Goal: Transaction & Acquisition: Purchase product/service

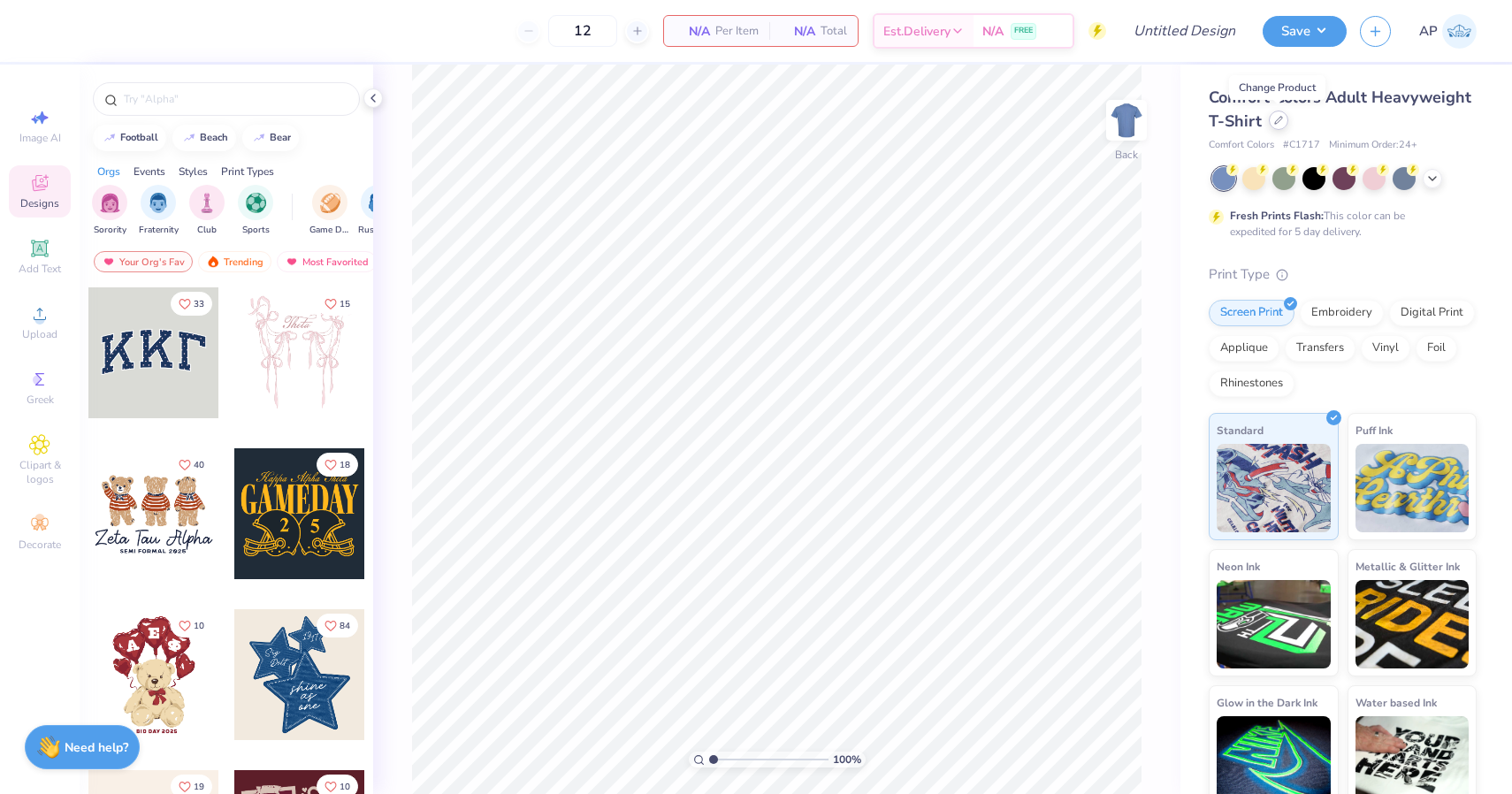
click at [1273, 122] on div at bounding box center [1279, 121] width 19 height 19
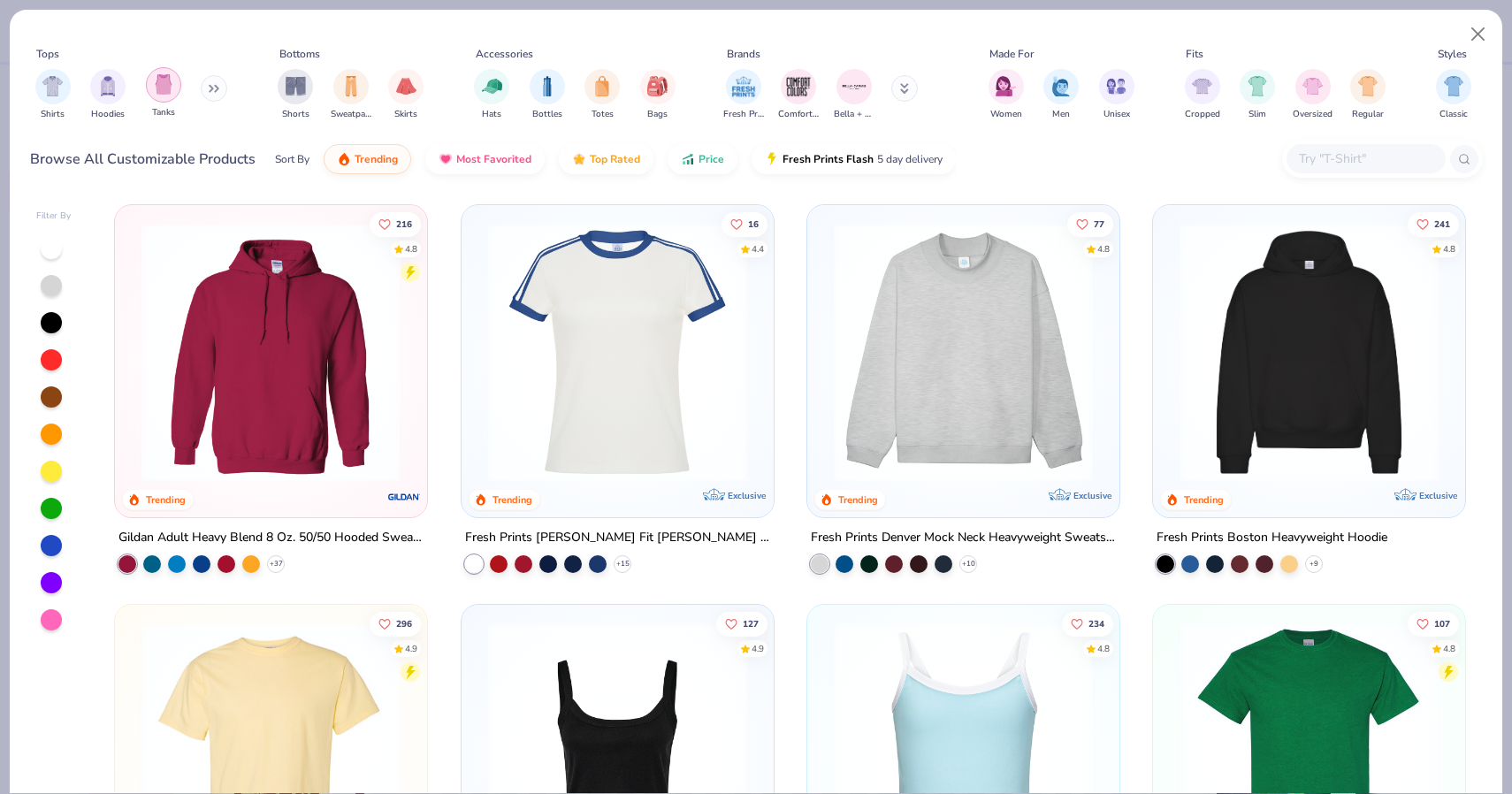
click at [169, 89] on img "filter for Tanks" at bounding box center [163, 84] width 19 height 20
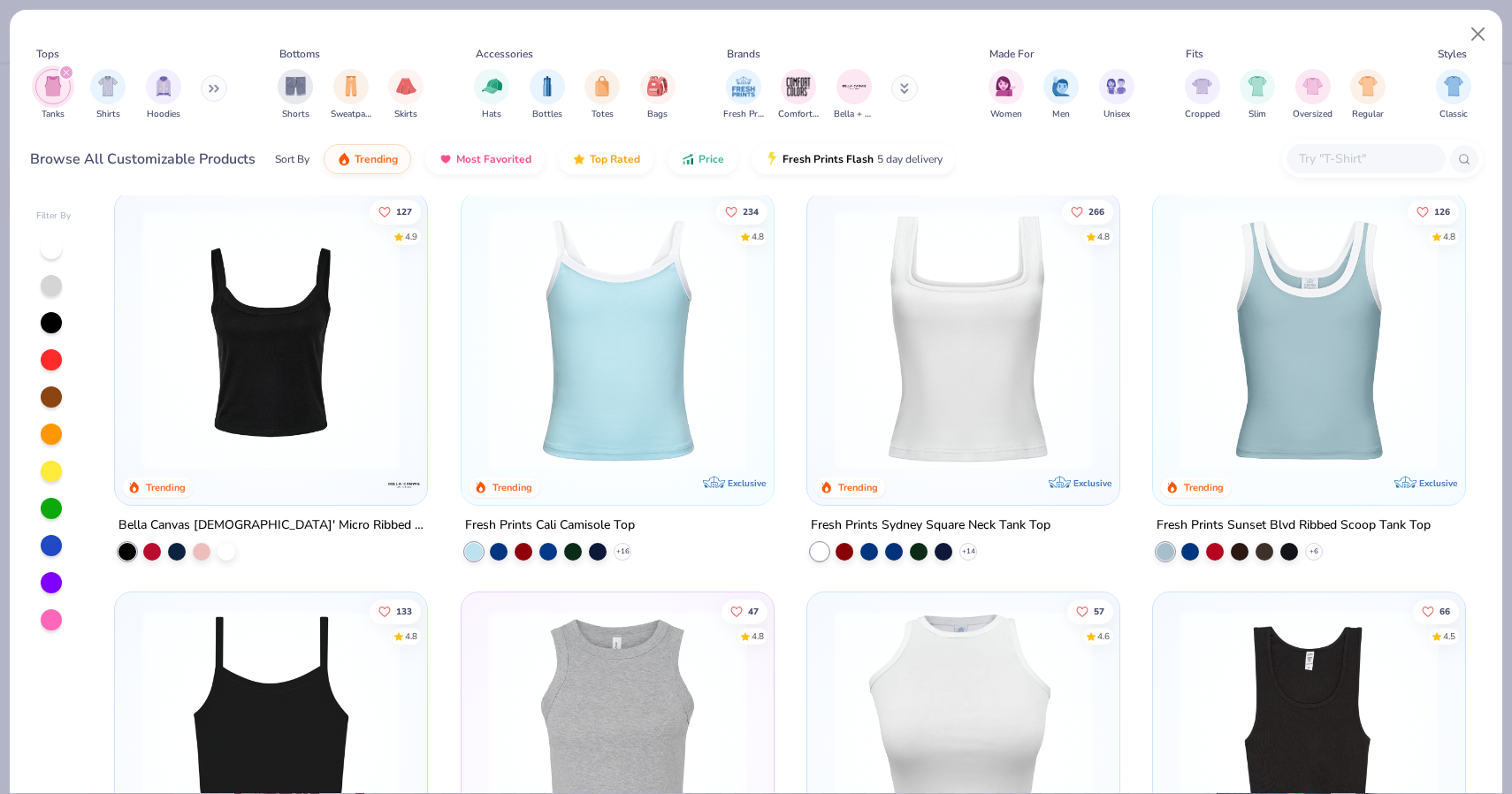
scroll to position [8, 0]
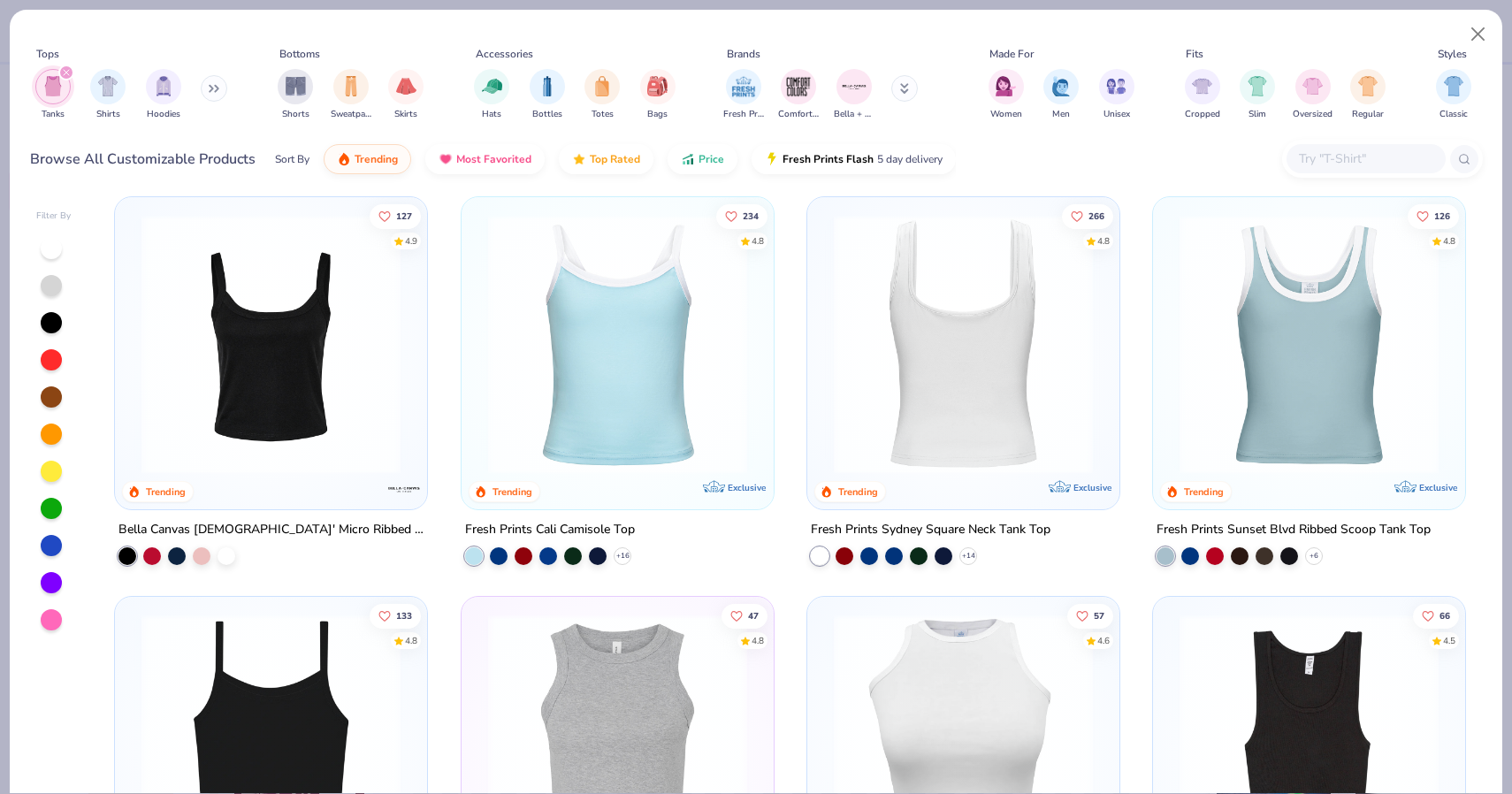
click at [968, 394] on img at bounding box center [964, 344] width 277 height 259
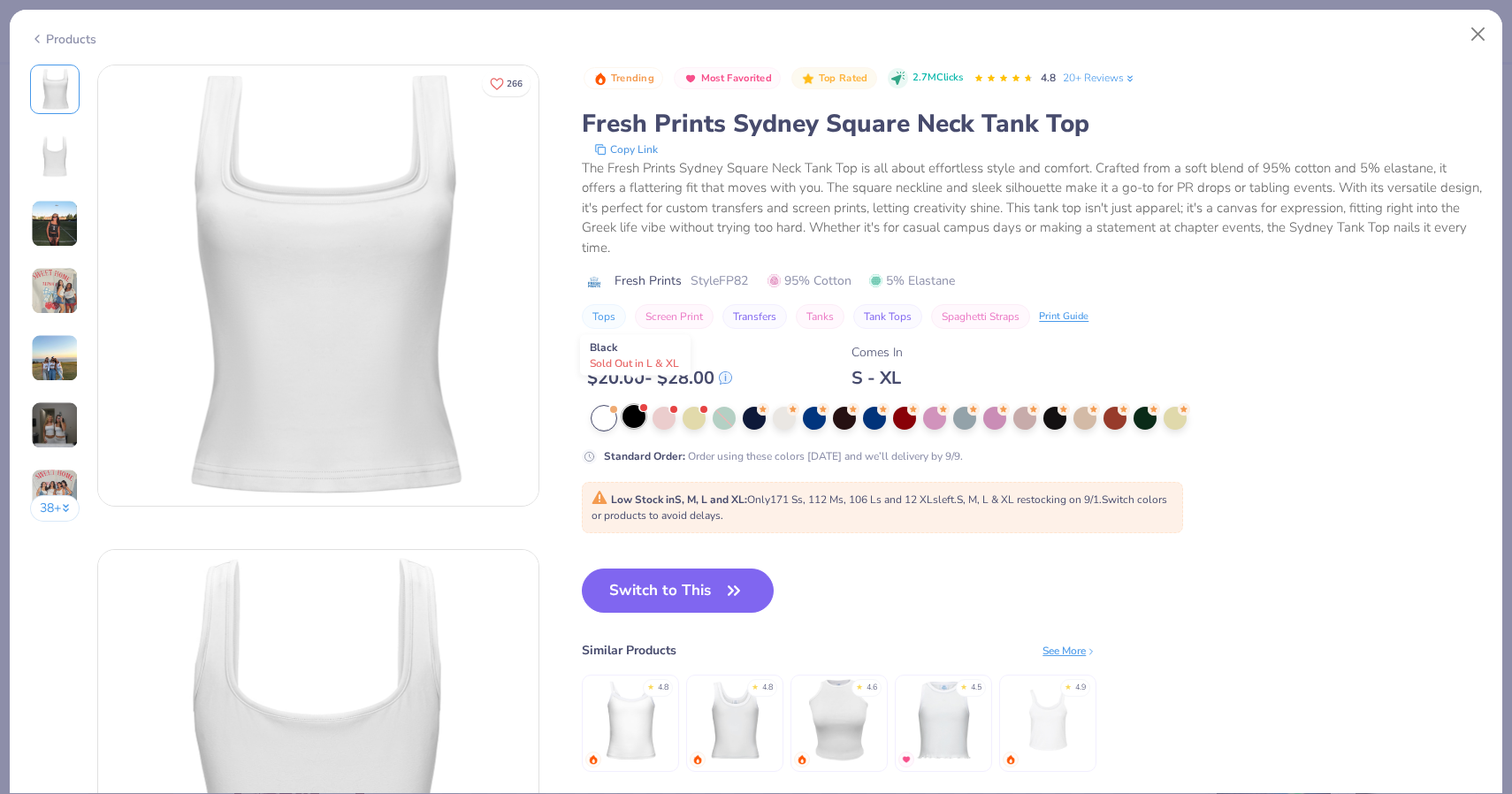
click at [637, 405] on div at bounding box center [634, 417] width 23 height 23
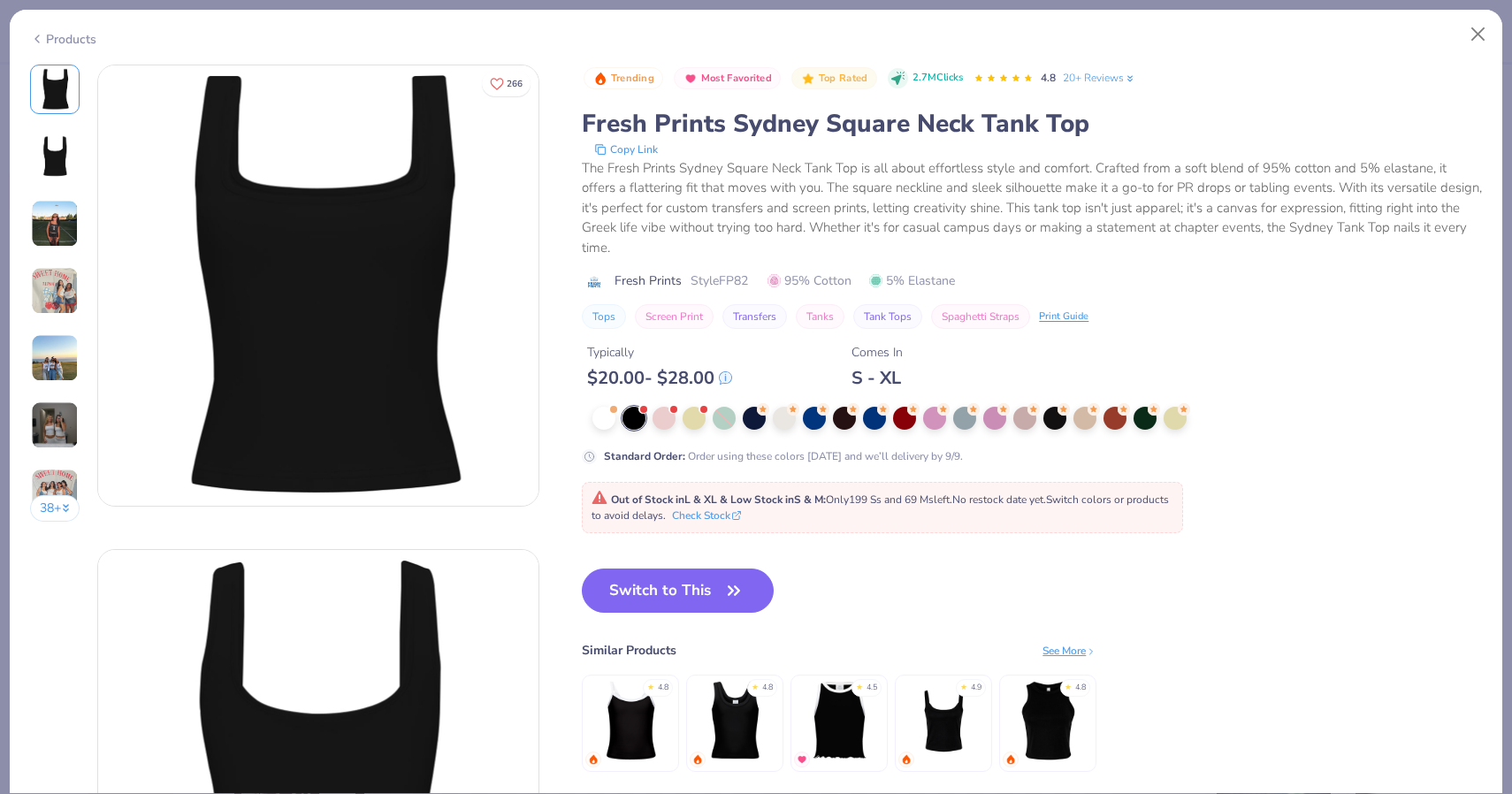
click at [53, 239] on img at bounding box center [54, 224] width 48 height 48
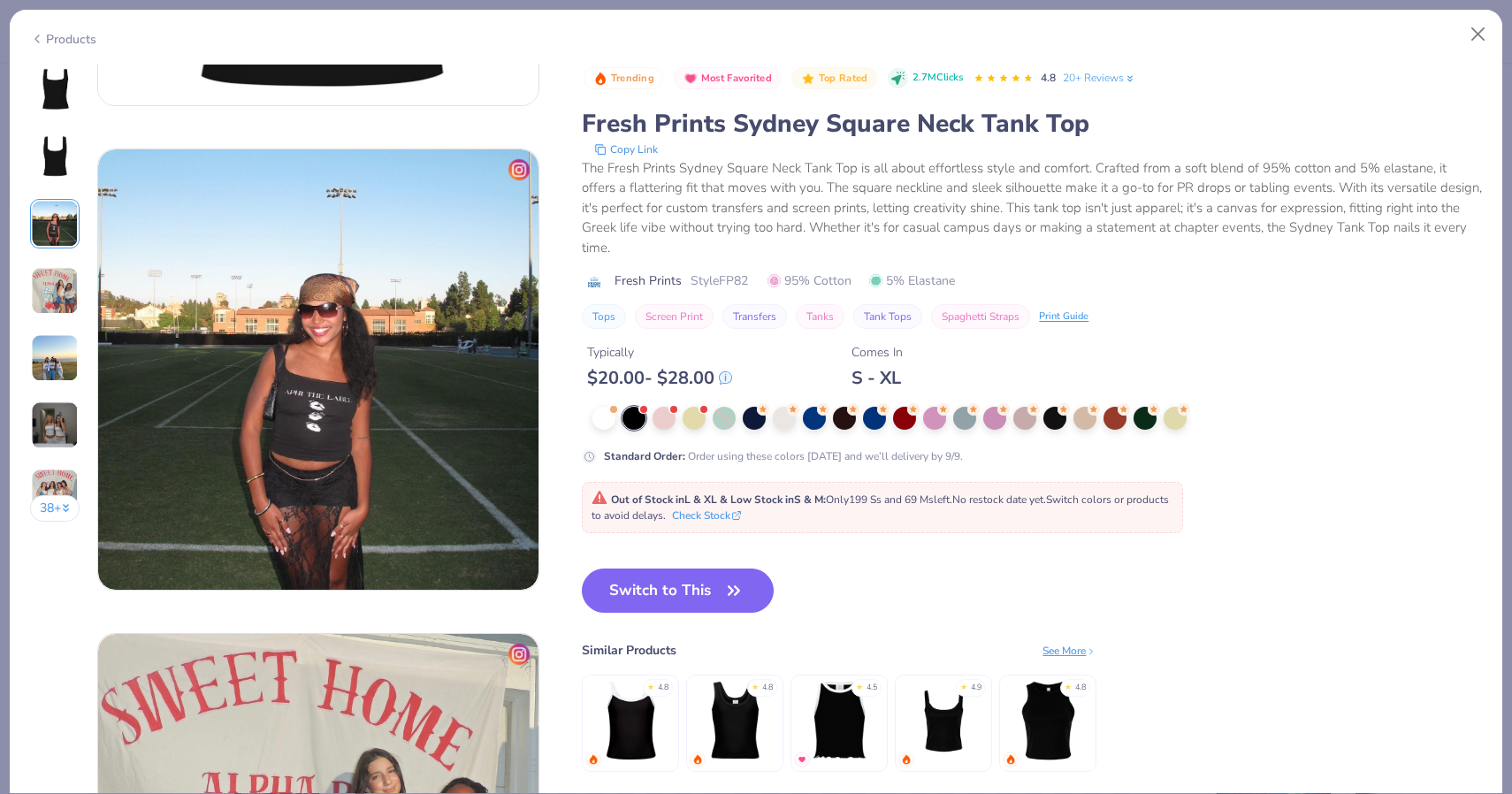
scroll to position [969, 0]
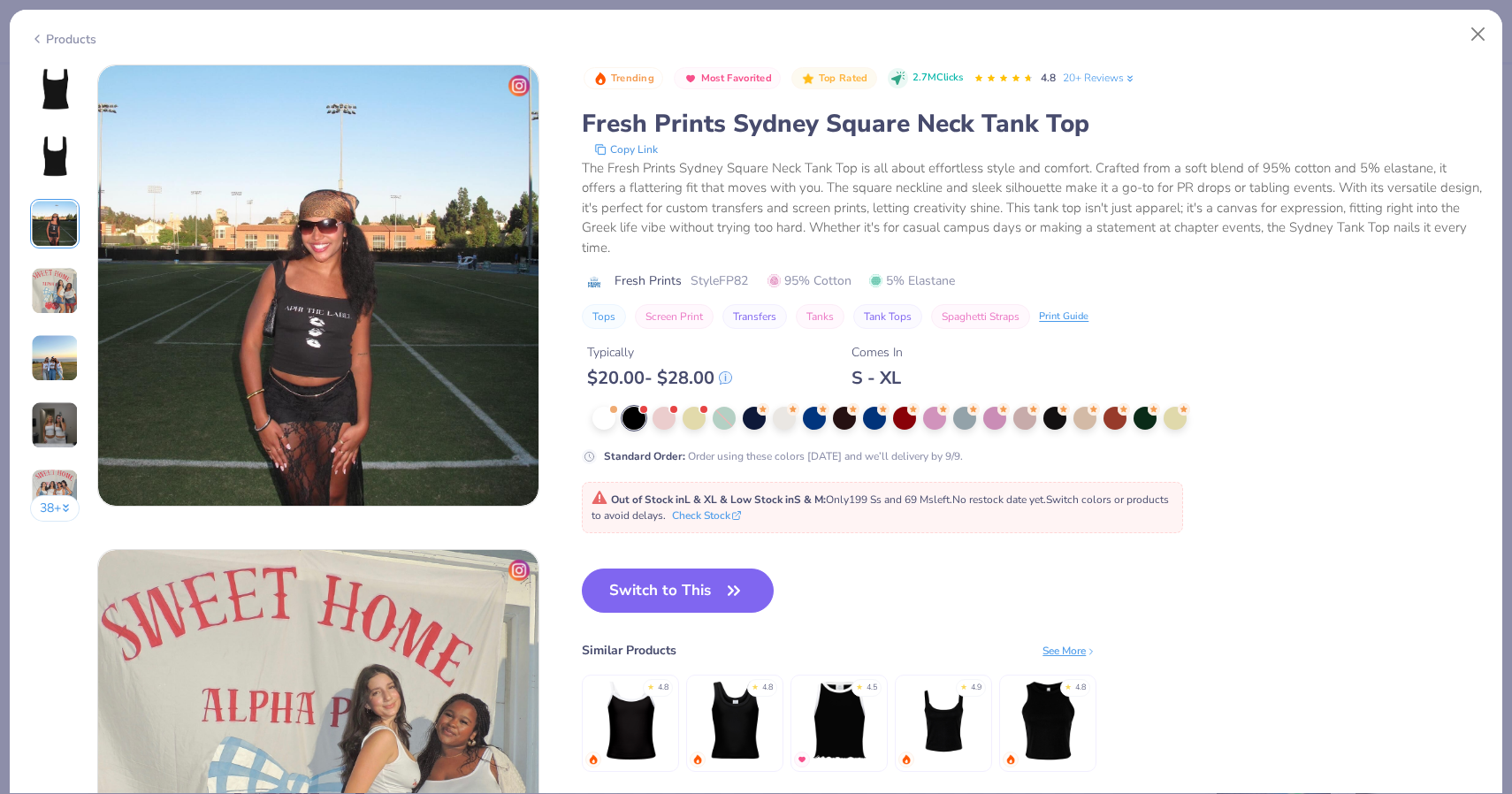
click at [57, 278] on img at bounding box center [54, 291] width 48 height 48
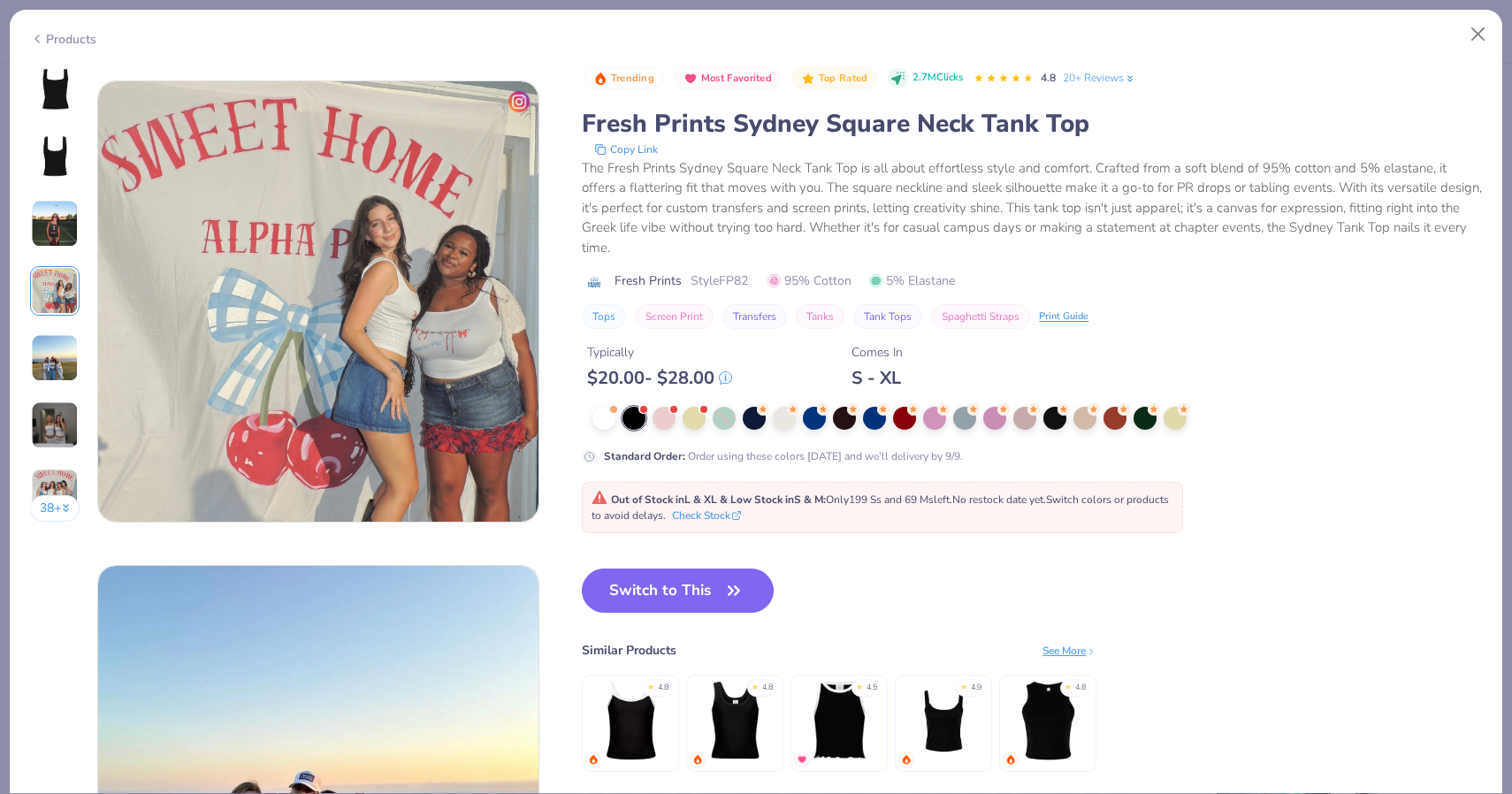
scroll to position [1453, 0]
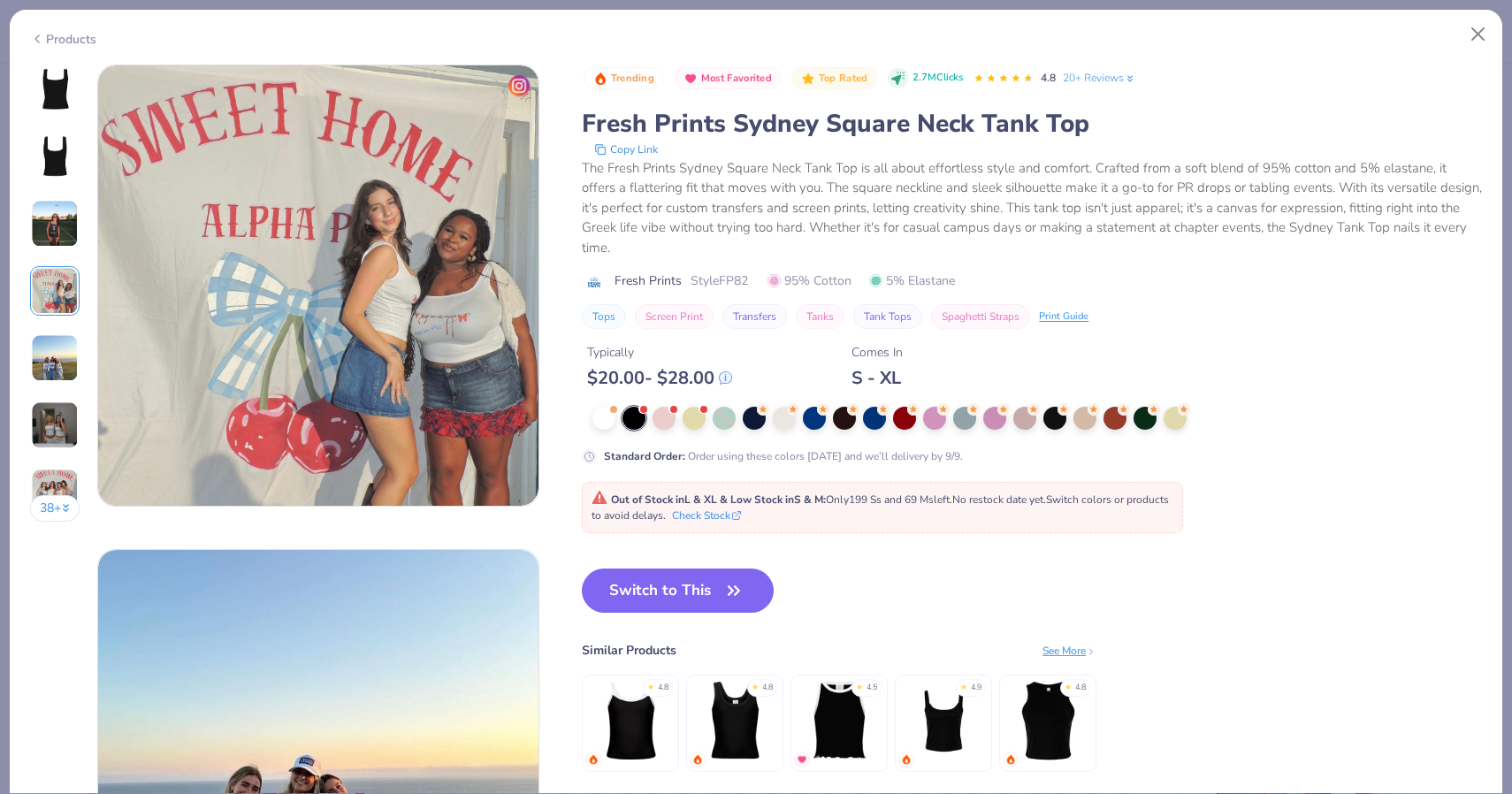
click at [61, 421] on img at bounding box center [54, 425] width 48 height 48
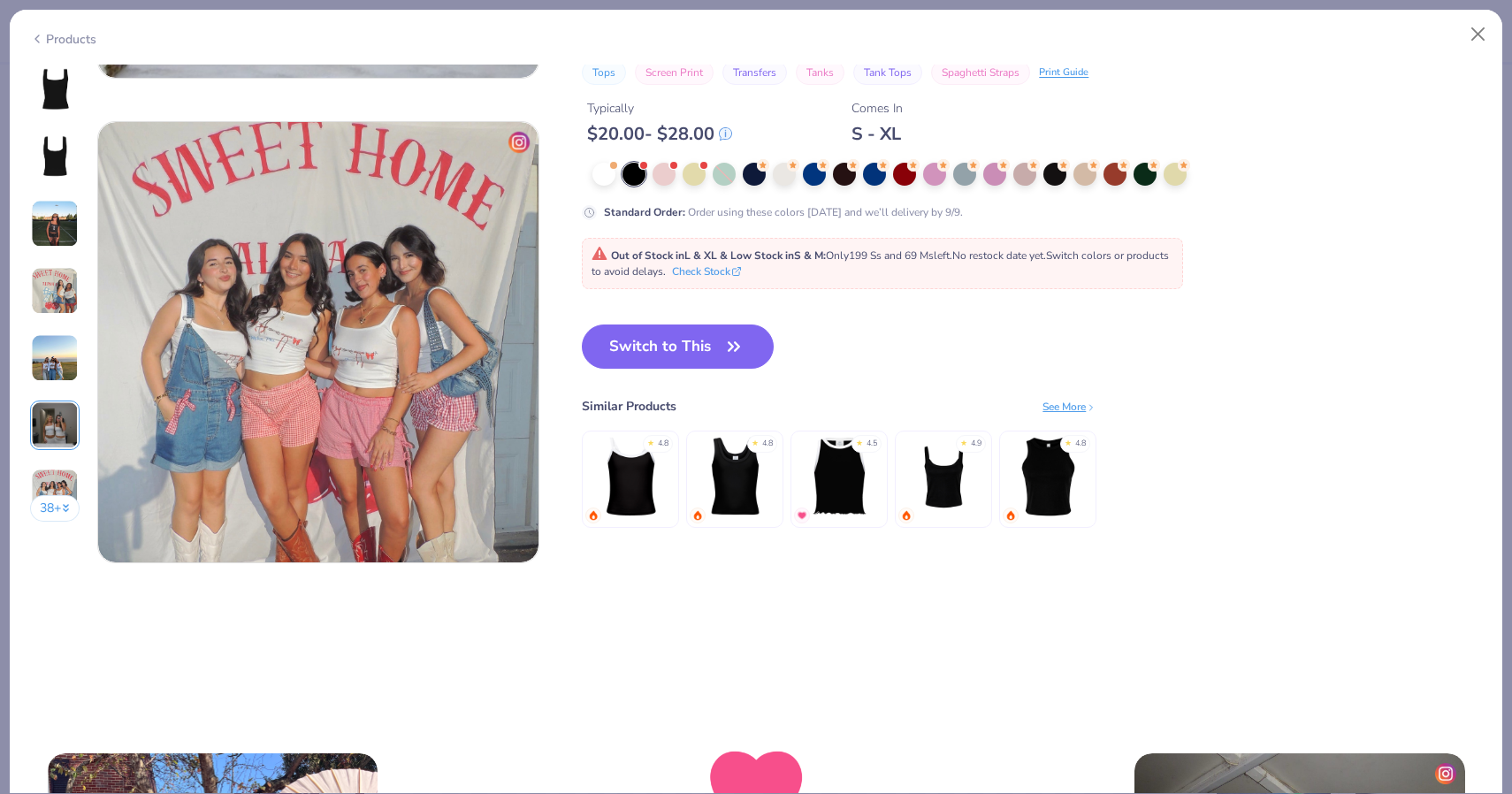
scroll to position [2860, 0]
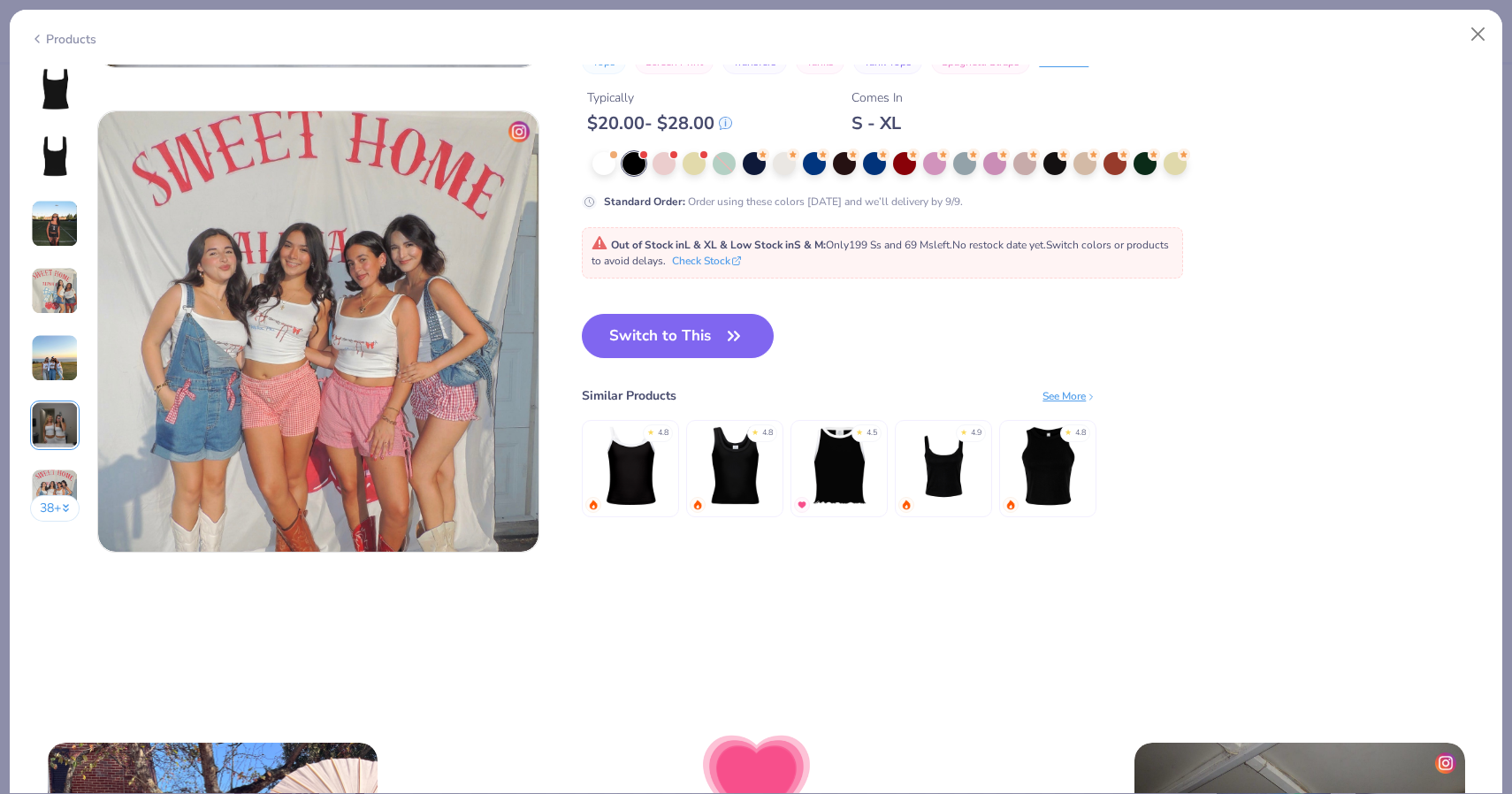
click at [62, 491] on img at bounding box center [54, 492] width 48 height 48
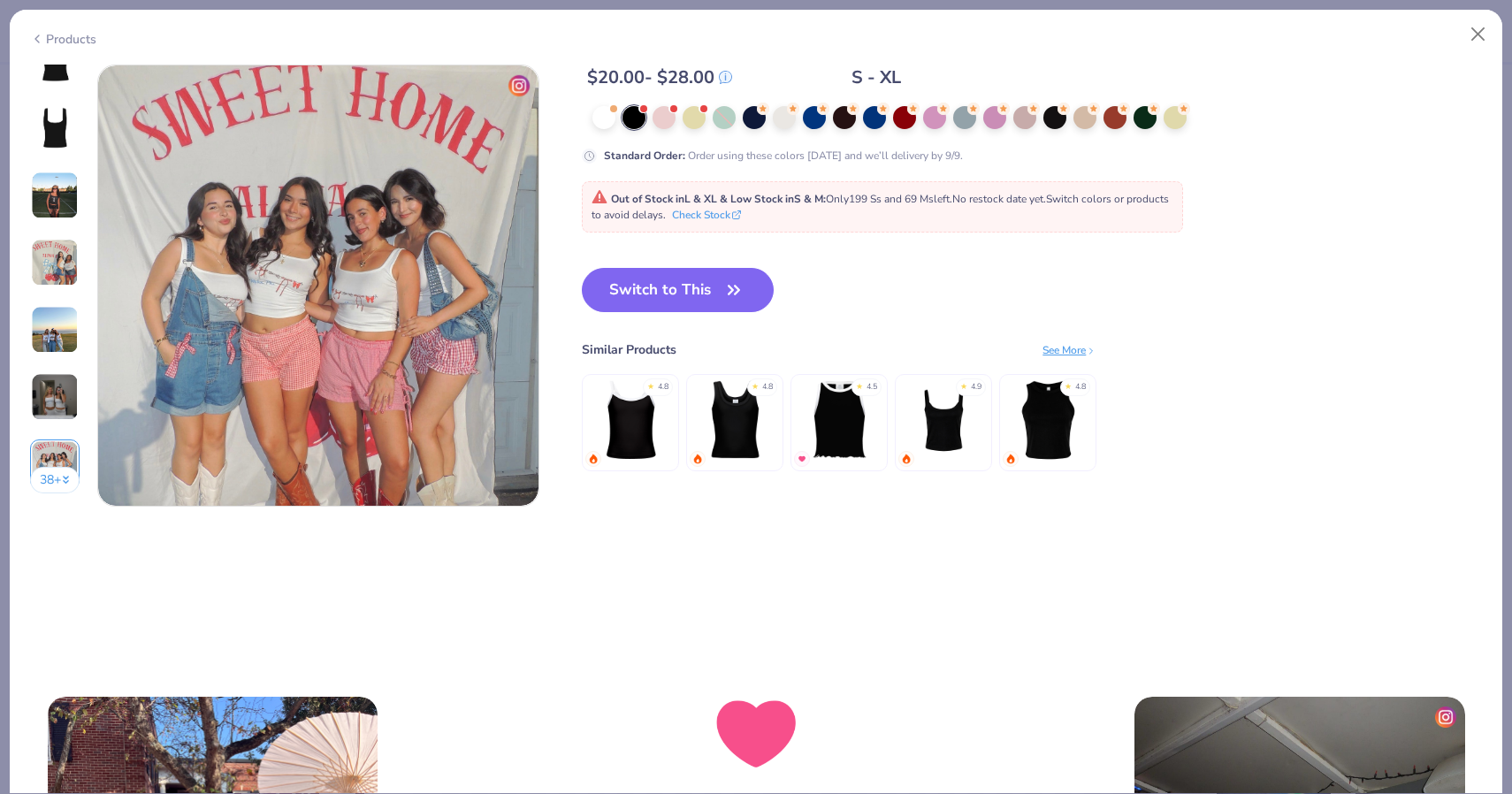
click at [59, 480] on button "38 +" at bounding box center [55, 479] width 51 height 26
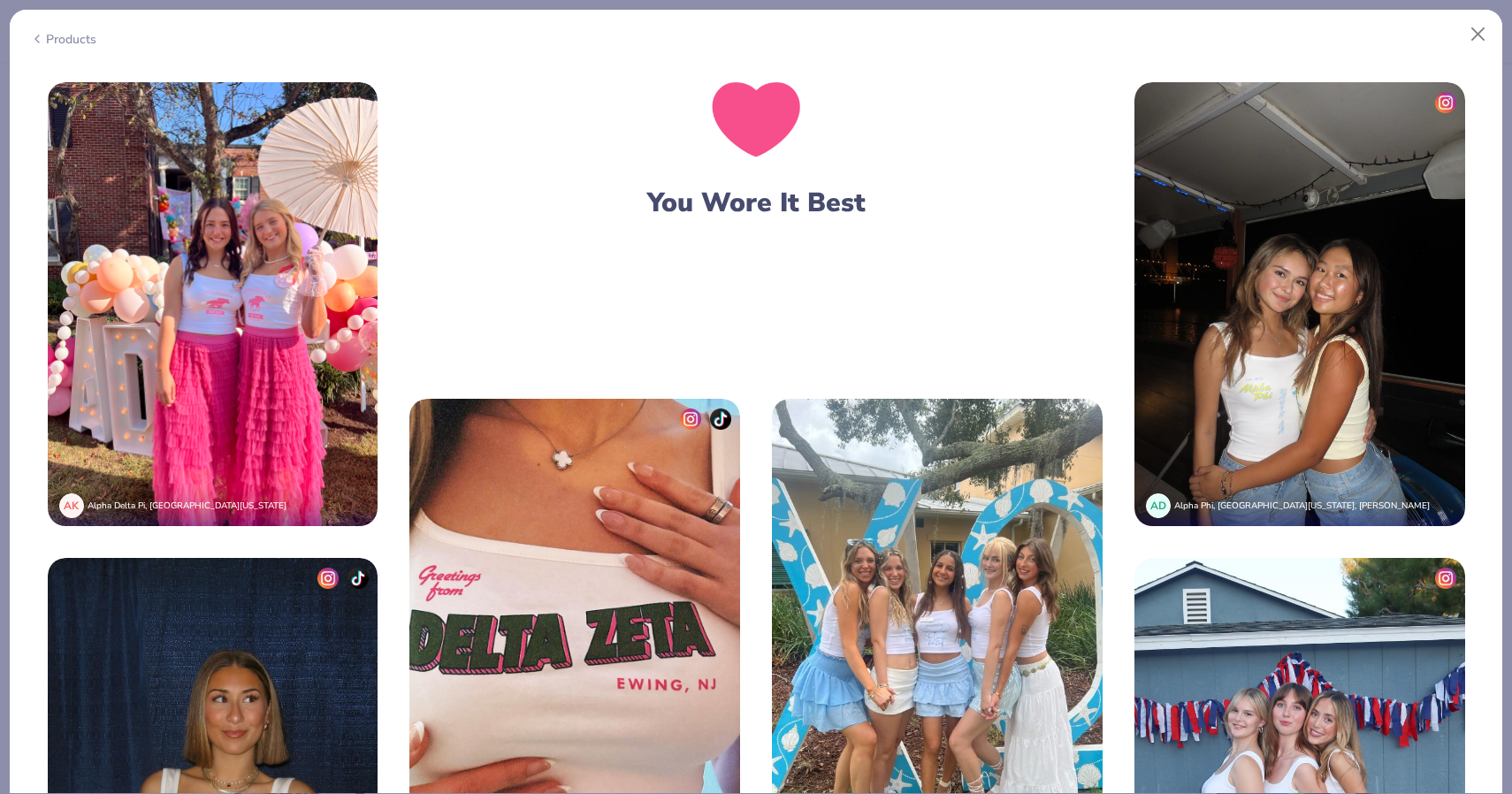
scroll to position [3521, 0]
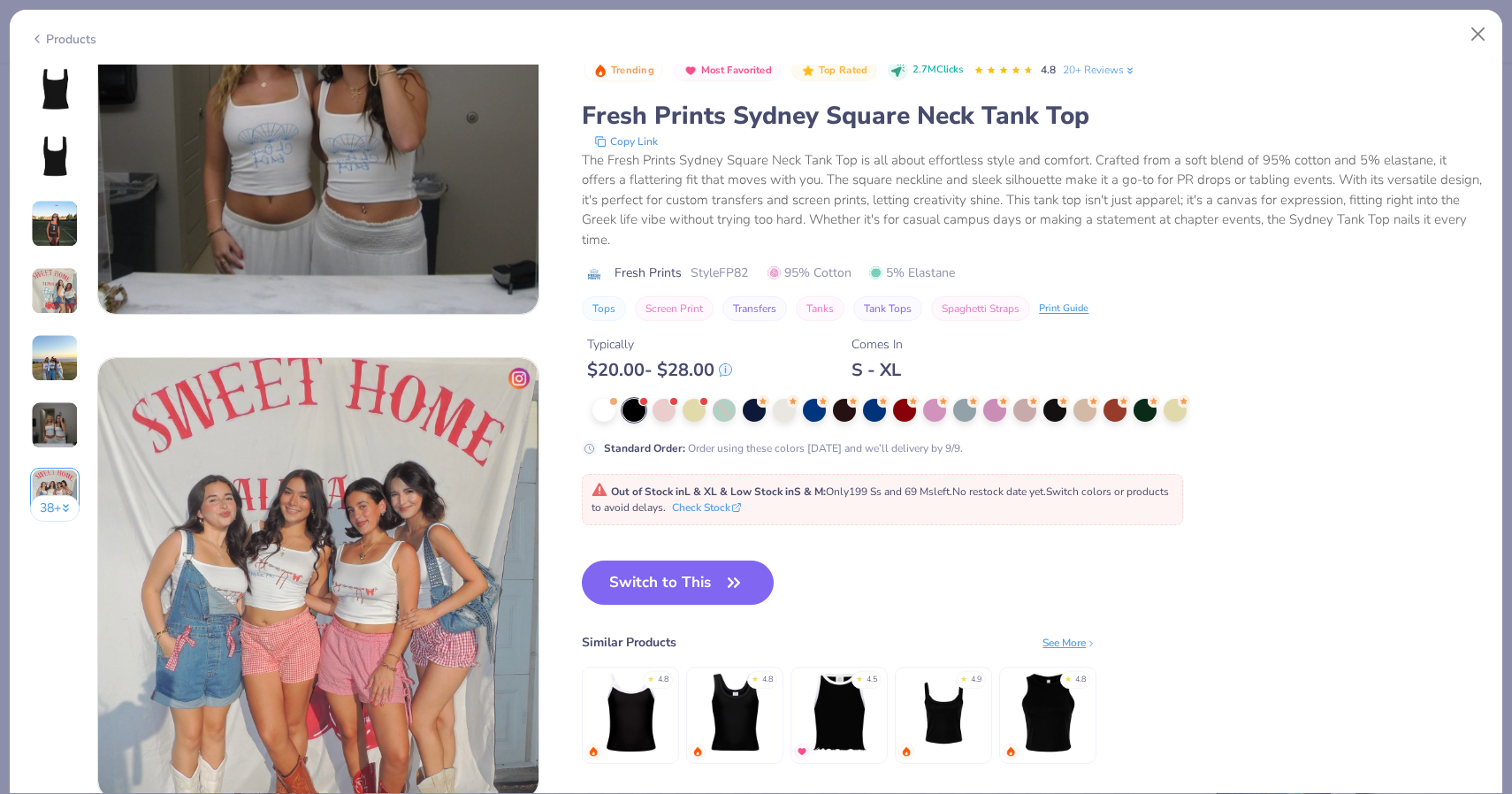
scroll to position [2616, 0]
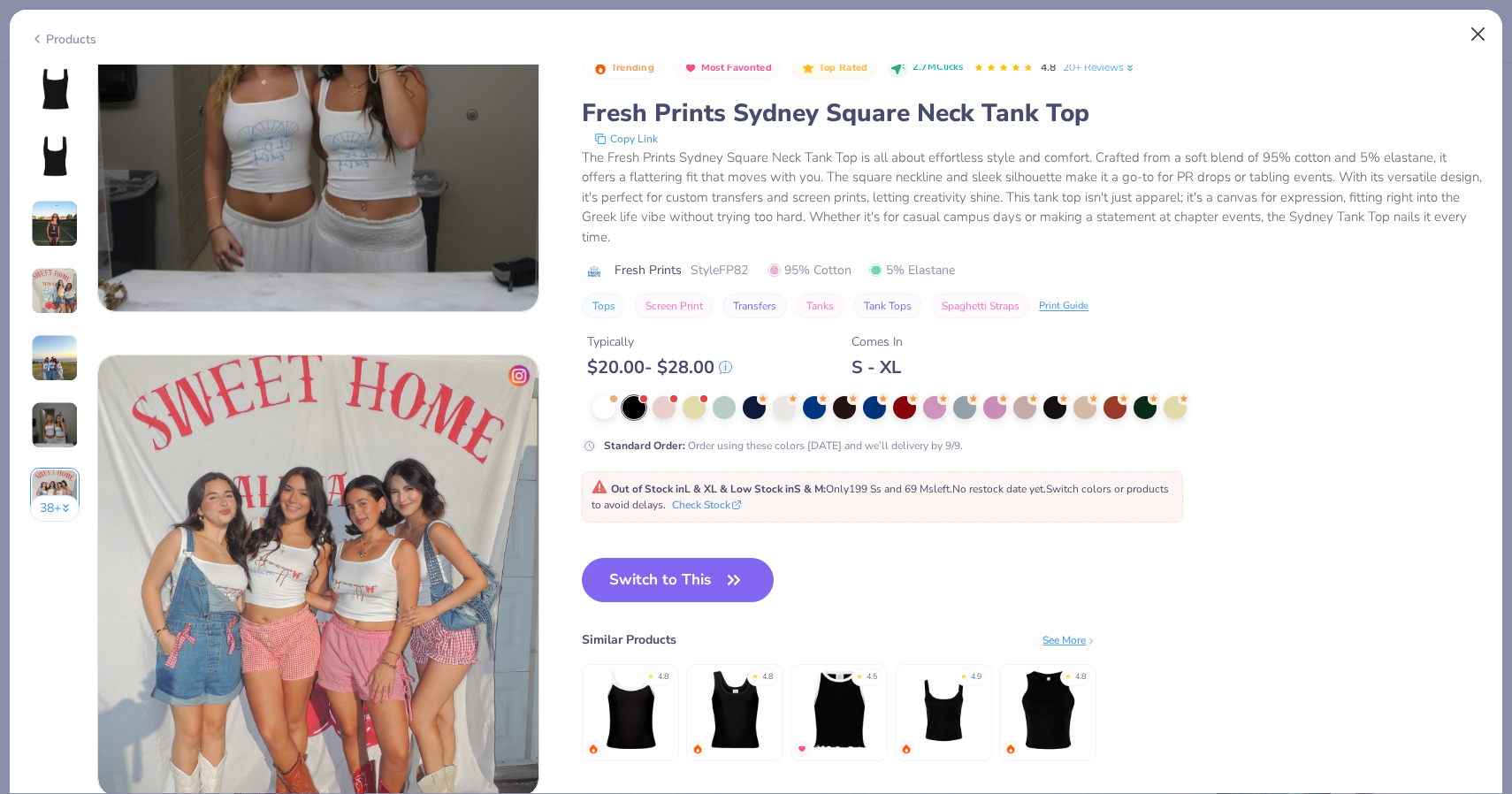
click at [1477, 24] on button "Close" at bounding box center [1479, 34] width 34 height 34
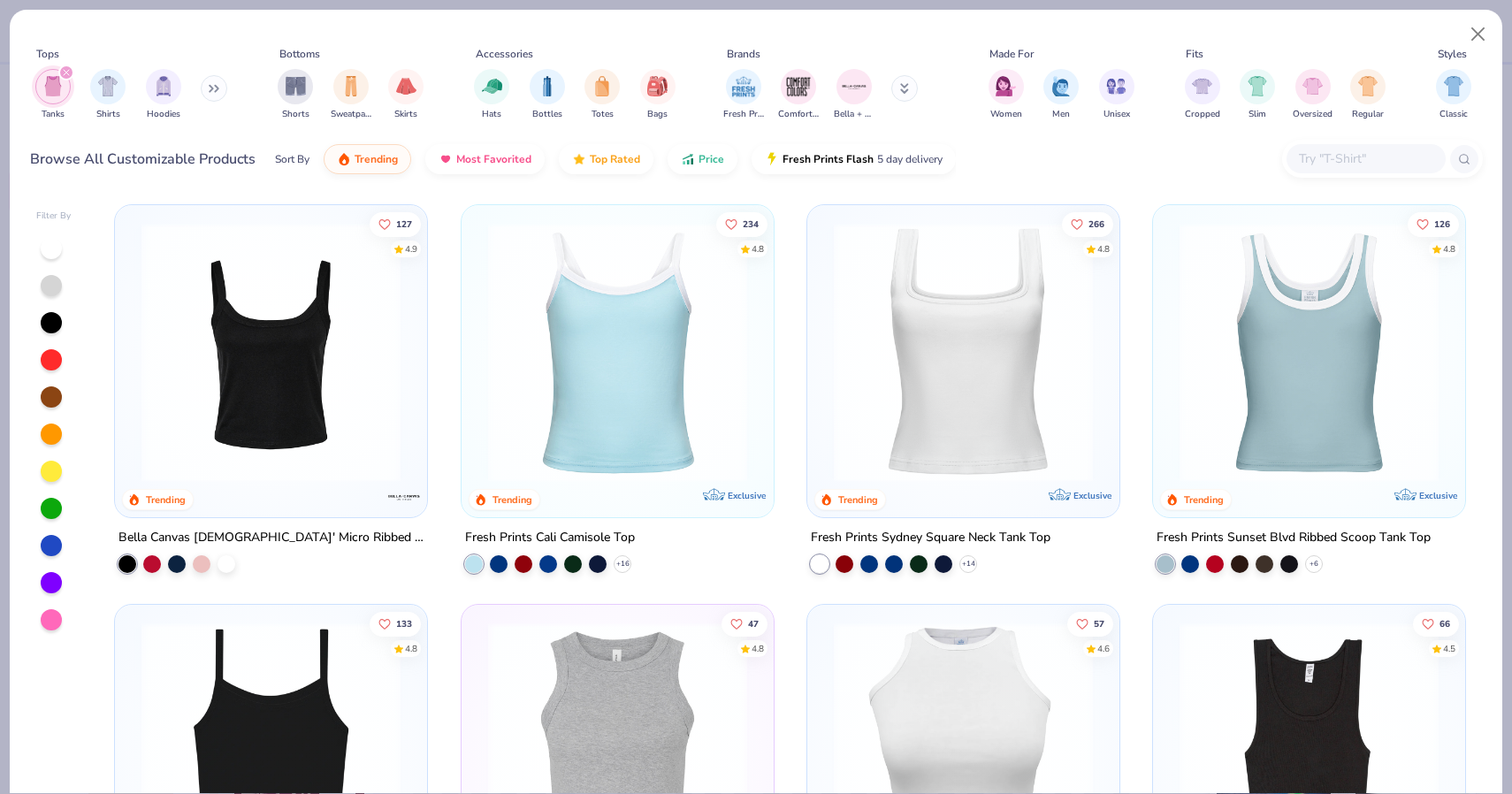
click at [239, 350] on div "127 4.9 Trending Bella Canvas [DEMOGRAPHIC_DATA]' Micro Ribbed Scoop Tank 234 4…" at bounding box center [791, 494] width 1385 height 598
click at [251, 529] on div "Bella Canvas [DEMOGRAPHIC_DATA]' Micro Ribbed Scoop Tank" at bounding box center [271, 537] width 305 height 22
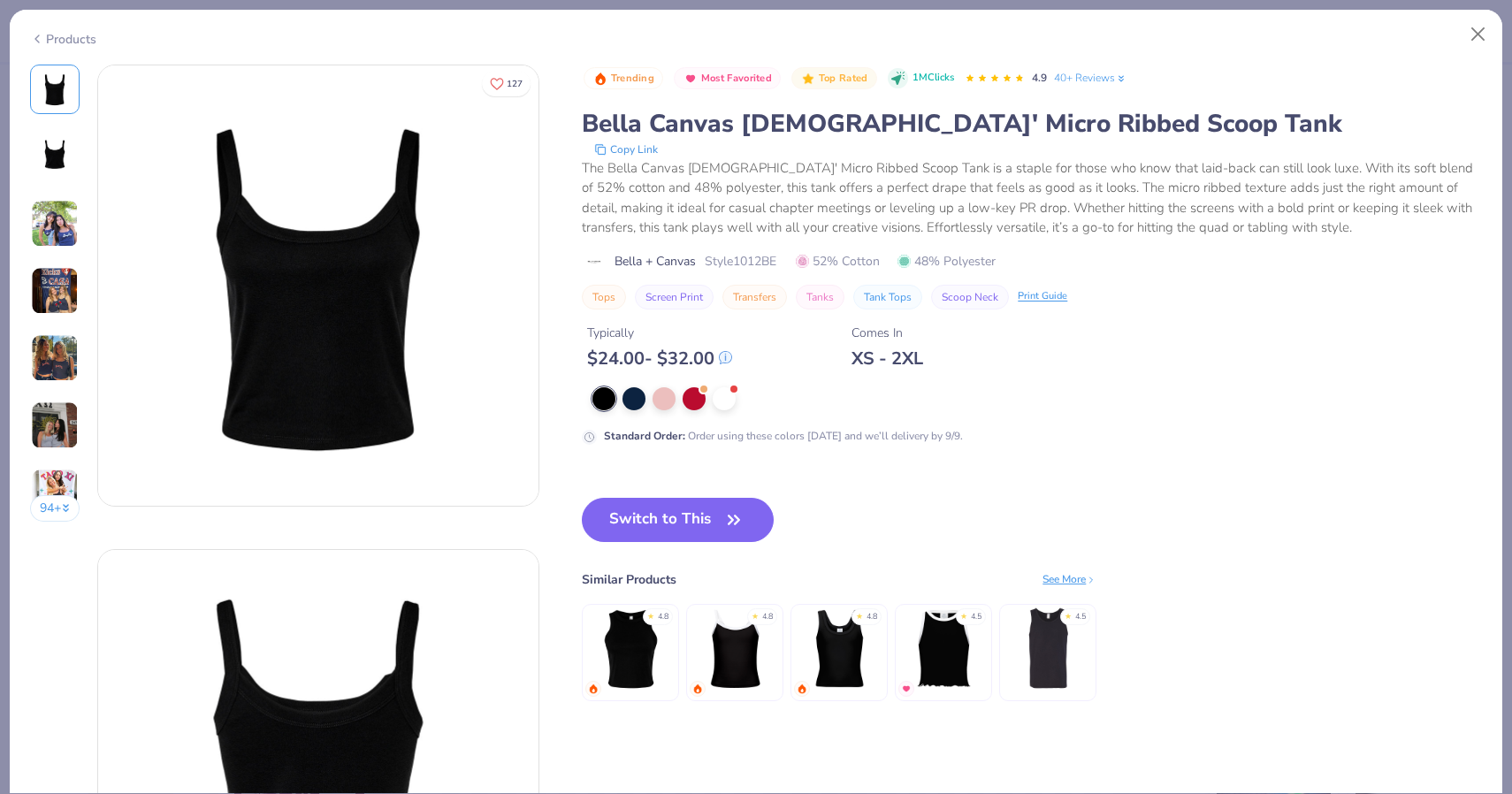
click at [46, 365] on img at bounding box center [54, 358] width 48 height 48
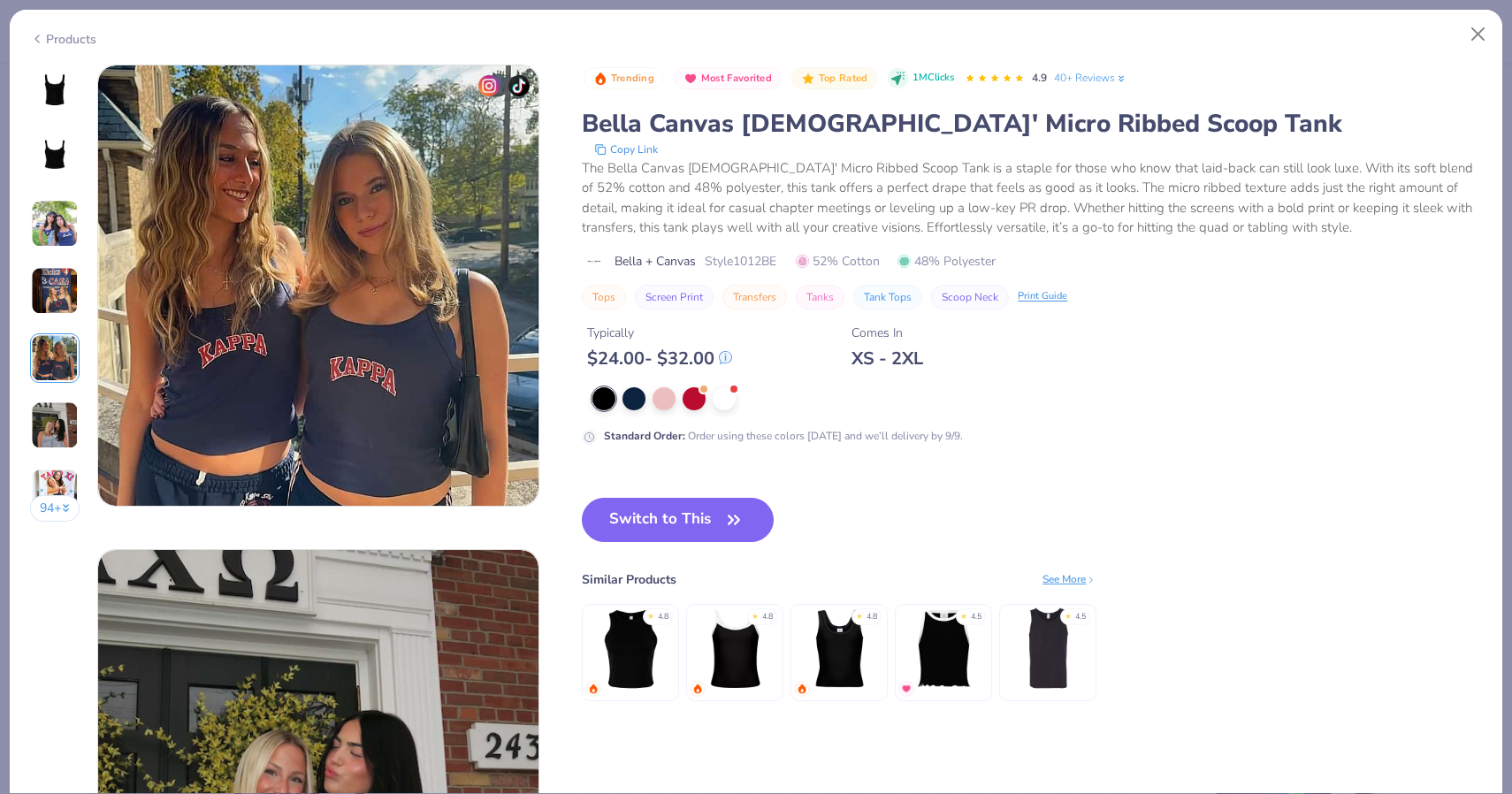
click at [49, 295] on img at bounding box center [54, 291] width 48 height 48
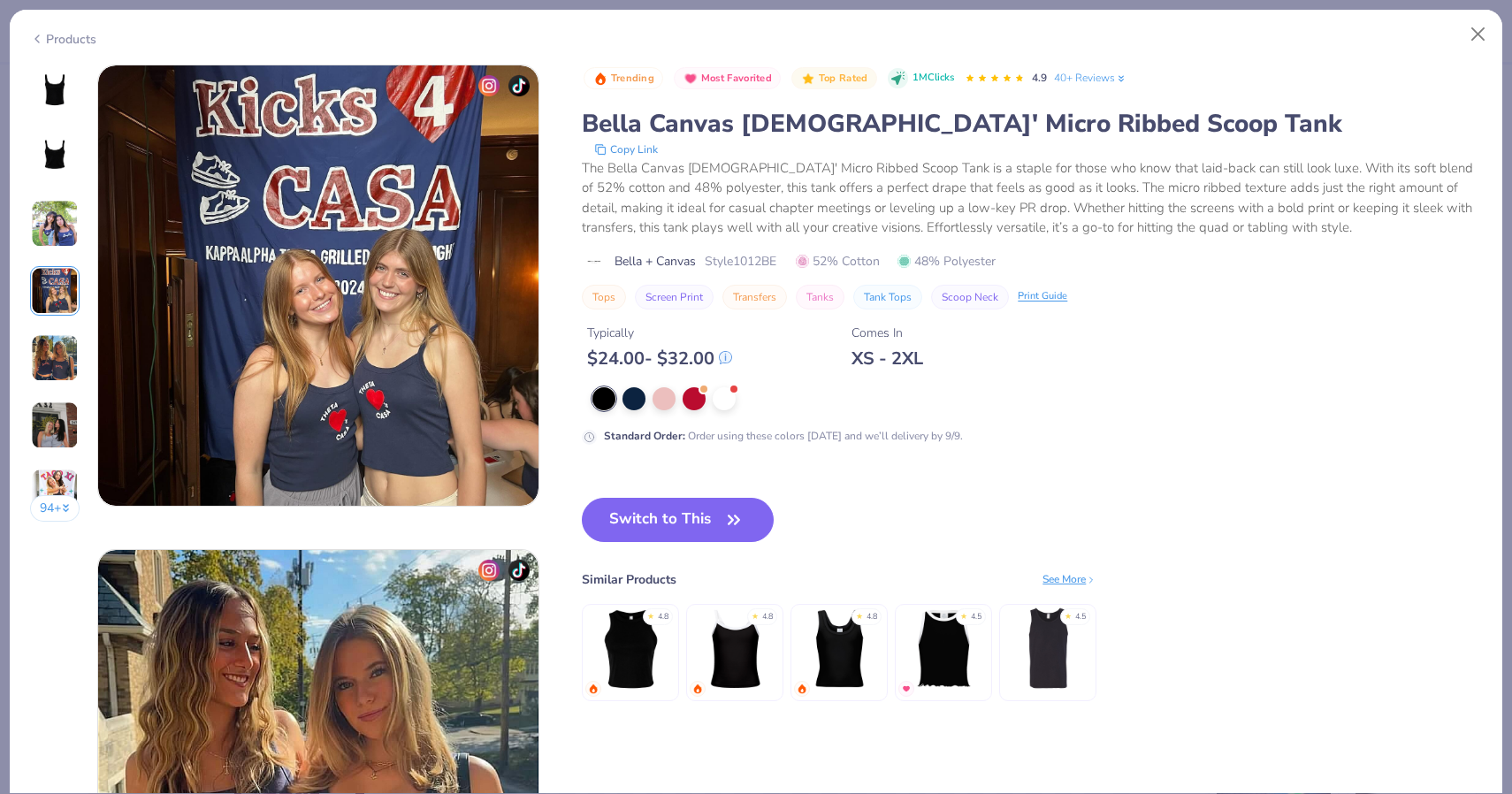
click at [55, 235] on img at bounding box center [54, 224] width 48 height 48
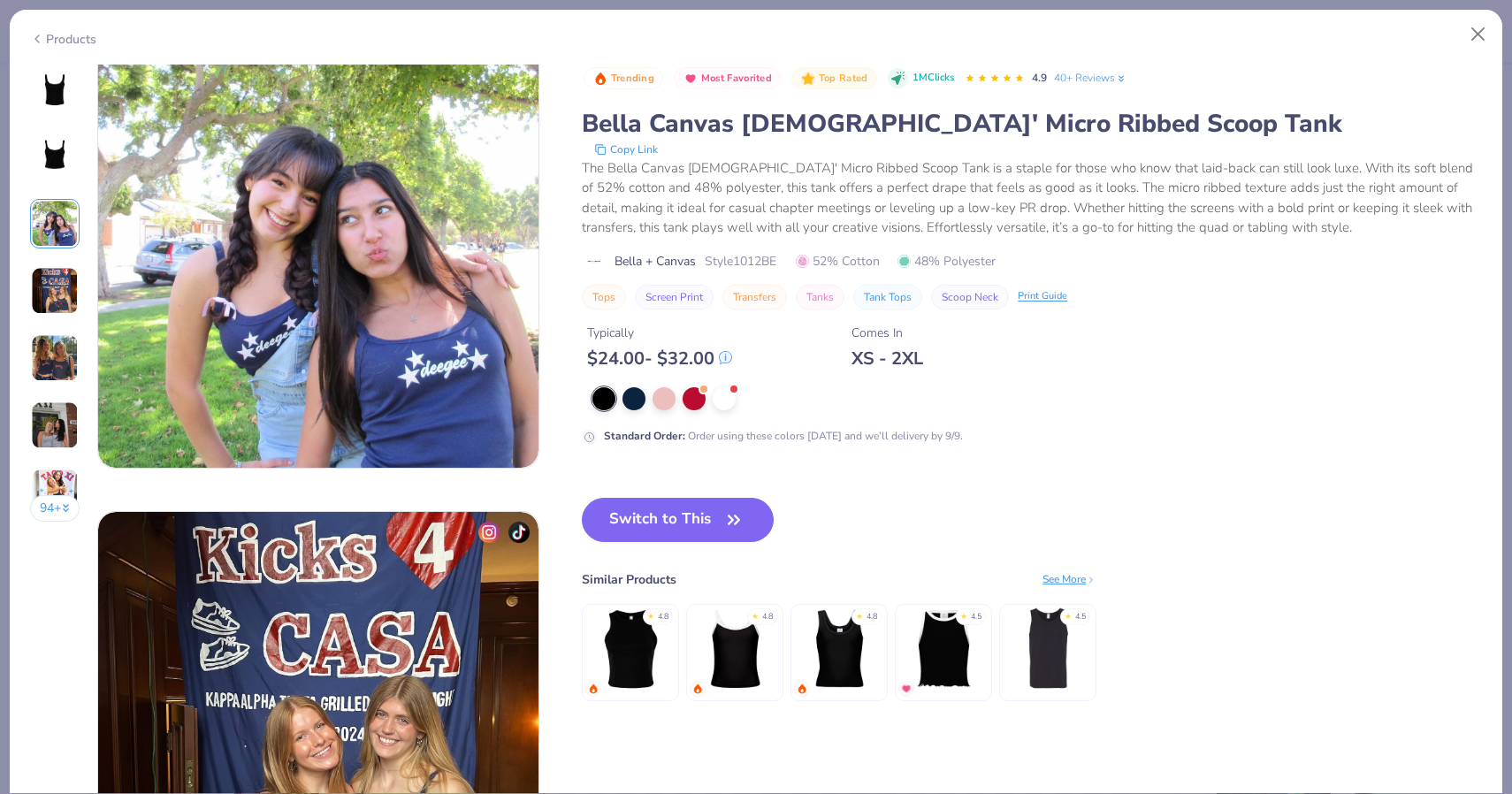
scroll to position [969, 0]
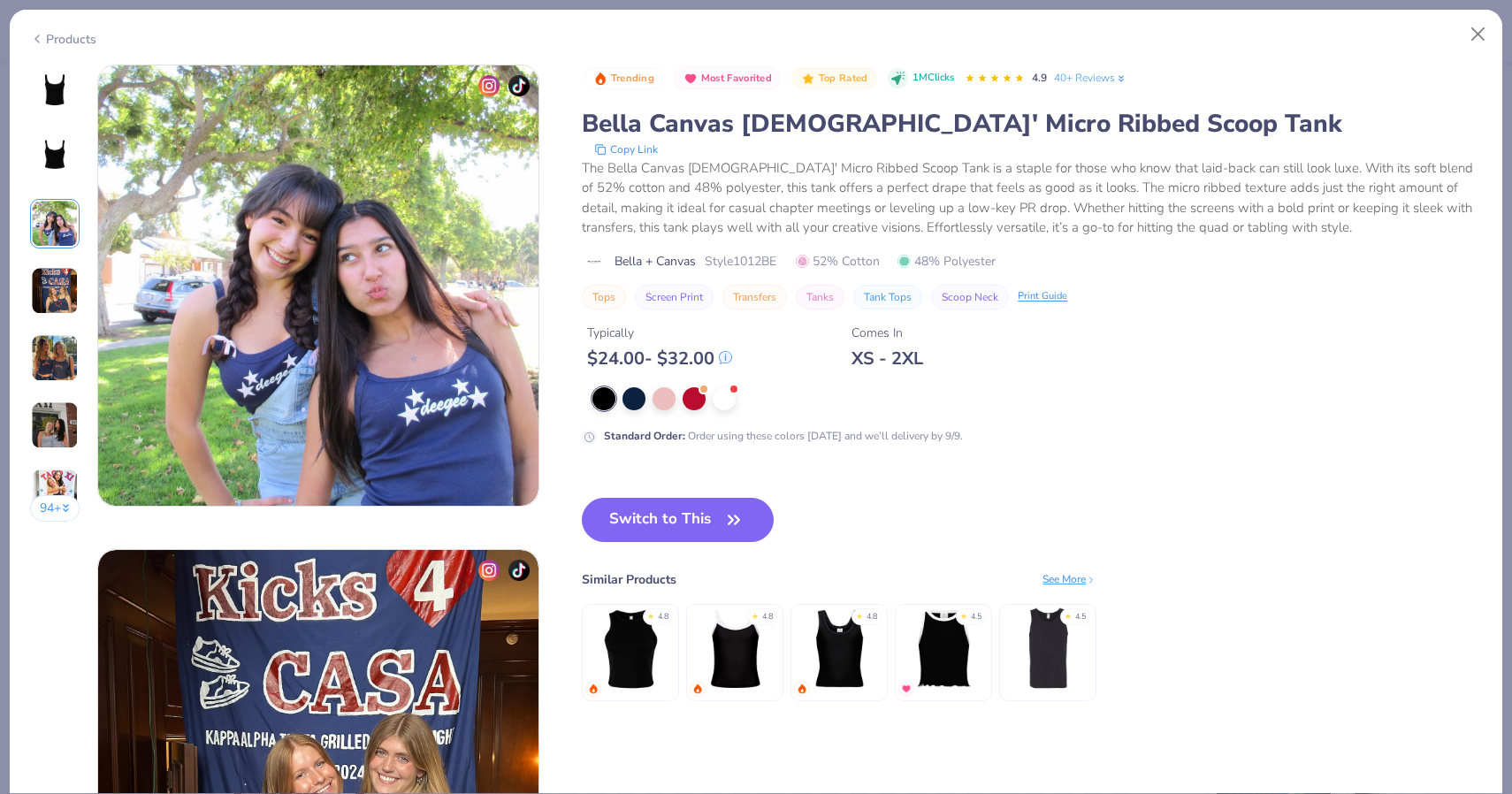
click at [75, 411] on img at bounding box center [54, 425] width 48 height 48
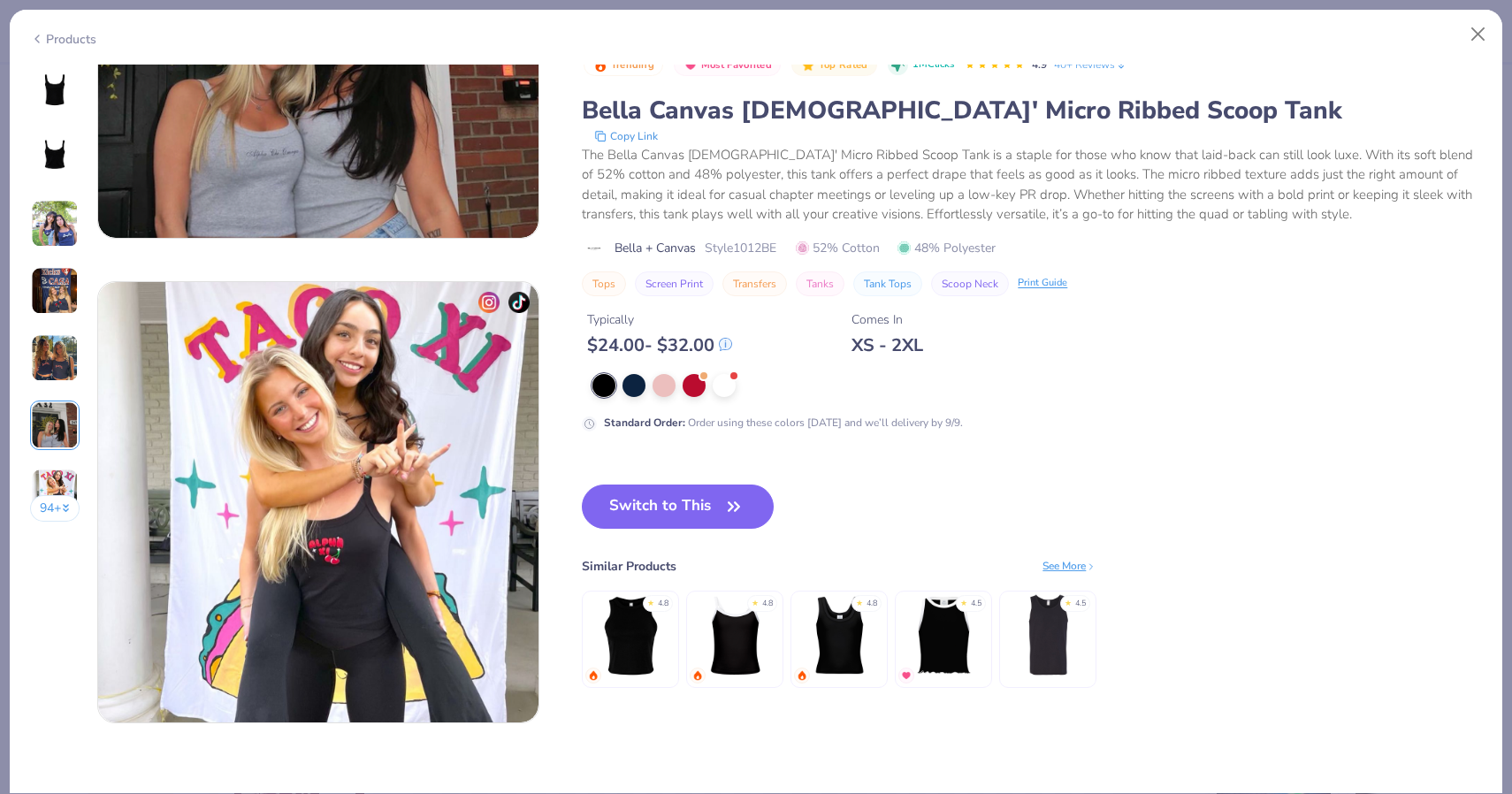
scroll to position [2683, 0]
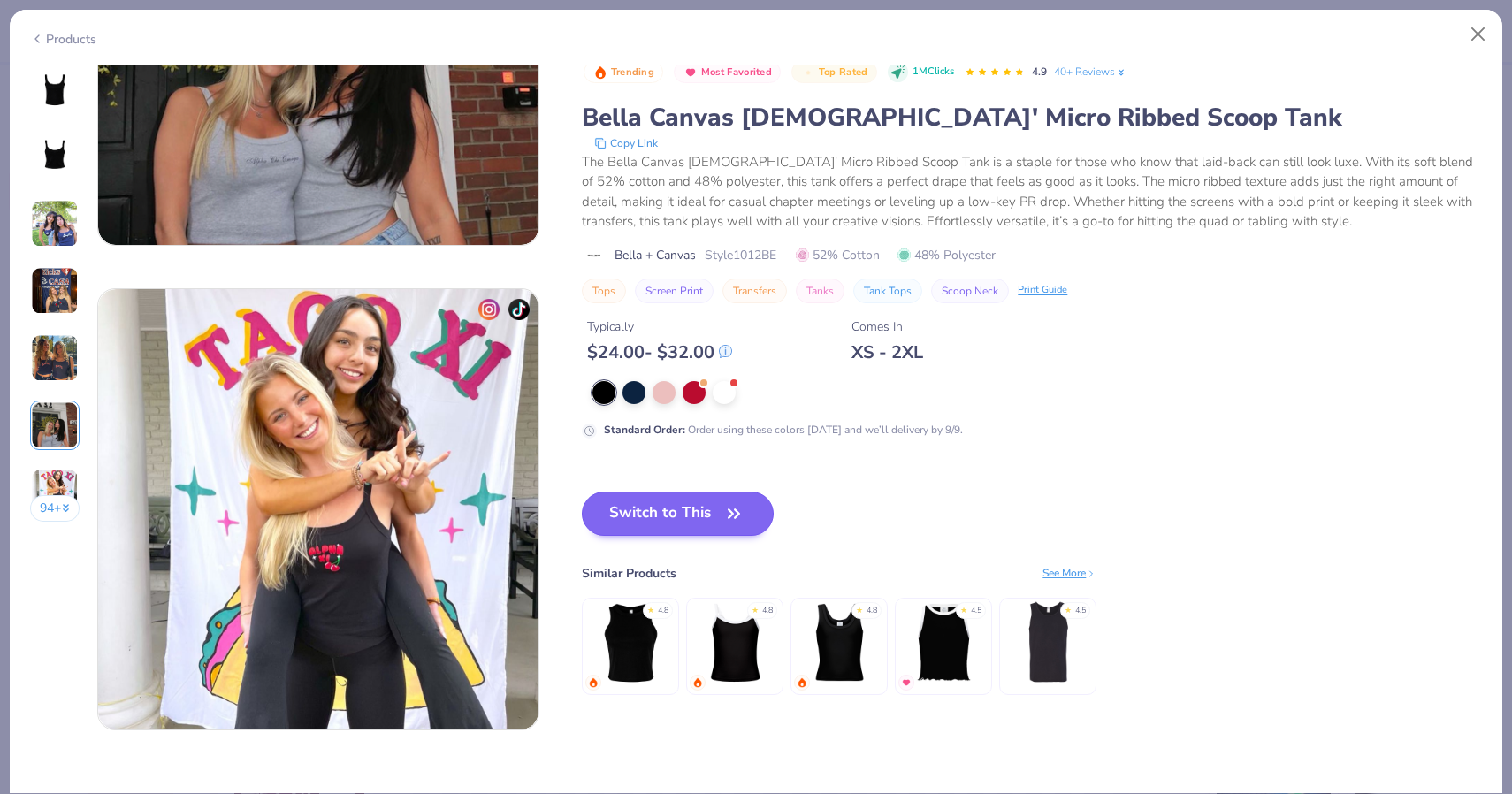
click at [681, 497] on button "Switch to This" at bounding box center [678, 513] width 192 height 44
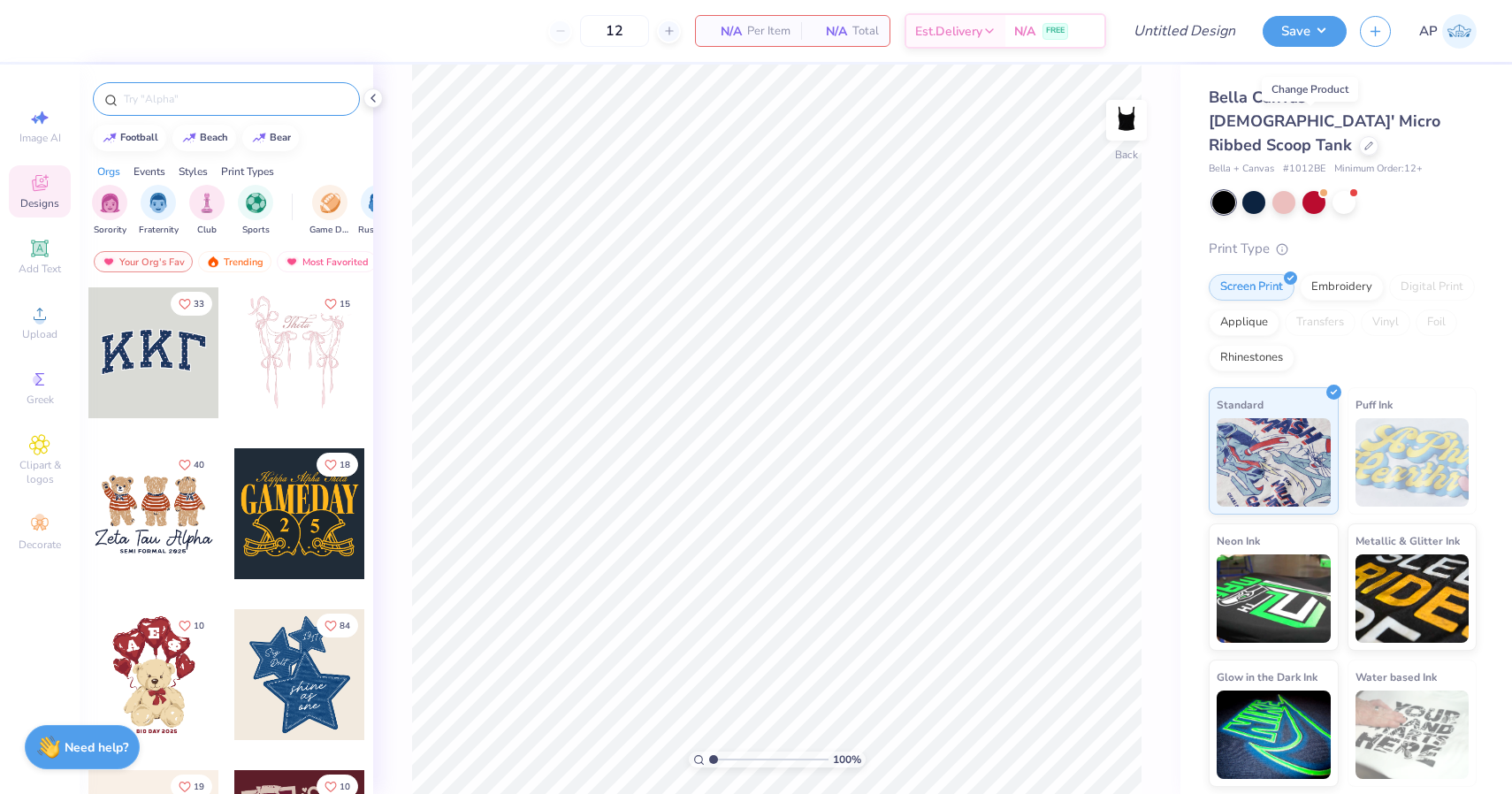
click at [181, 104] on input "text" at bounding box center [235, 99] width 227 height 17
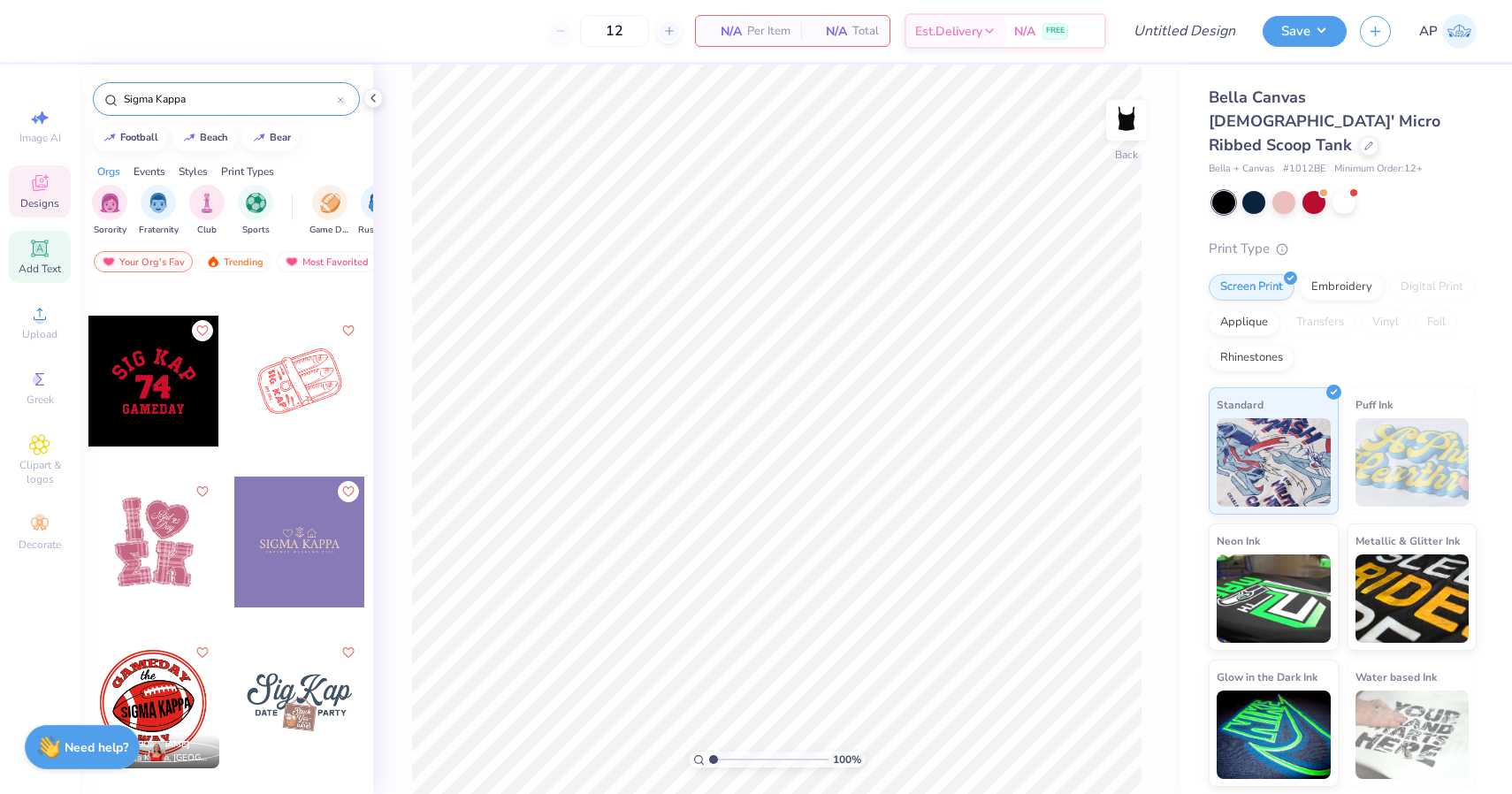
scroll to position [1267, 0]
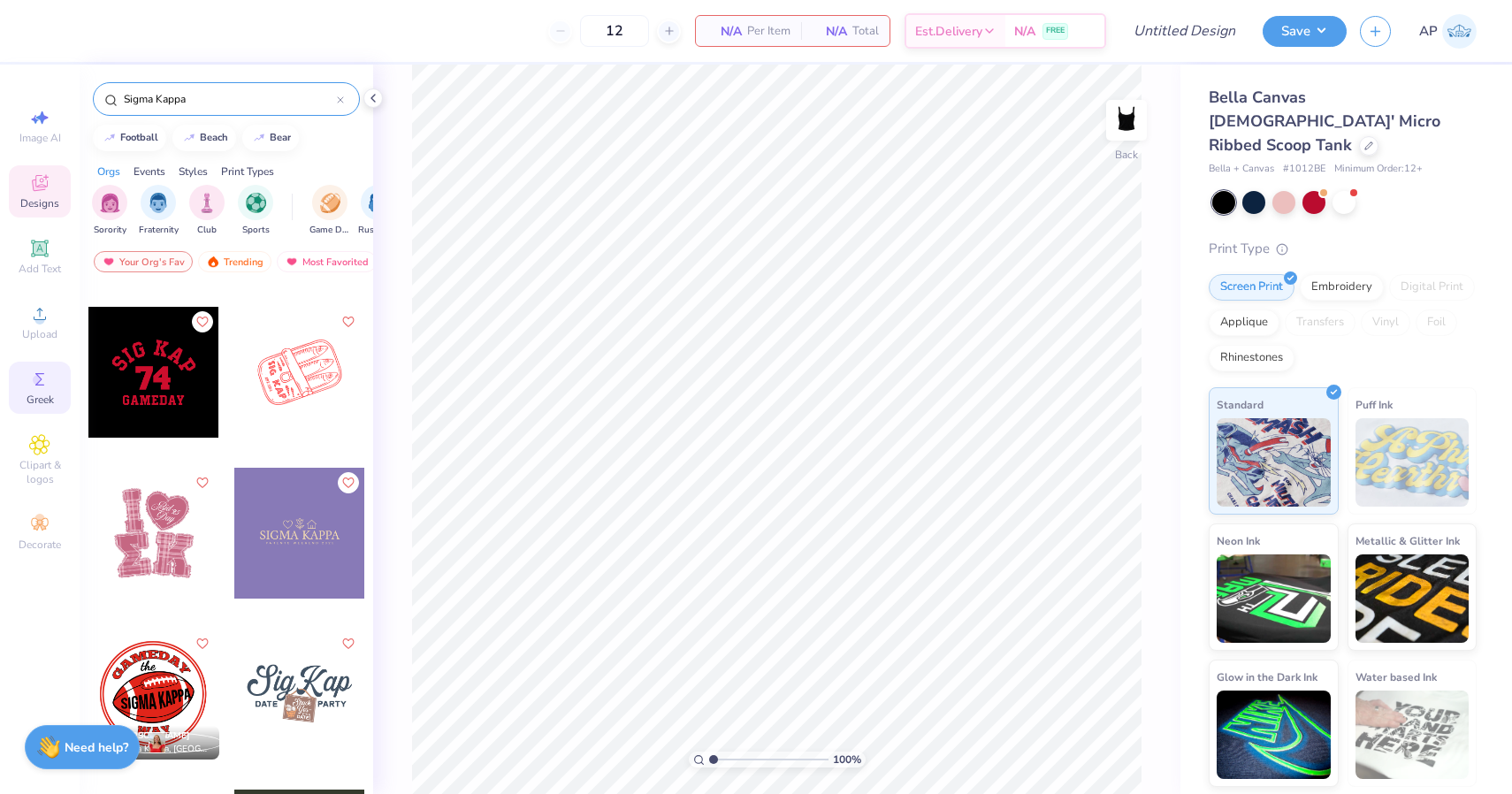
type input "Sigma Kappa"
click at [53, 397] on span "Greek" at bounding box center [40, 399] width 27 height 15
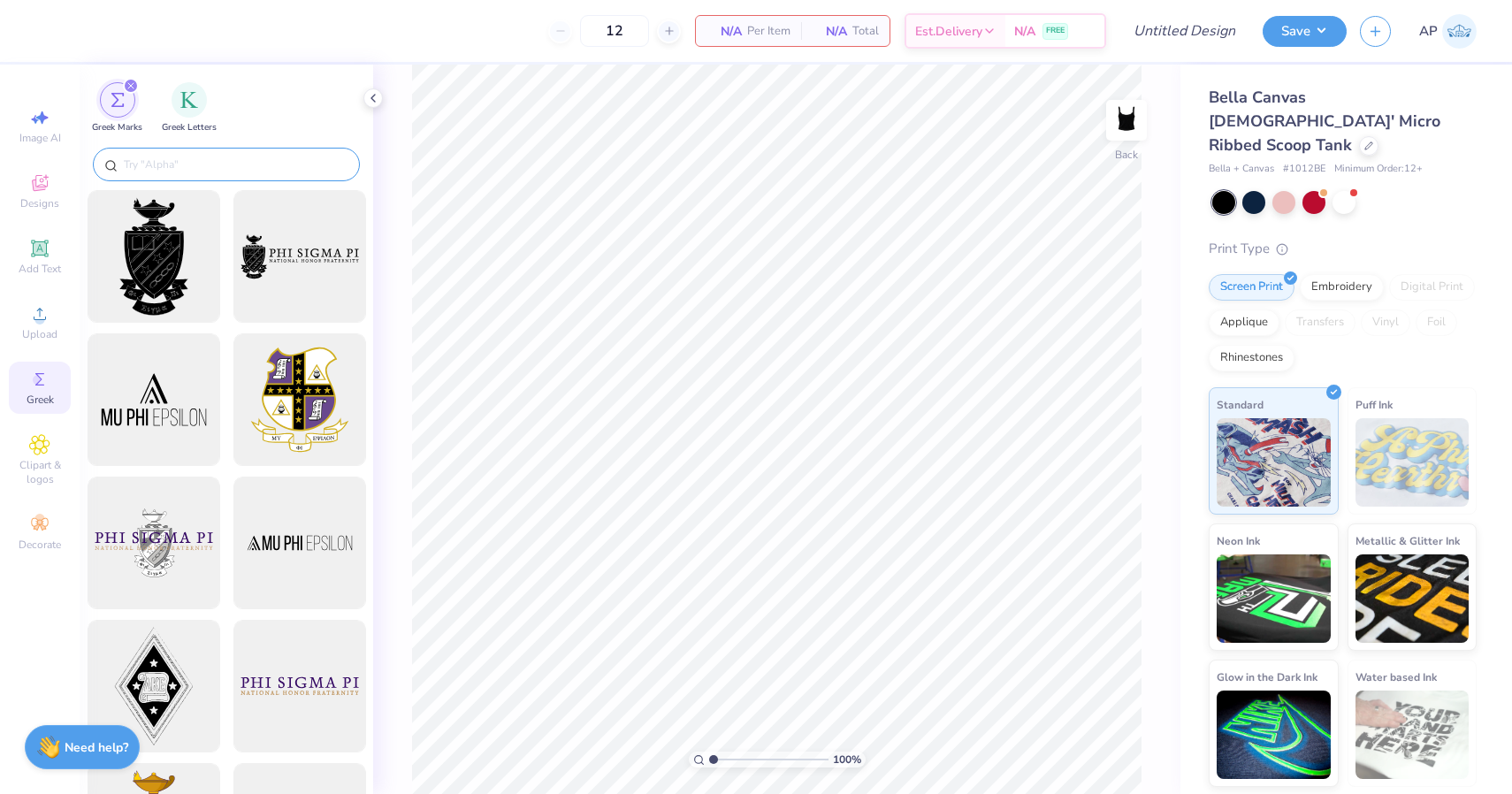
click at [191, 168] on input "text" at bounding box center [235, 164] width 227 height 17
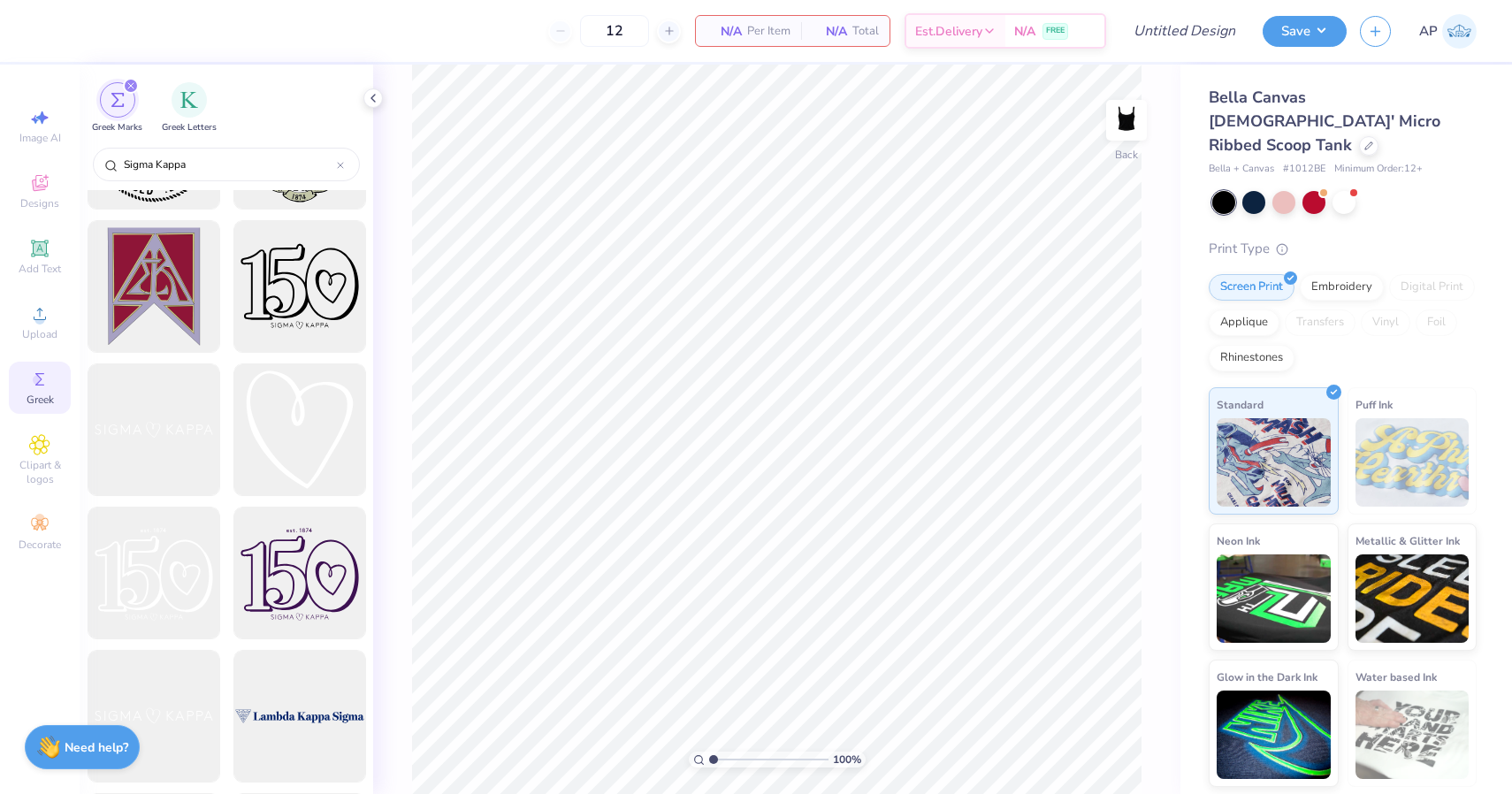
scroll to position [704, 0]
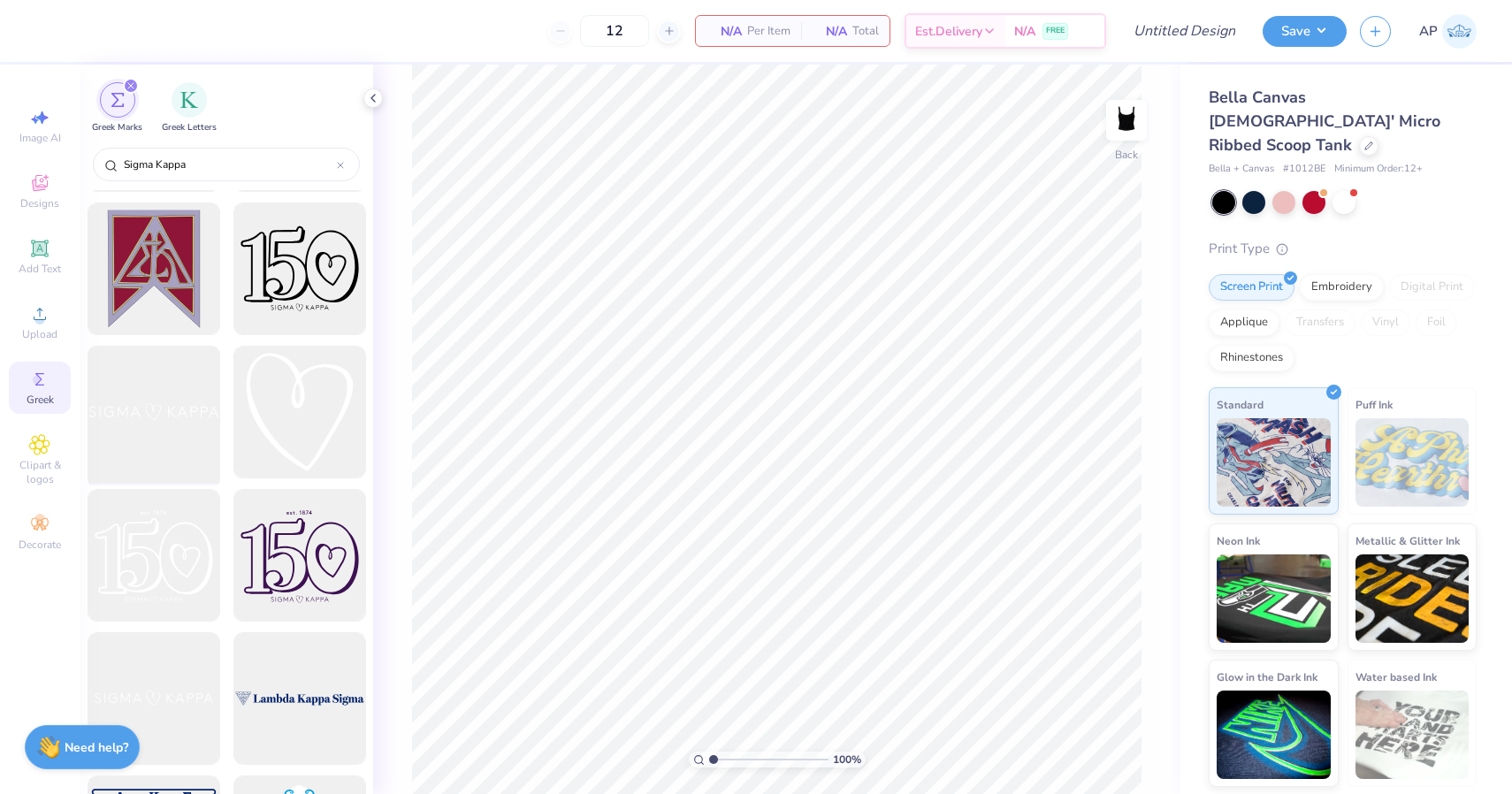
type input "Sigma Kappa"
click at [184, 428] on div at bounding box center [154, 412] width 146 height 146
click at [39, 247] on icon at bounding box center [39, 247] width 17 height 17
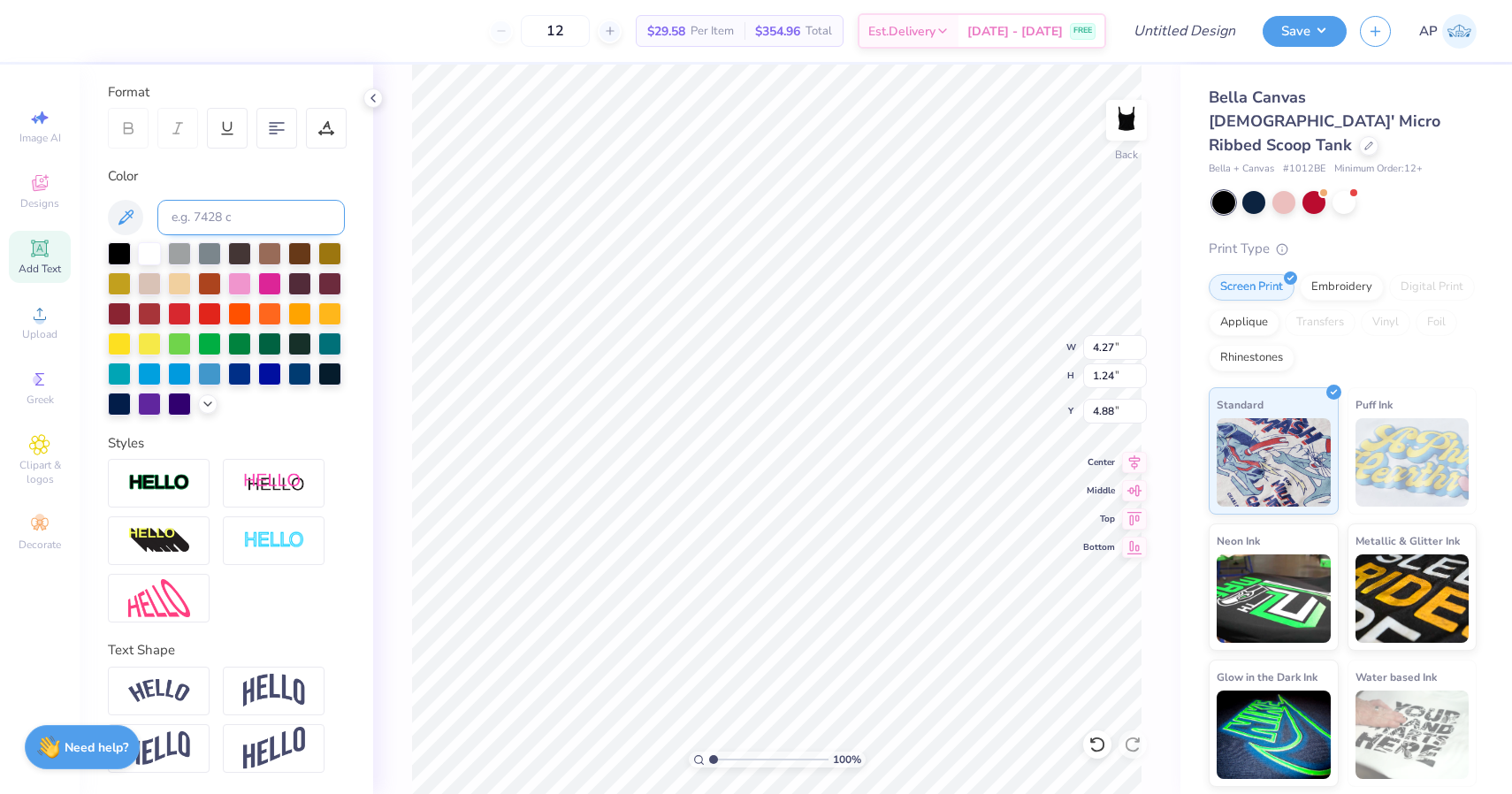
scroll to position [234, 0]
click at [183, 706] on div at bounding box center [158, 691] width 102 height 49
type input "5.79"
type input "1.62"
type input "4.69"
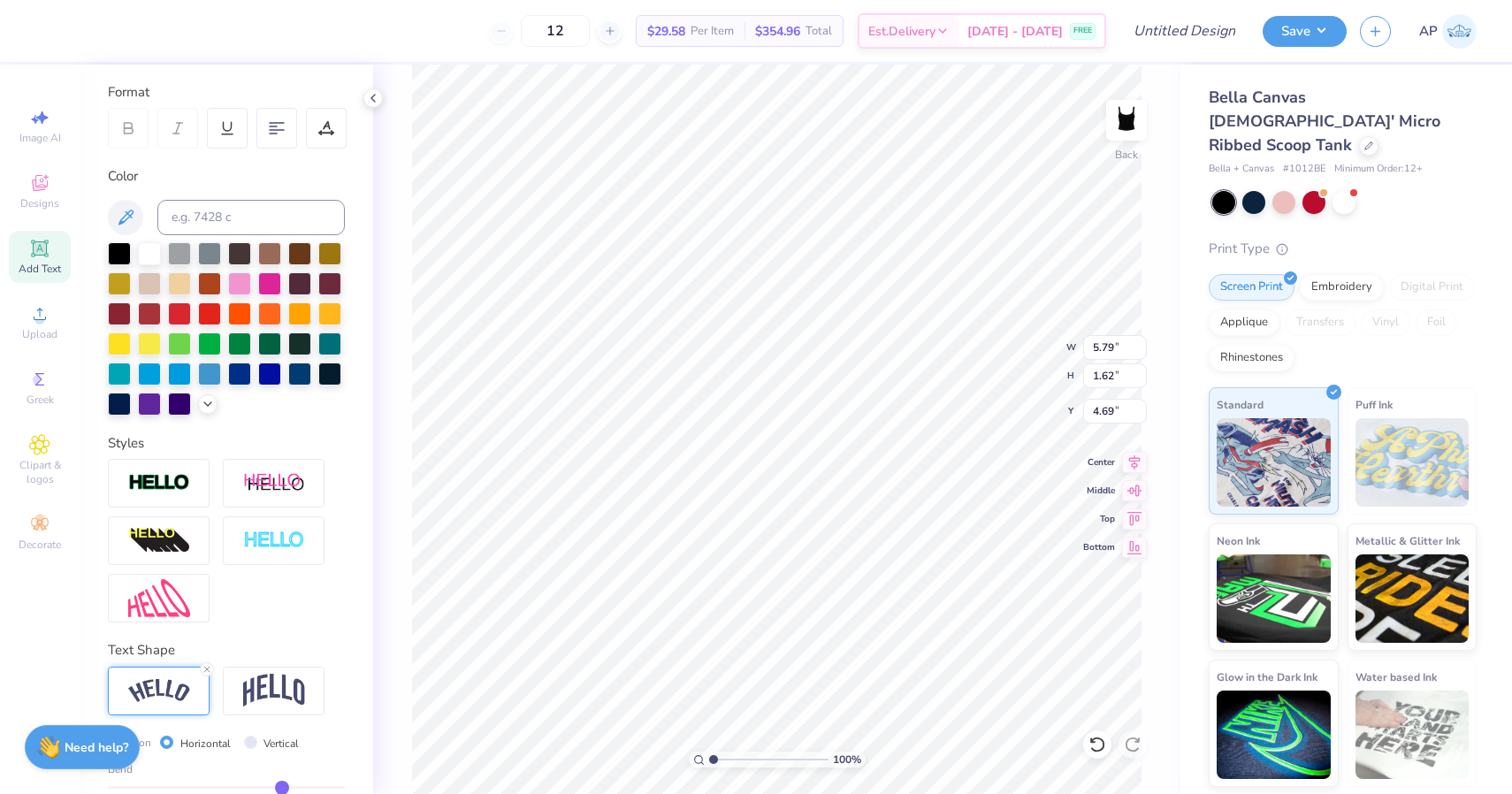
type textarea "Sigma Kappa"
type input "0.50"
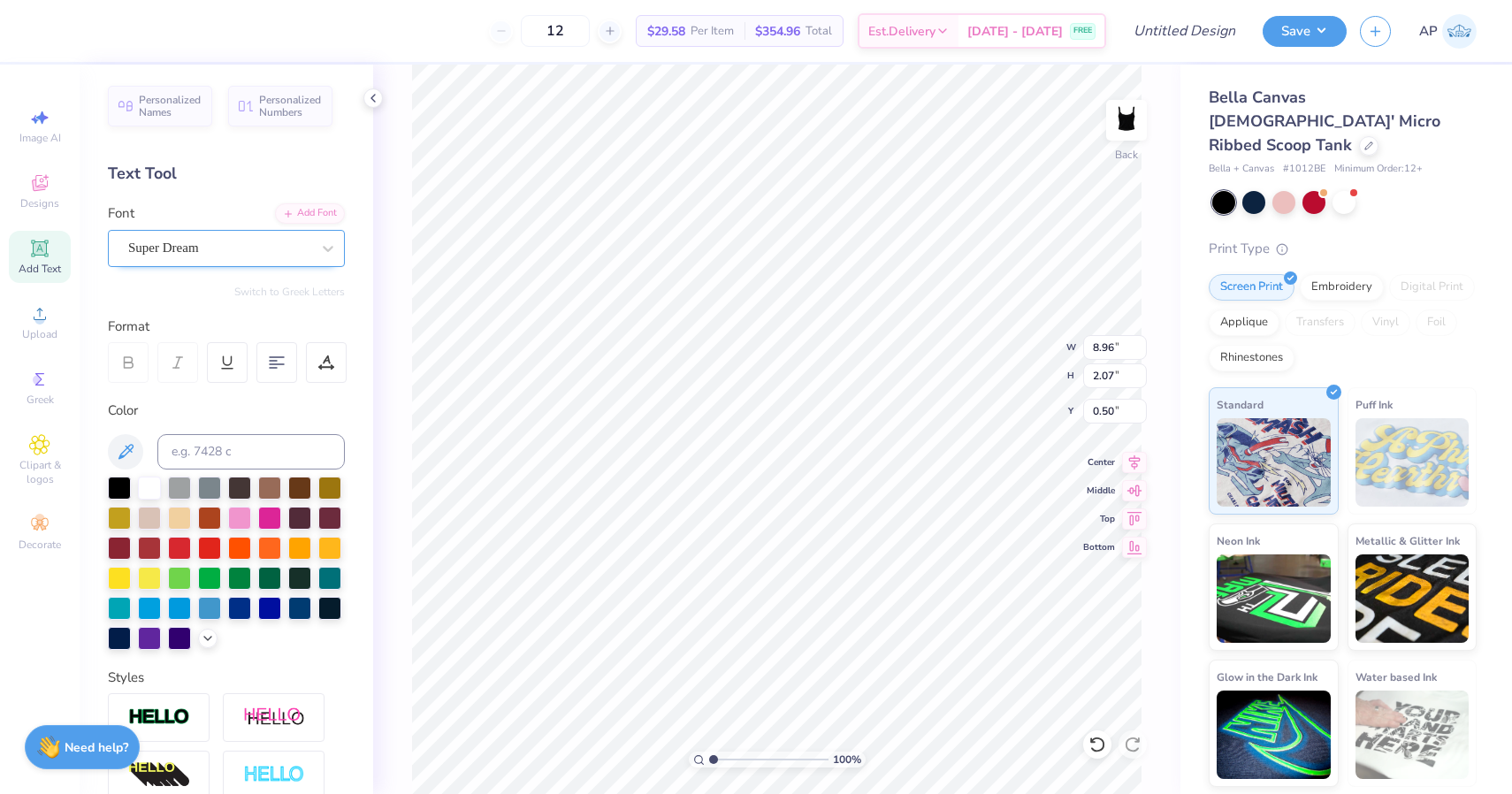
scroll to position [0, 0]
click at [216, 260] on div "Super Dream" at bounding box center [227, 248] width 237 height 37
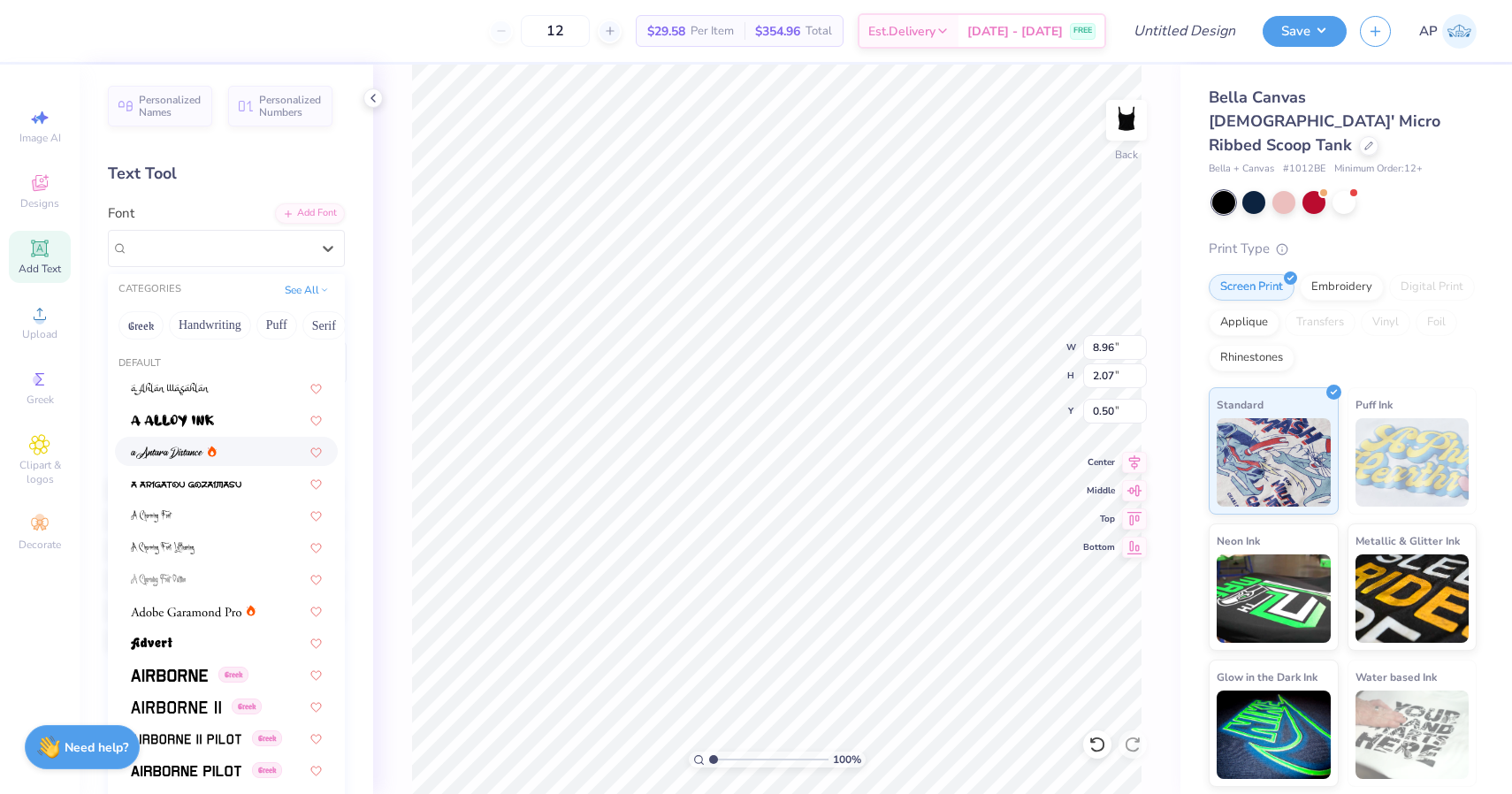
click at [266, 456] on div at bounding box center [227, 451] width 191 height 18
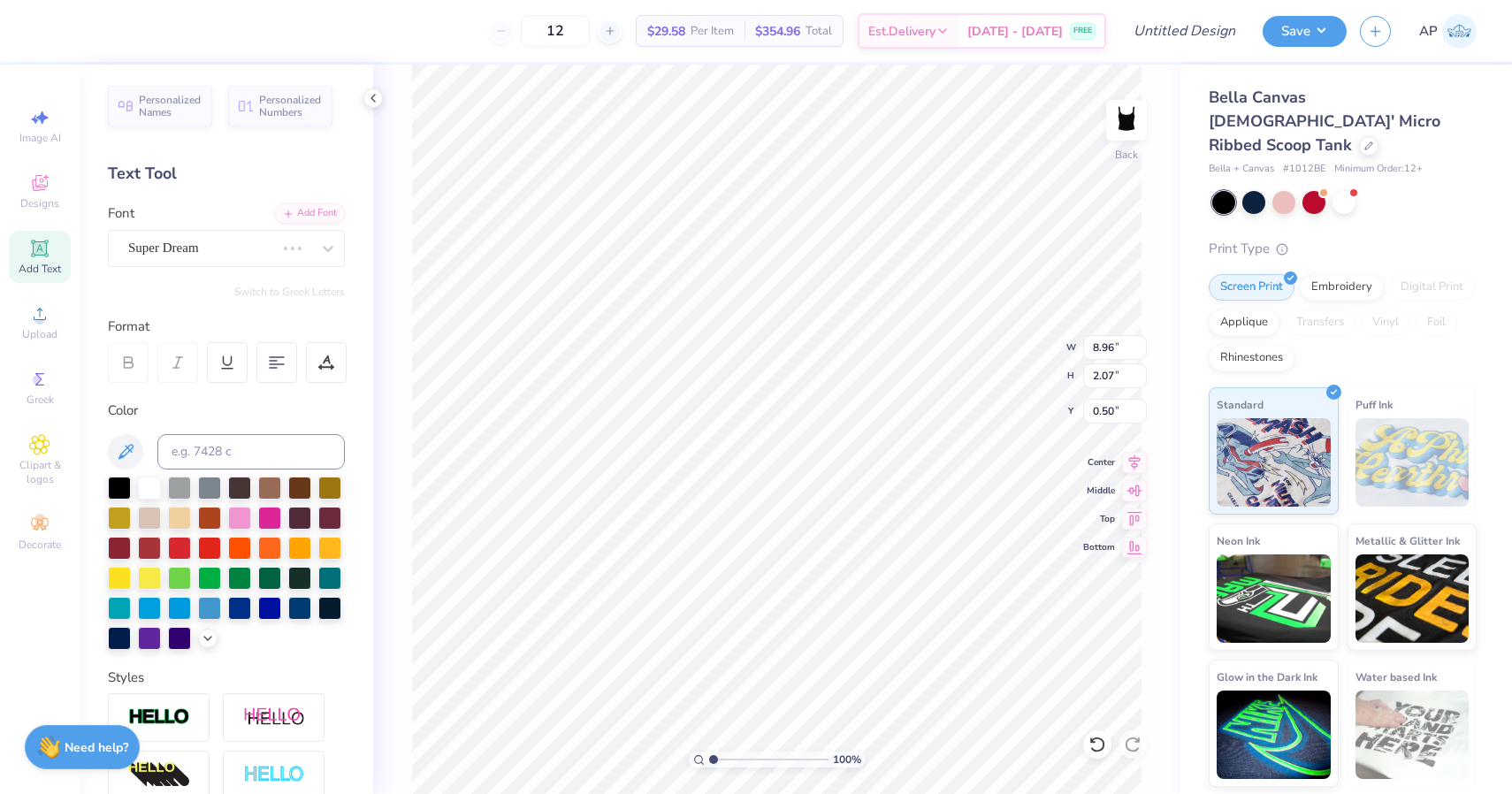
scroll to position [0, 3]
click at [267, 247] on div "a Antara Distance" at bounding box center [219, 248] width 186 height 27
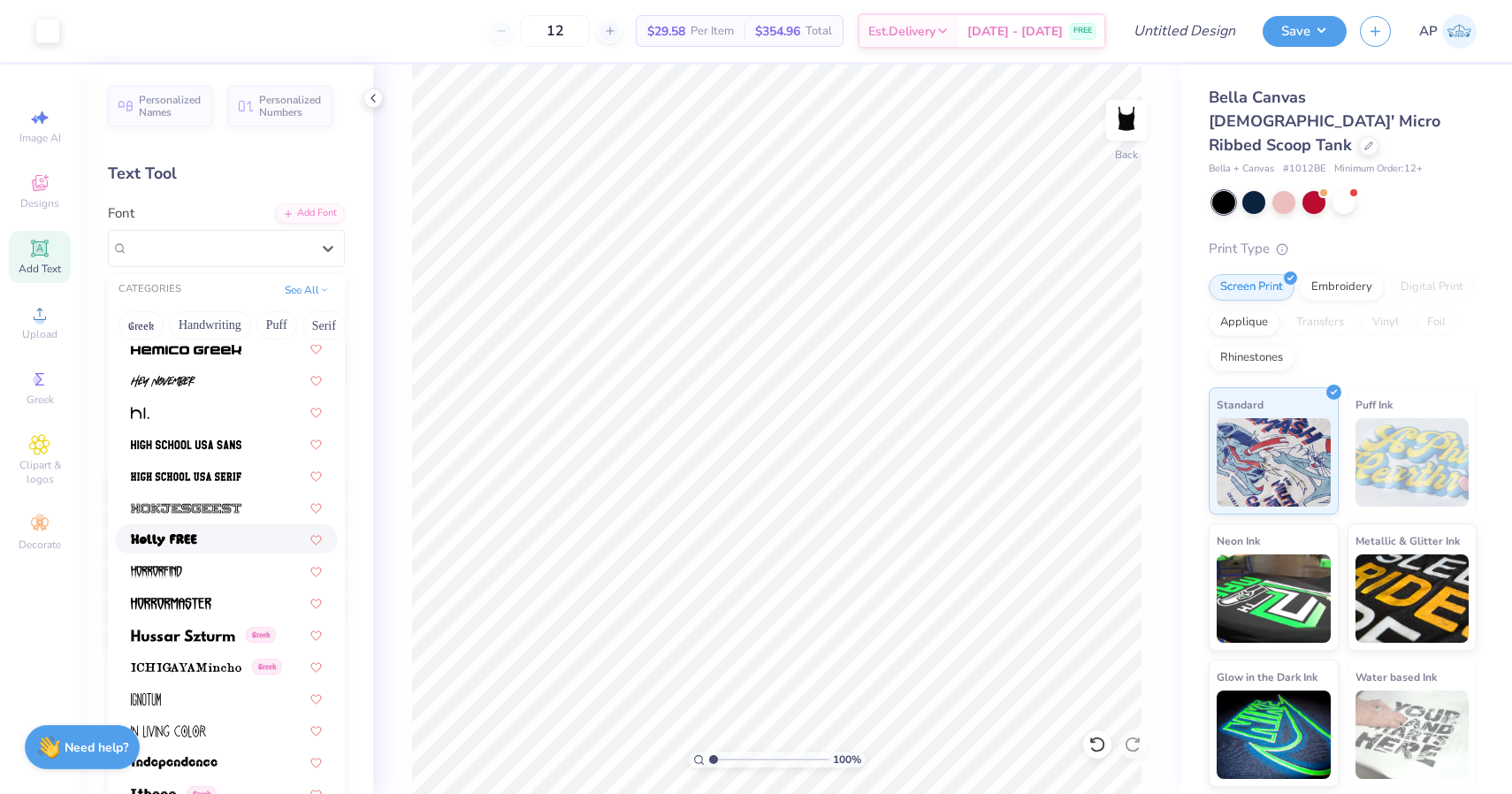
scroll to position [4395, 0]
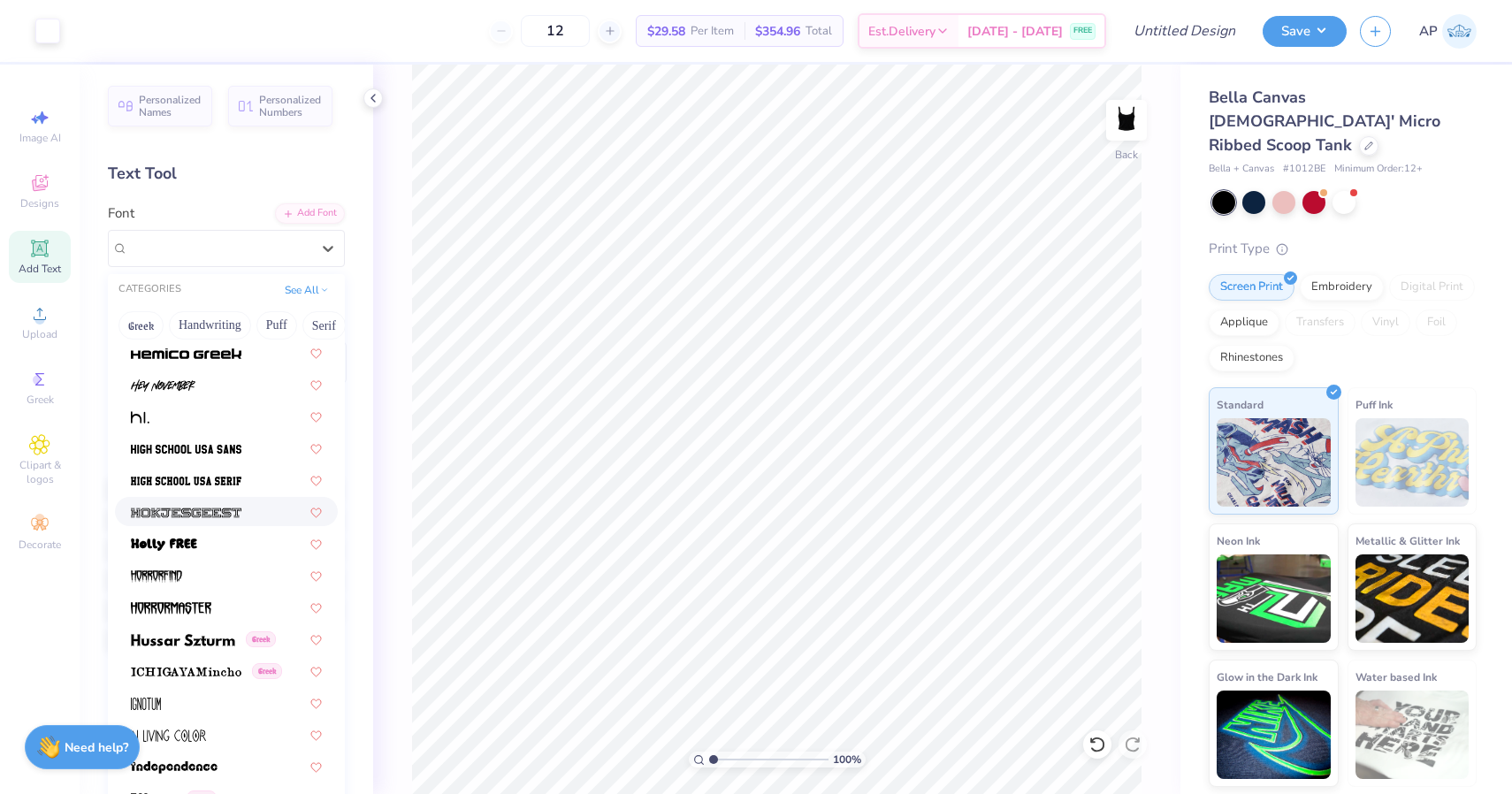
click at [261, 506] on div at bounding box center [227, 511] width 191 height 18
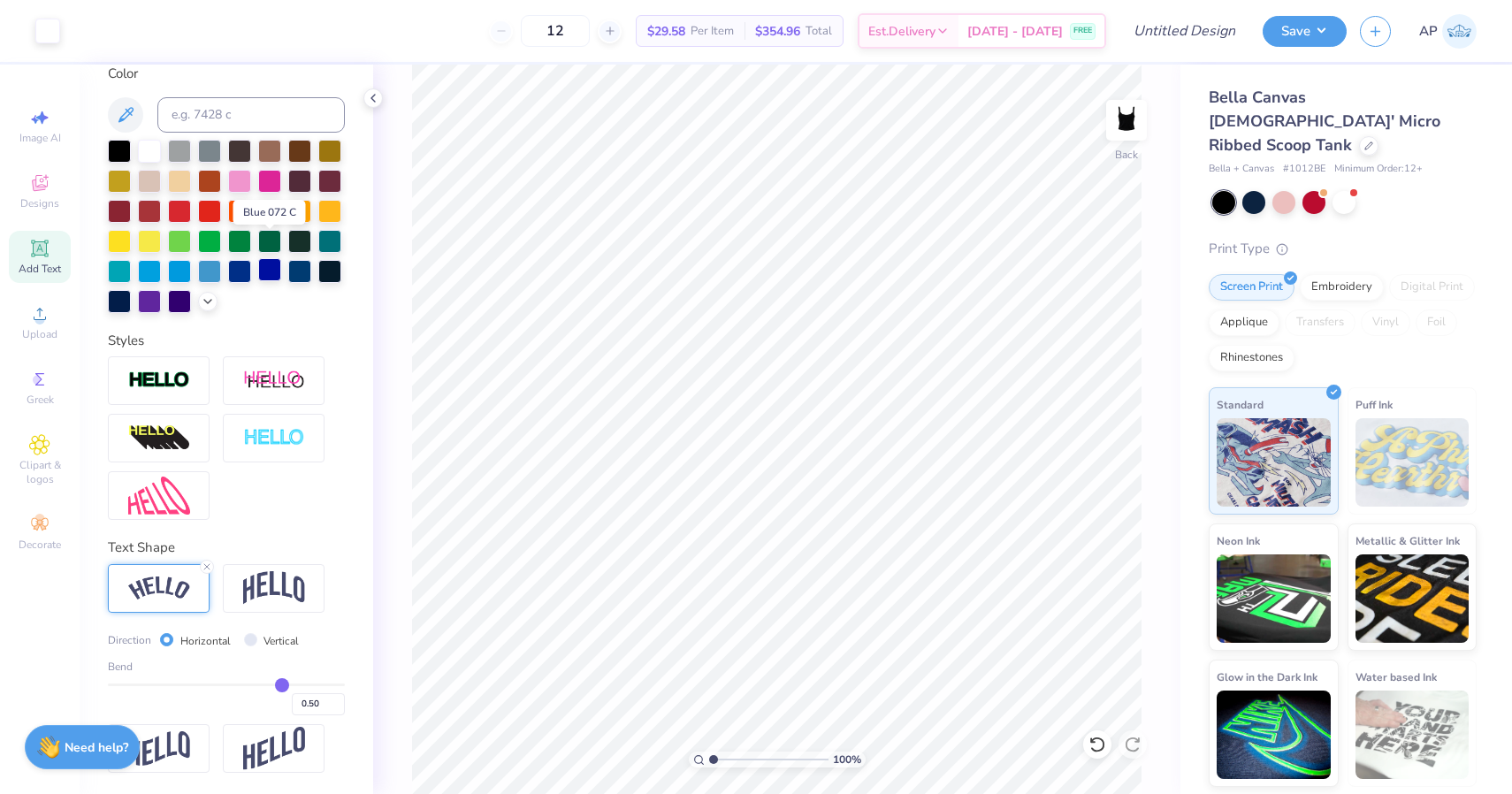
scroll to position [337, 0]
type input "0.49"
type input "0.48"
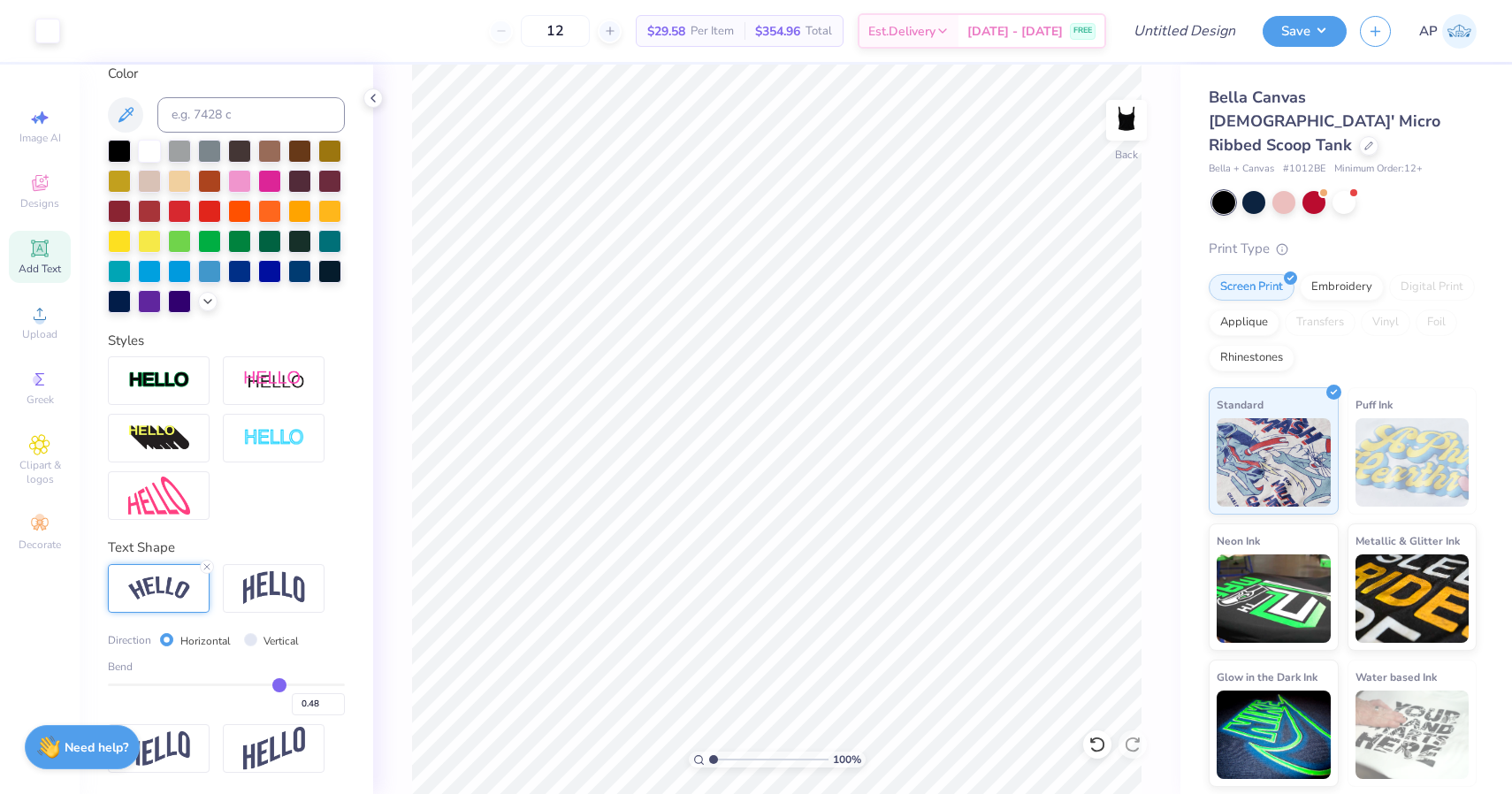
type input "0.45"
type input "0.43"
type input "0.4"
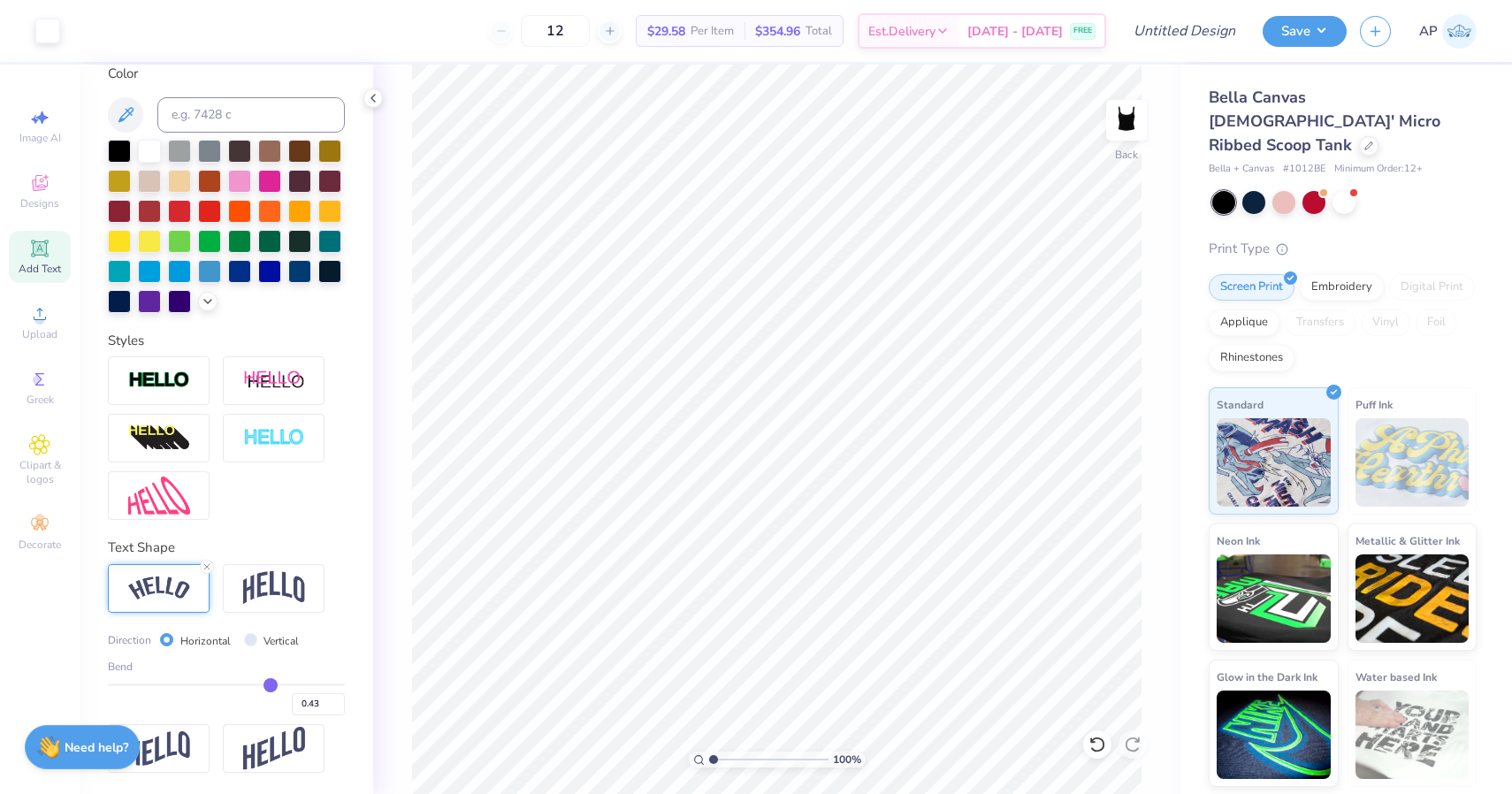
type input "0.40"
type input "0.39"
type input "0.37"
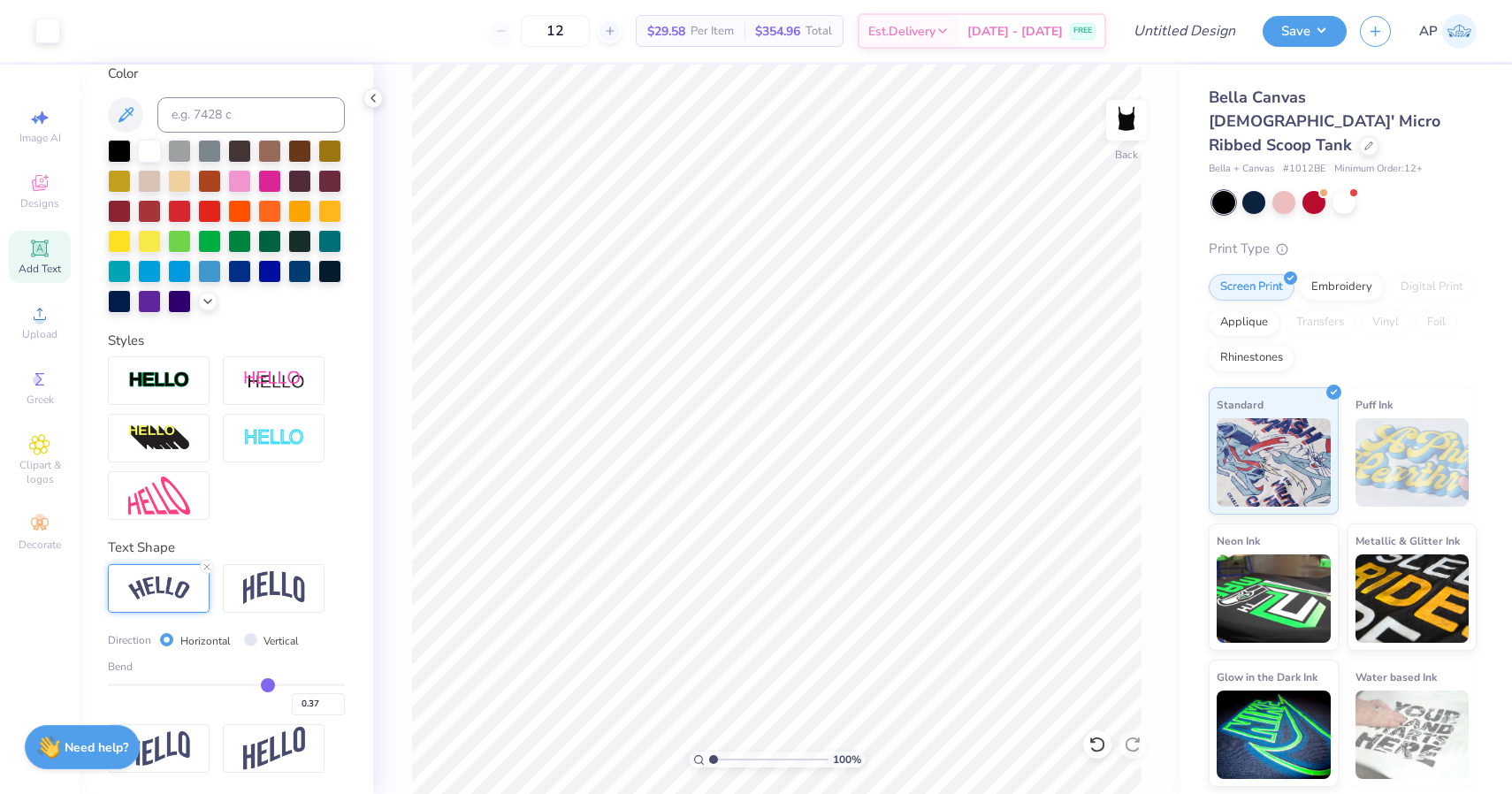
type input "0.35"
type input "0.33"
type input "0.31"
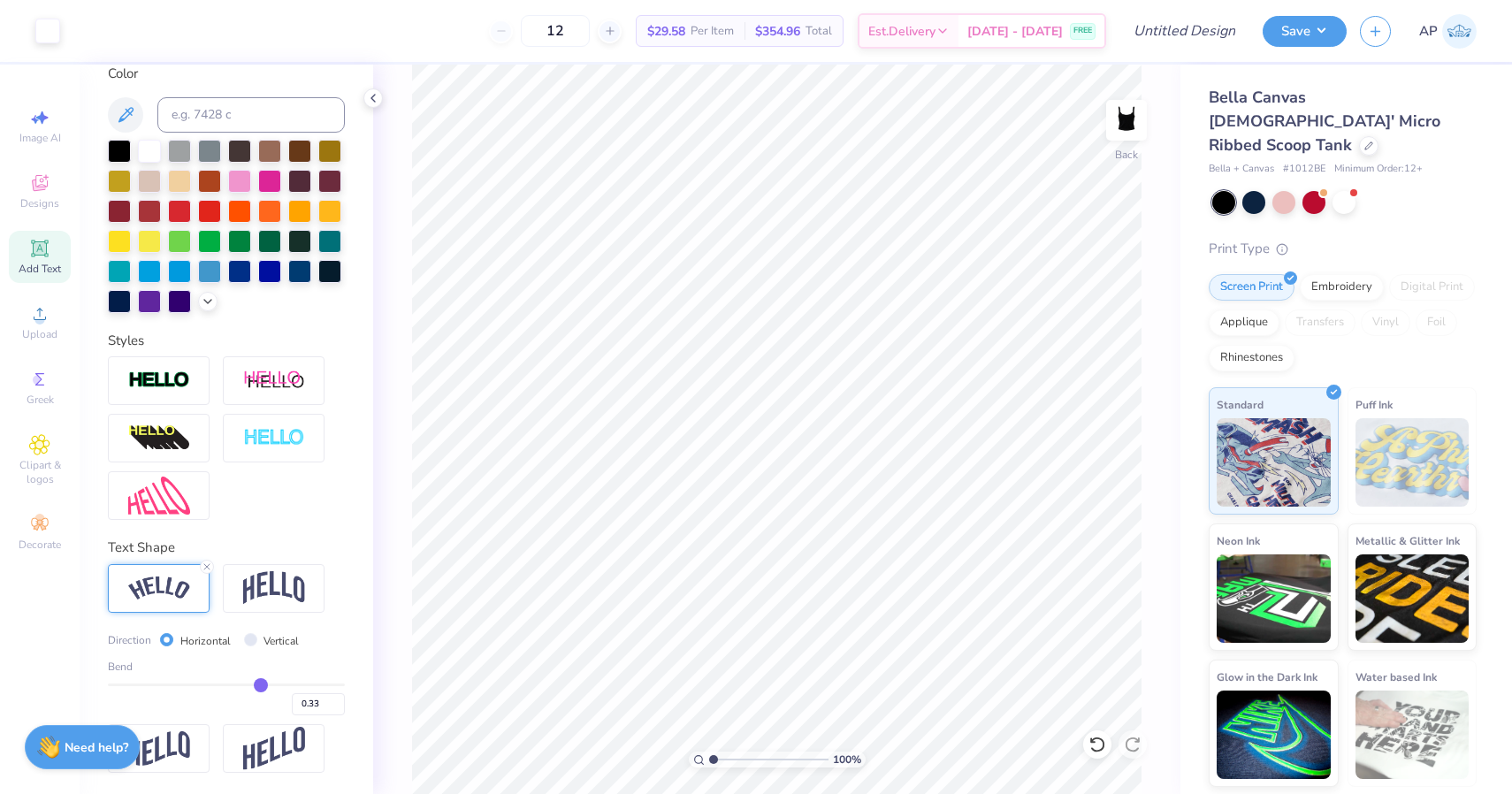
type input "0.31"
type input "0.3"
type input "0.30"
type input "0.29"
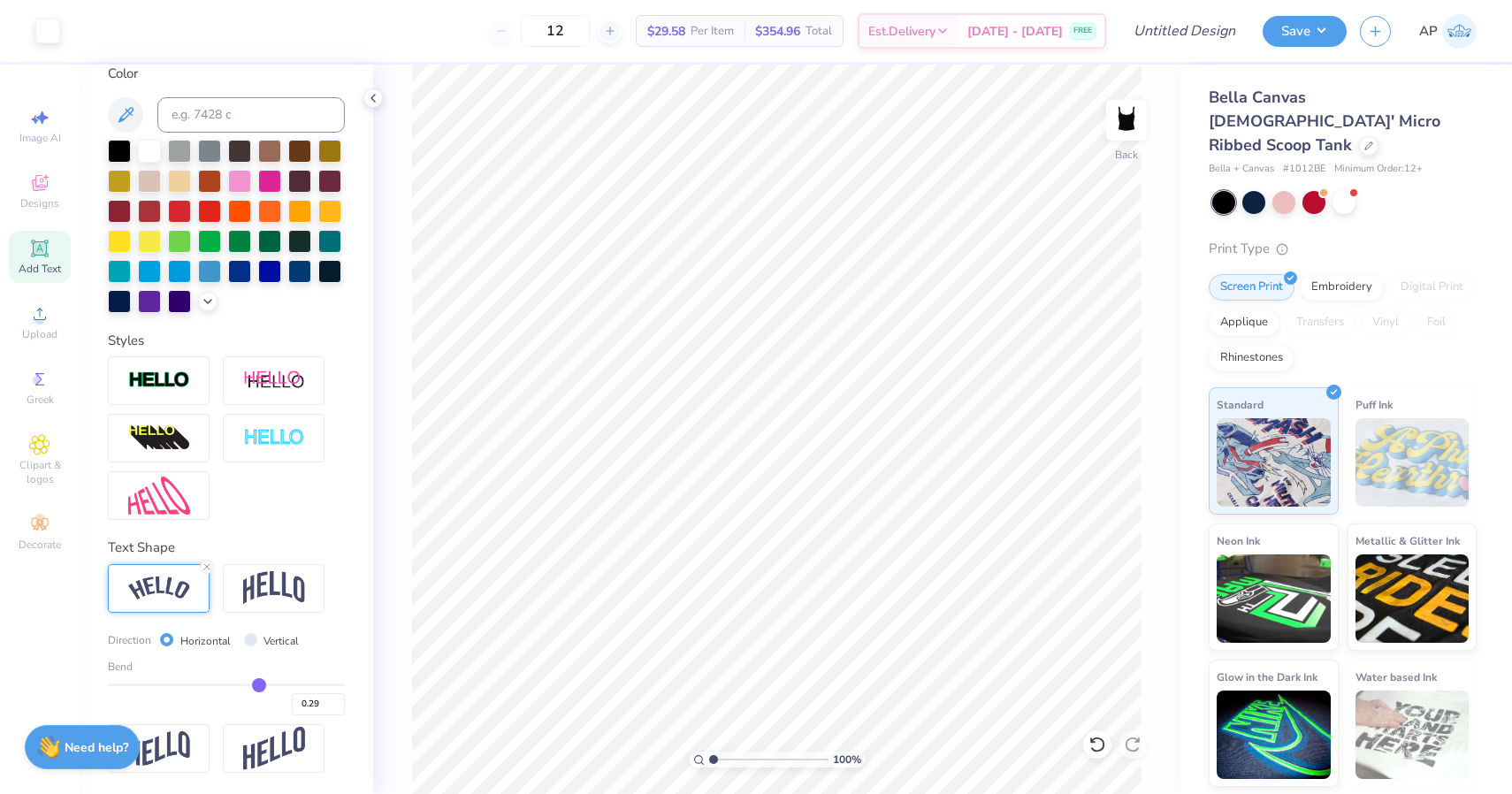
type input "0.28"
type input "0.27"
type input "0.26"
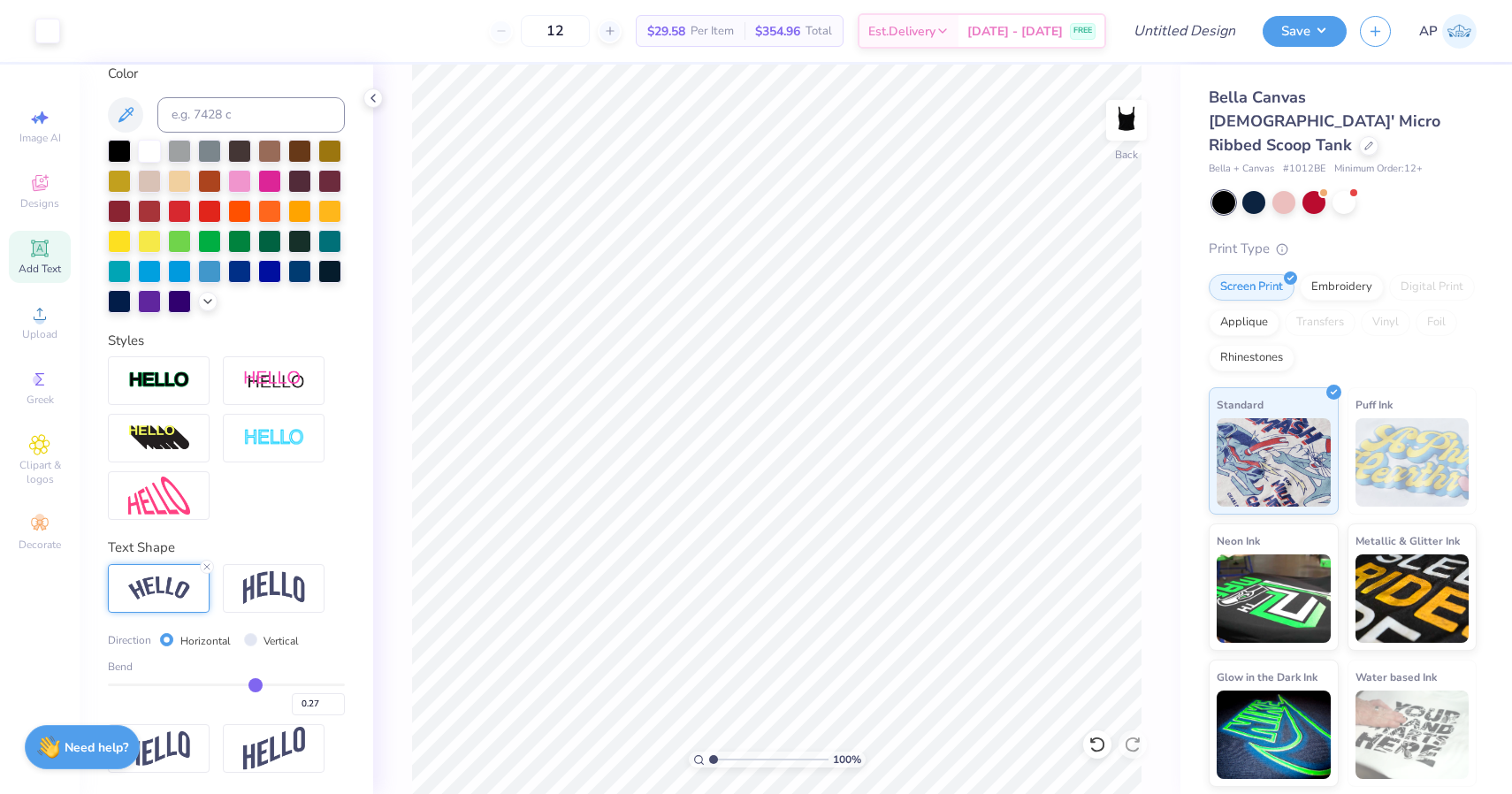
type input "0.26"
drag, startPoint x: 283, startPoint y: 681, endPoint x: 256, endPoint y: 671, distance: 28.8
click at [256, 671] on div "Bend 0.26" at bounding box center [227, 687] width 237 height 56
click at [241, 671] on div "Bend" at bounding box center [227, 667] width 237 height 16
type input "0.29"
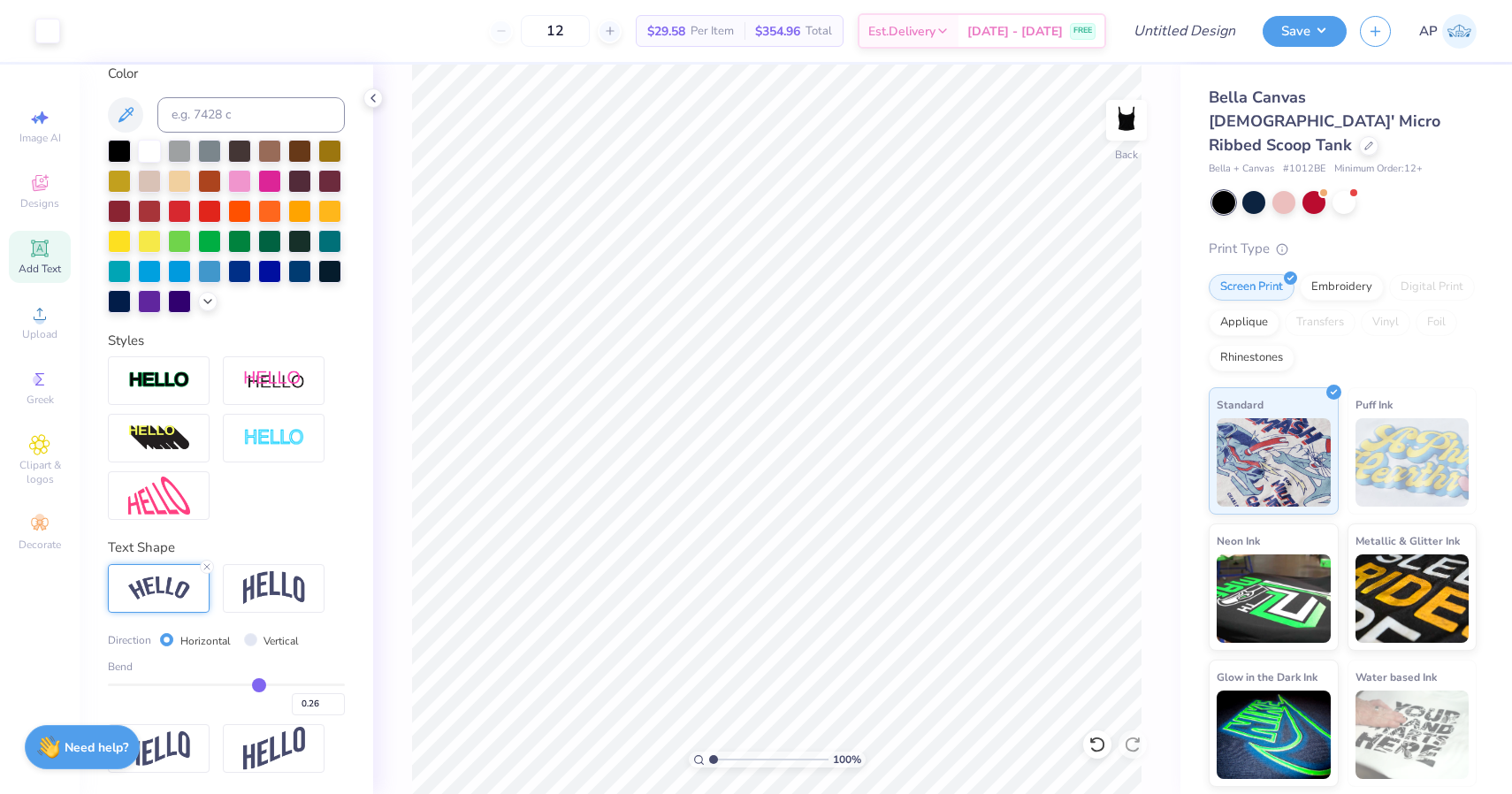
type input "0.29"
type input "0.31"
type input "0.32"
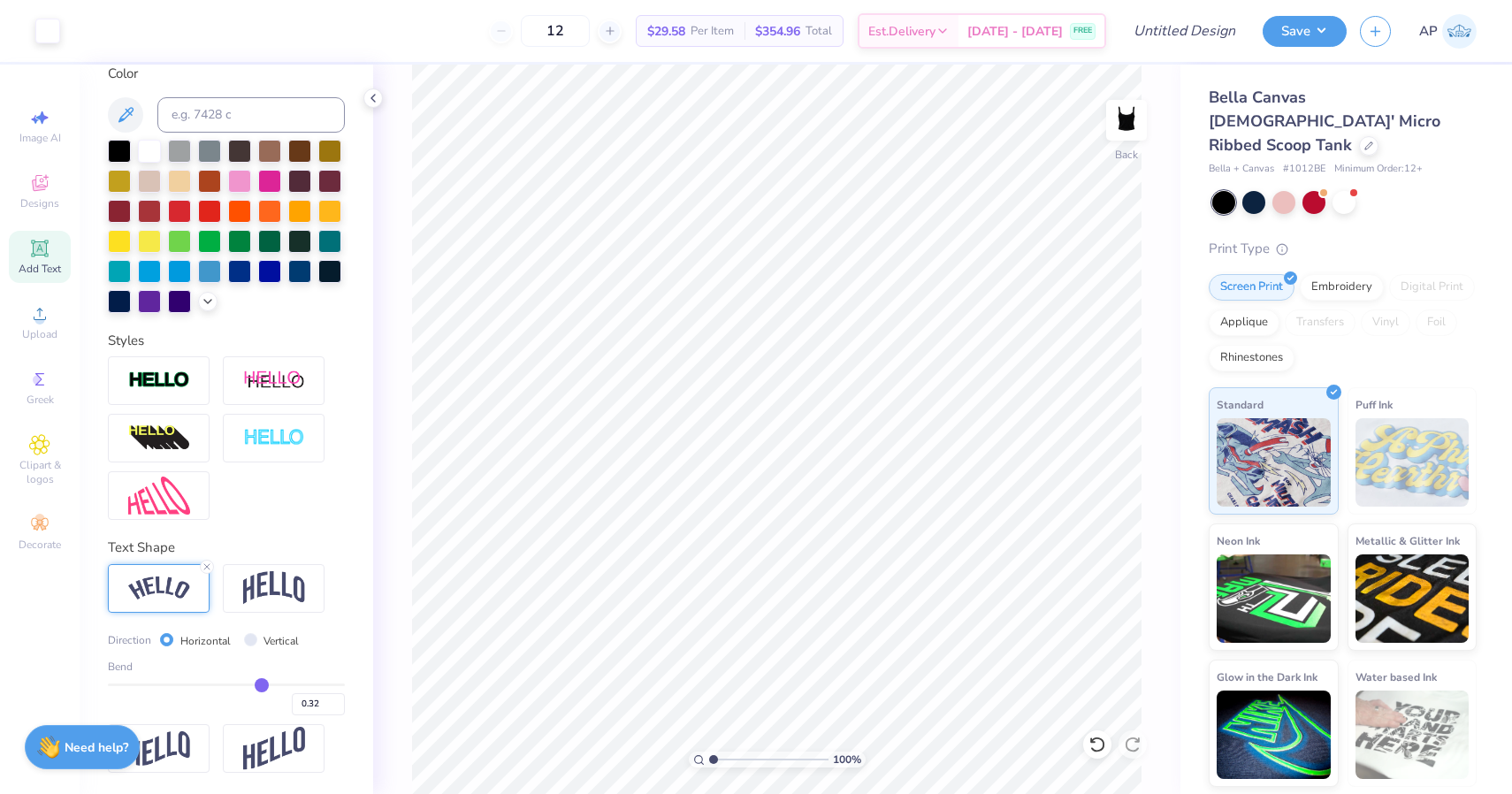
type input "0.33"
type input "0.34"
type input "0.35"
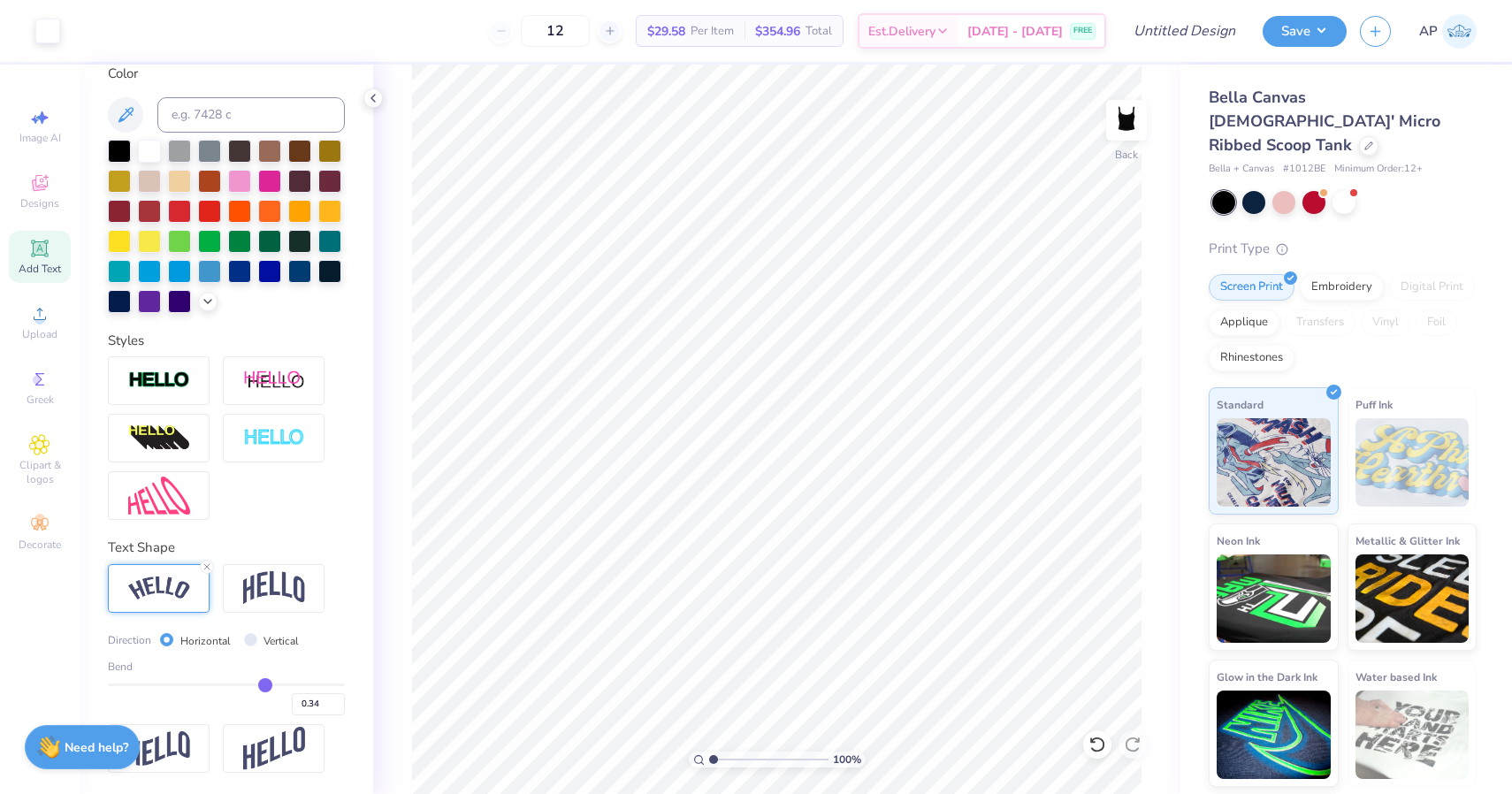
type input "0.35"
type input "0.36"
type input "0.37"
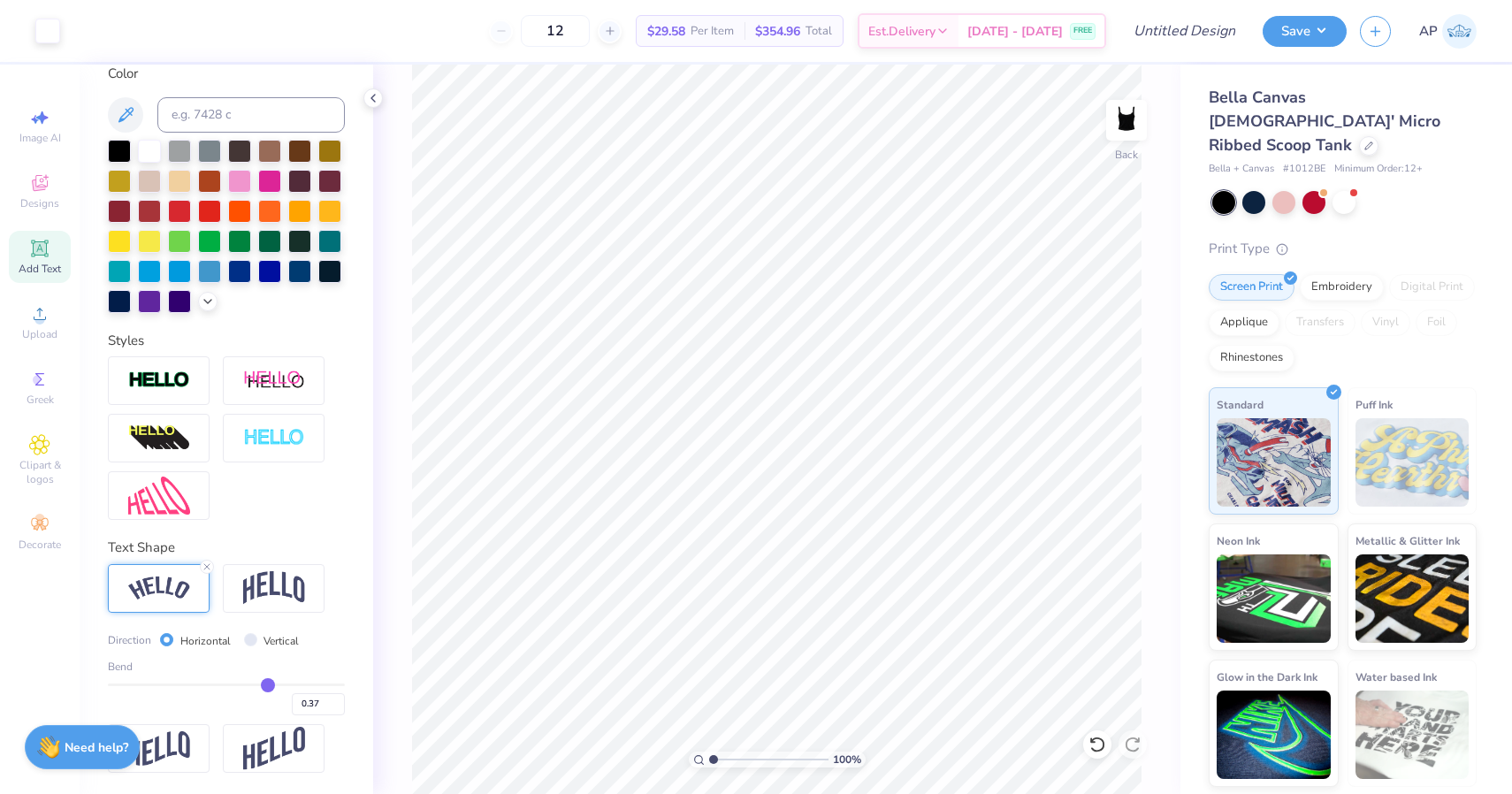
type input "0.38"
type input "0.39"
type input "0.4"
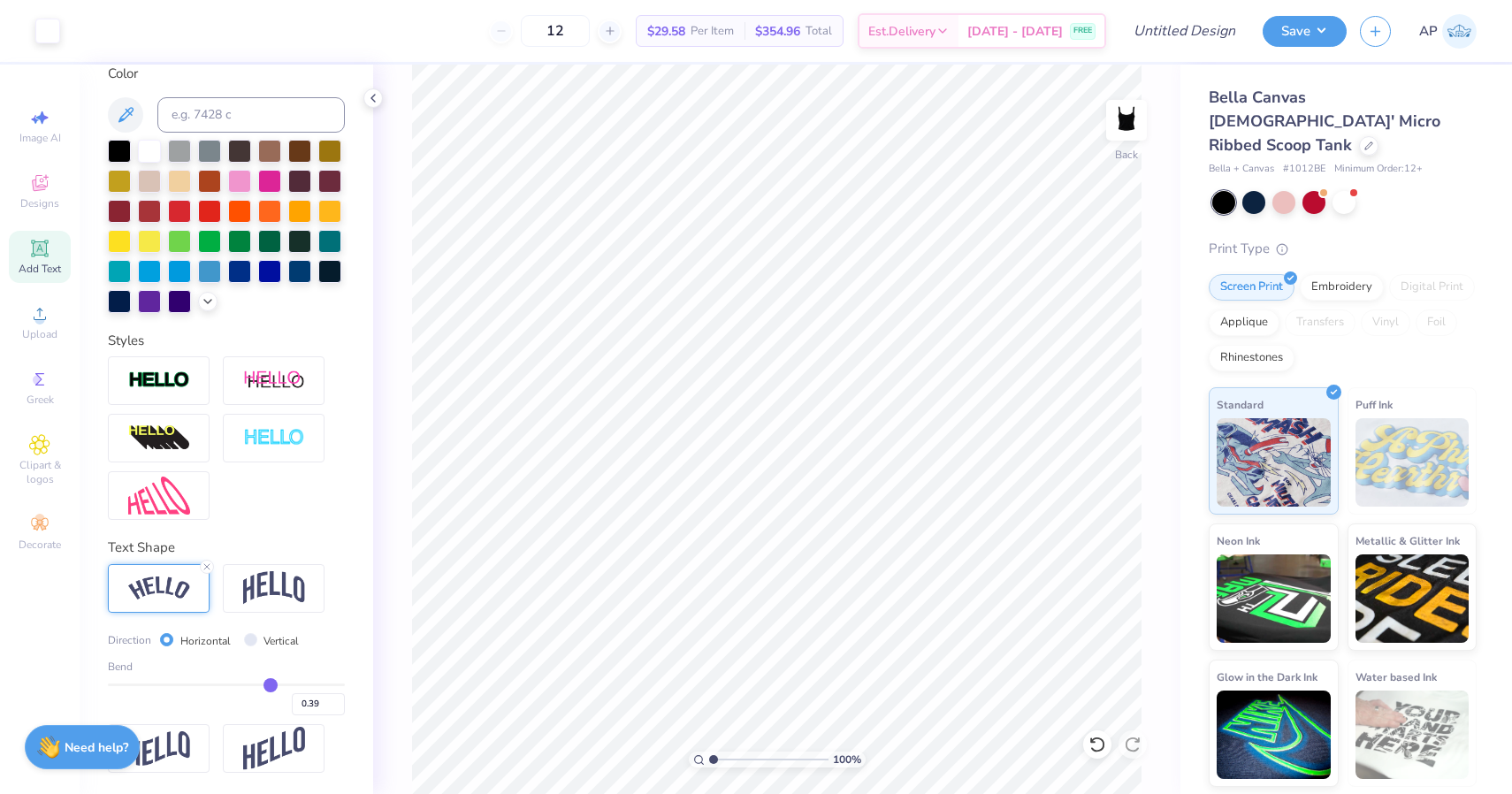
type input "0.40"
type input "0.41"
type input "0.42"
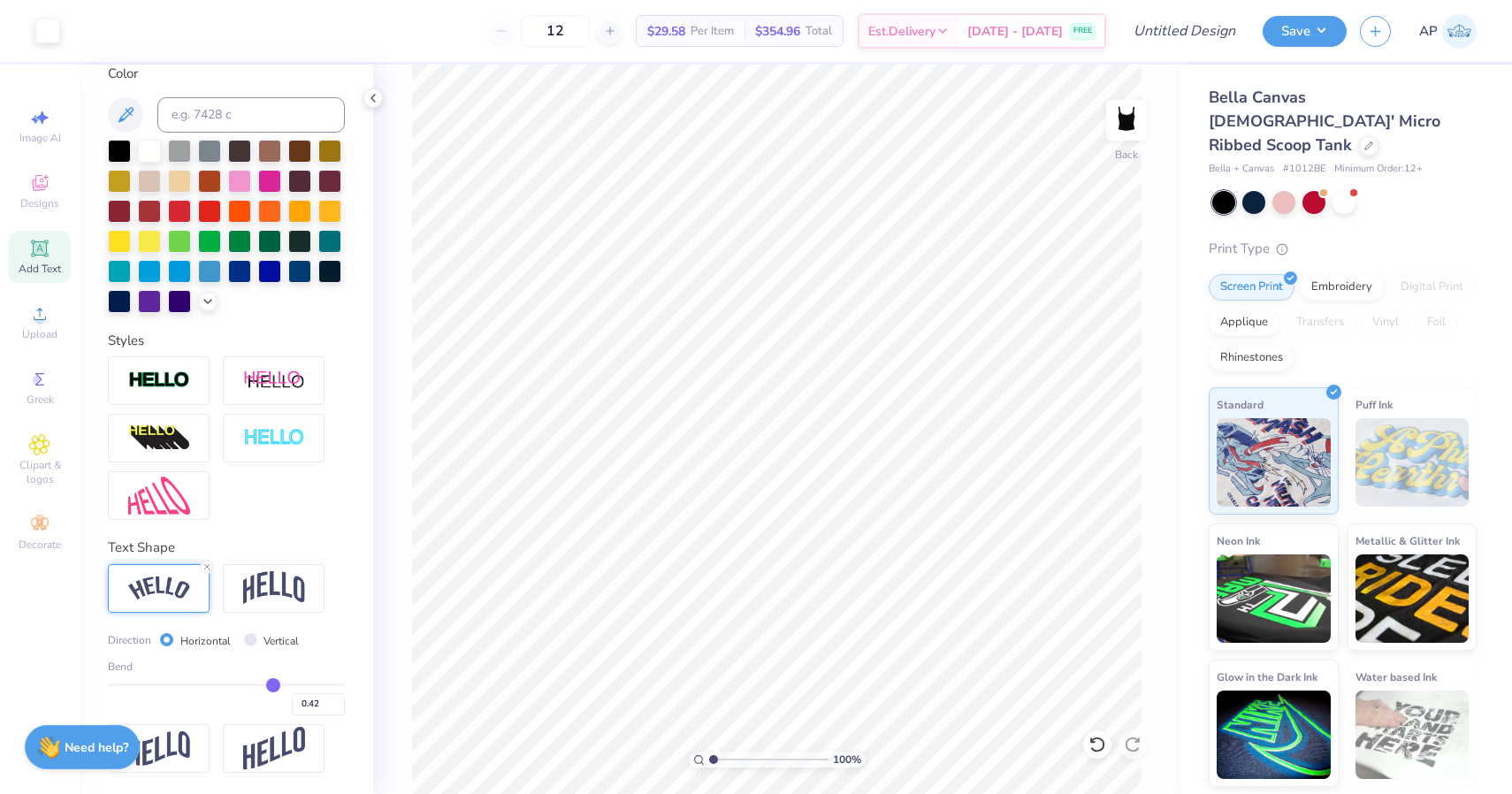
type input "0.43"
type input "0.44"
type input "0.45"
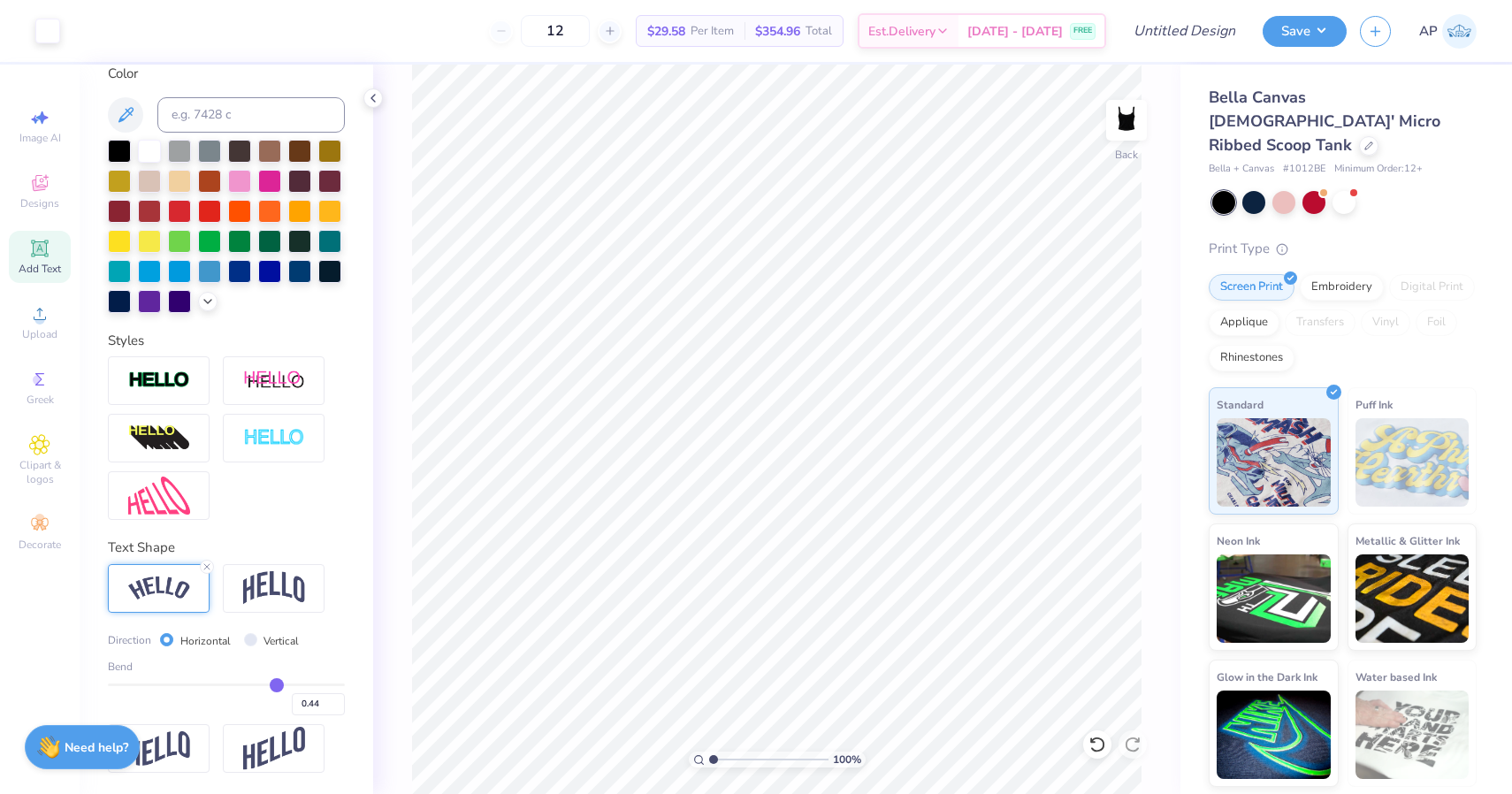
type input "0.45"
type input "0.46"
type input "0.47"
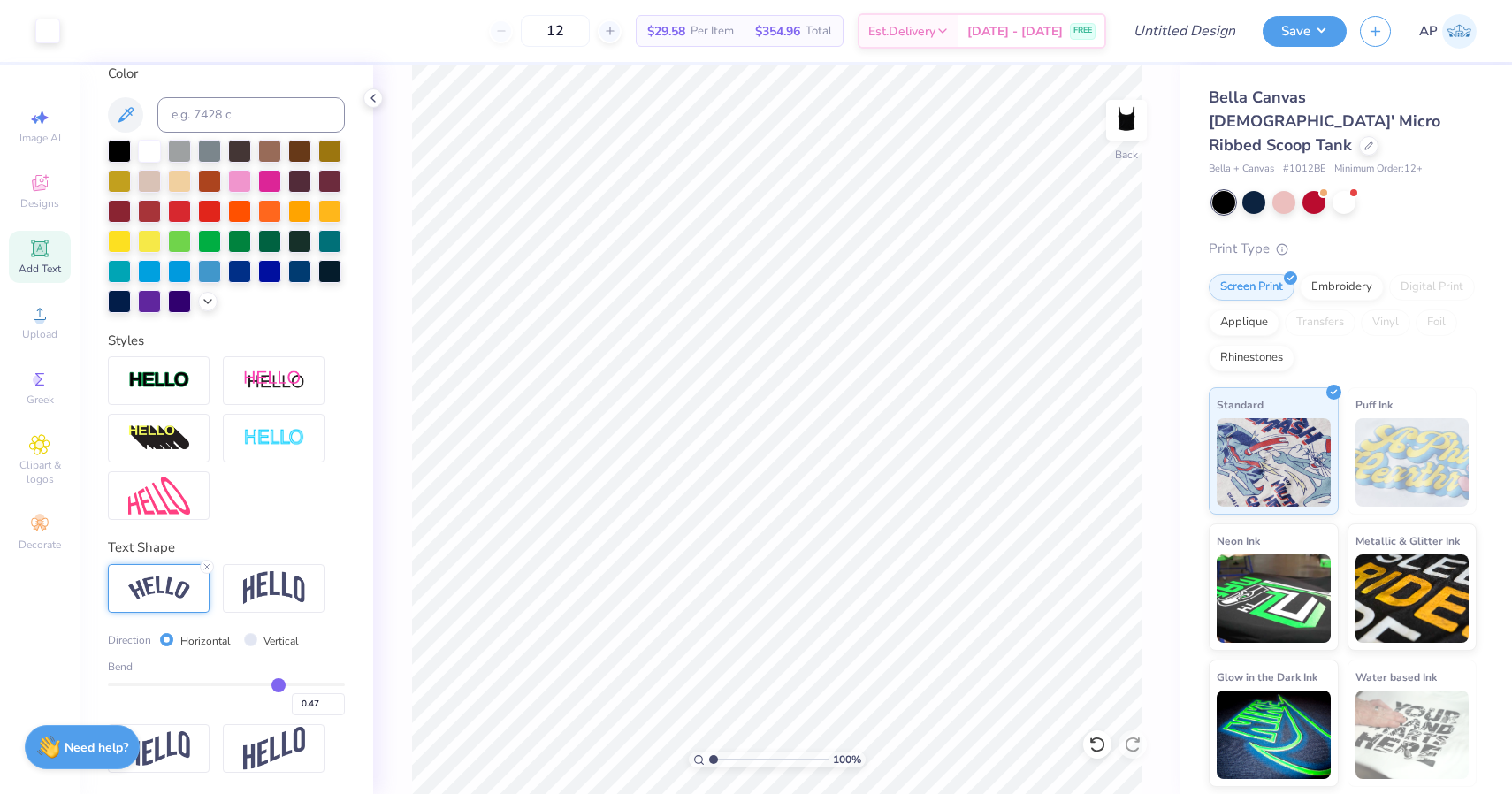
type input "0.48"
type input "0.49"
type input "0.5"
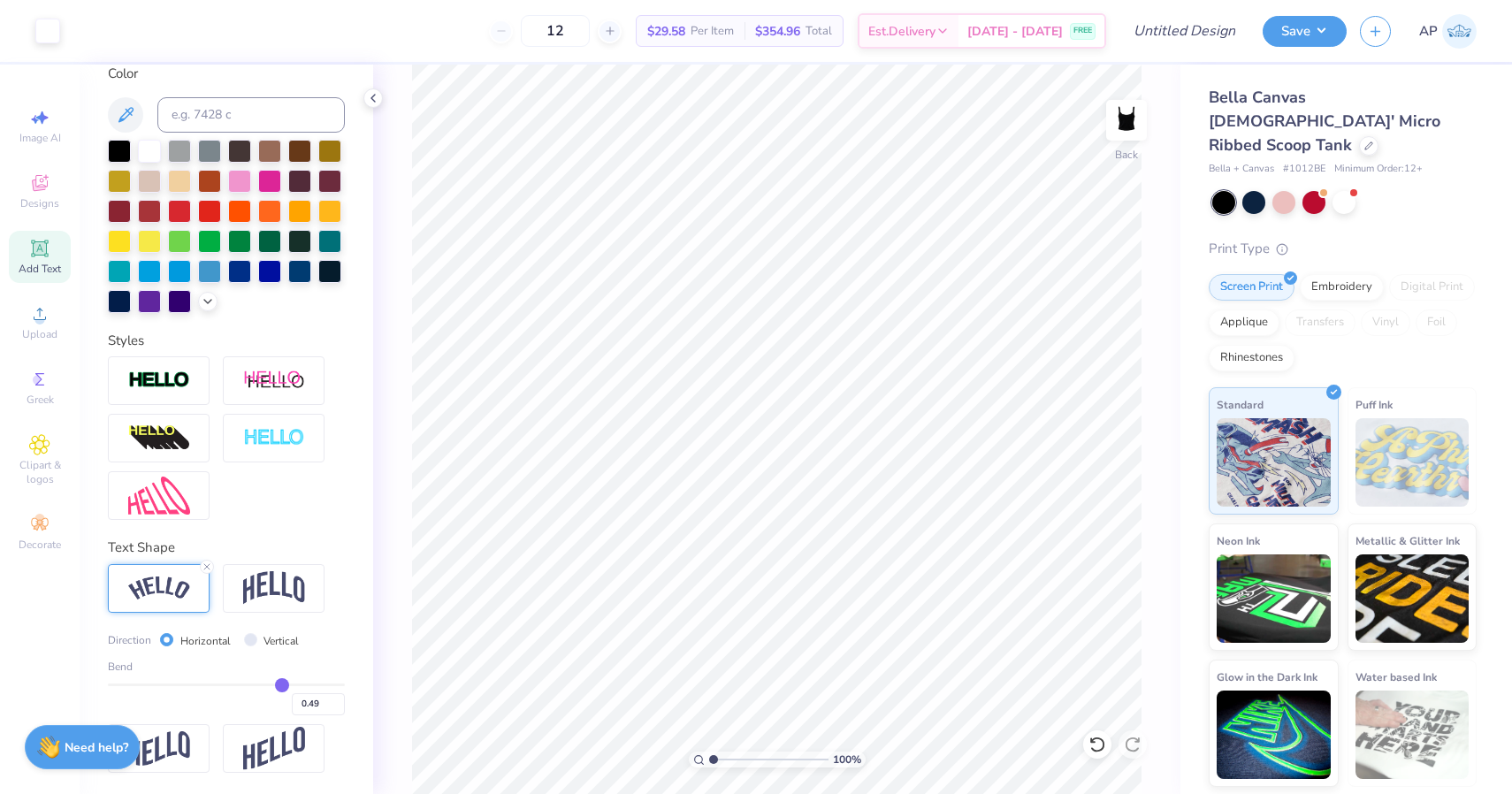
type input "0.50"
type input "0.51"
type input "0.5"
type input "0.50"
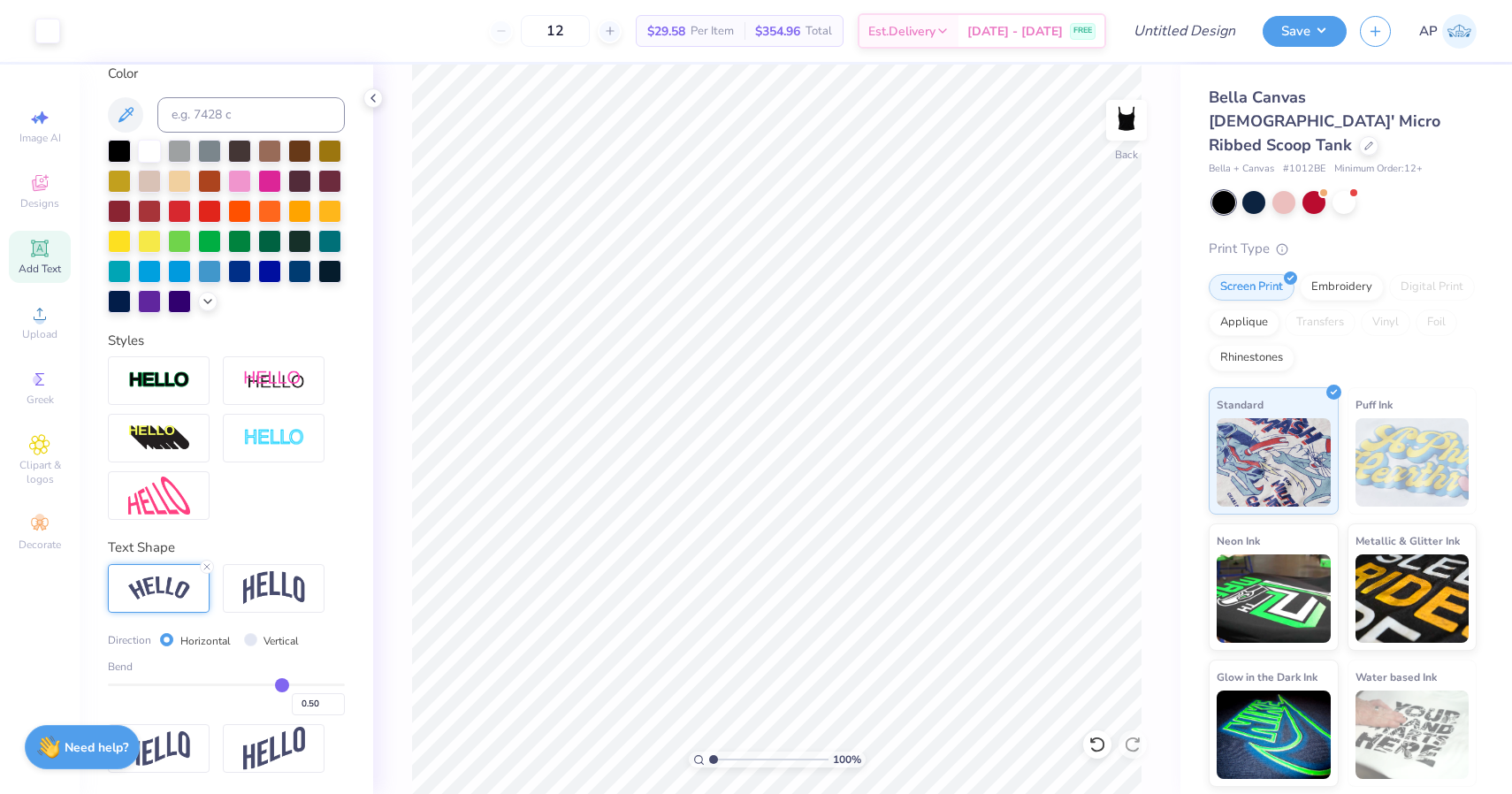
type input "0.49"
type input "0.5"
type input "0.50"
drag, startPoint x: 259, startPoint y: 683, endPoint x: 282, endPoint y: 677, distance: 23.8
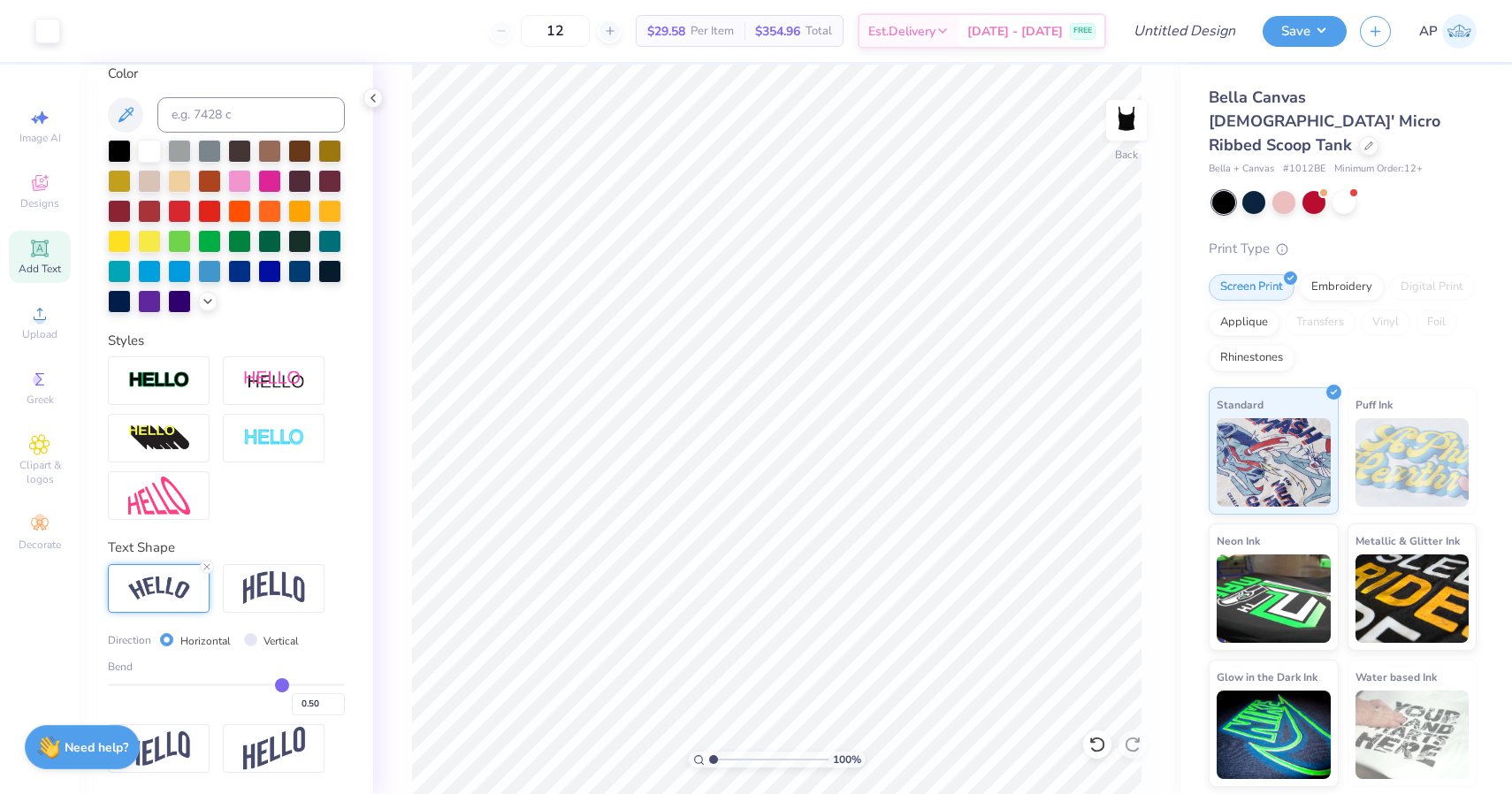
type input "0.5"
click at [282, 683] on input "range" at bounding box center [227, 684] width 237 height 3
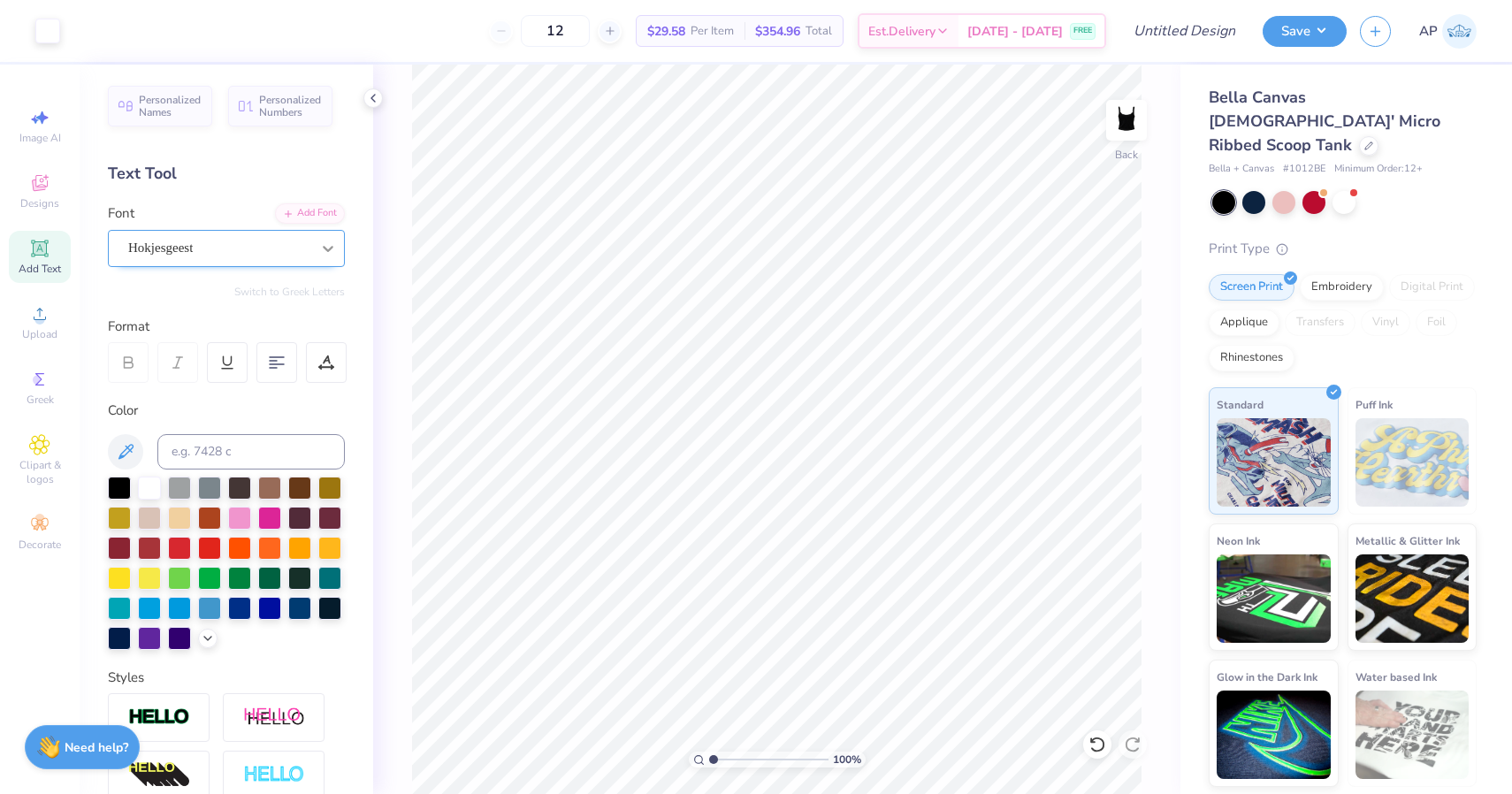
scroll to position [0, 0]
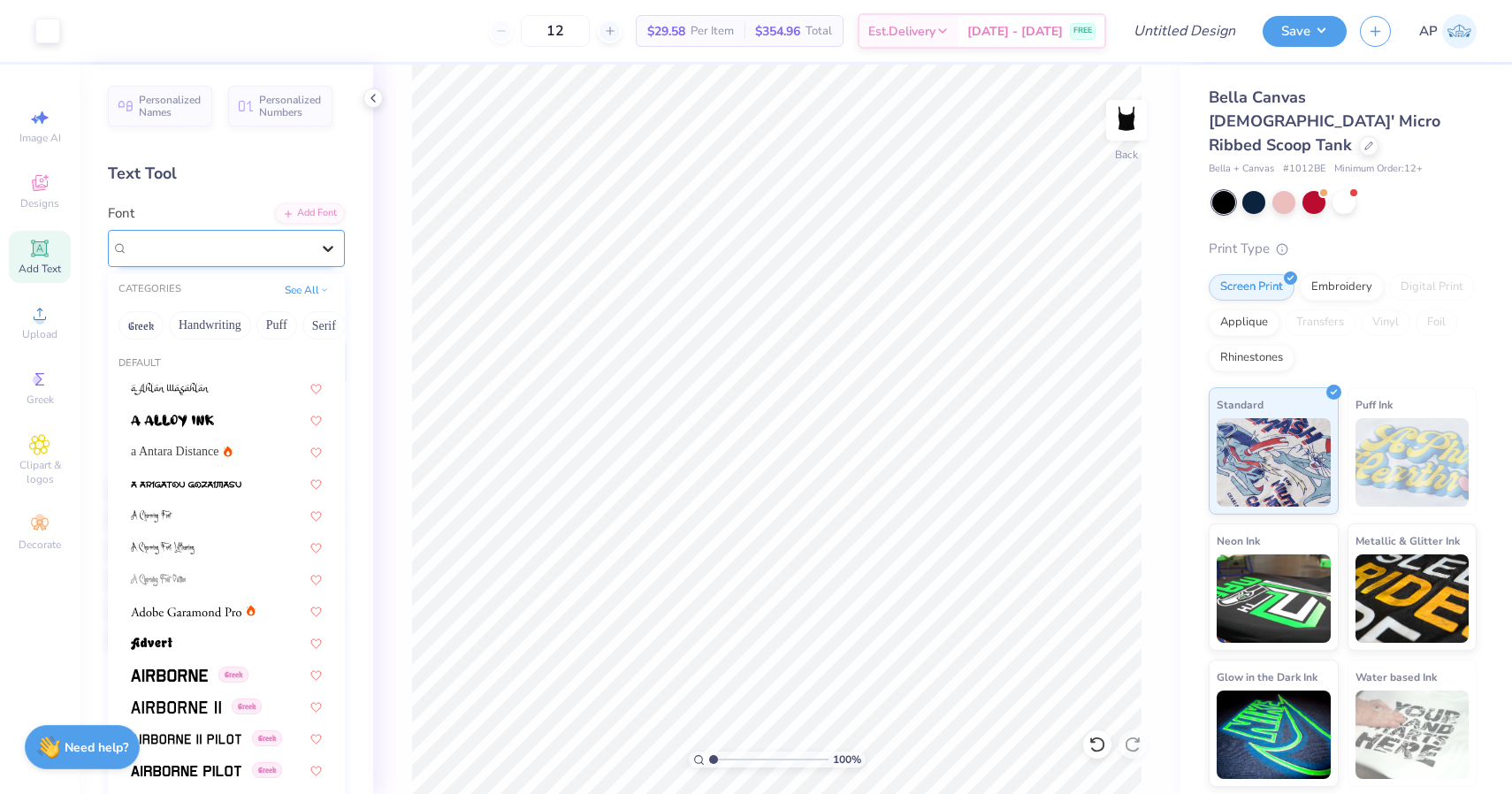
click at [321, 245] on icon at bounding box center [328, 248] width 18 height 17
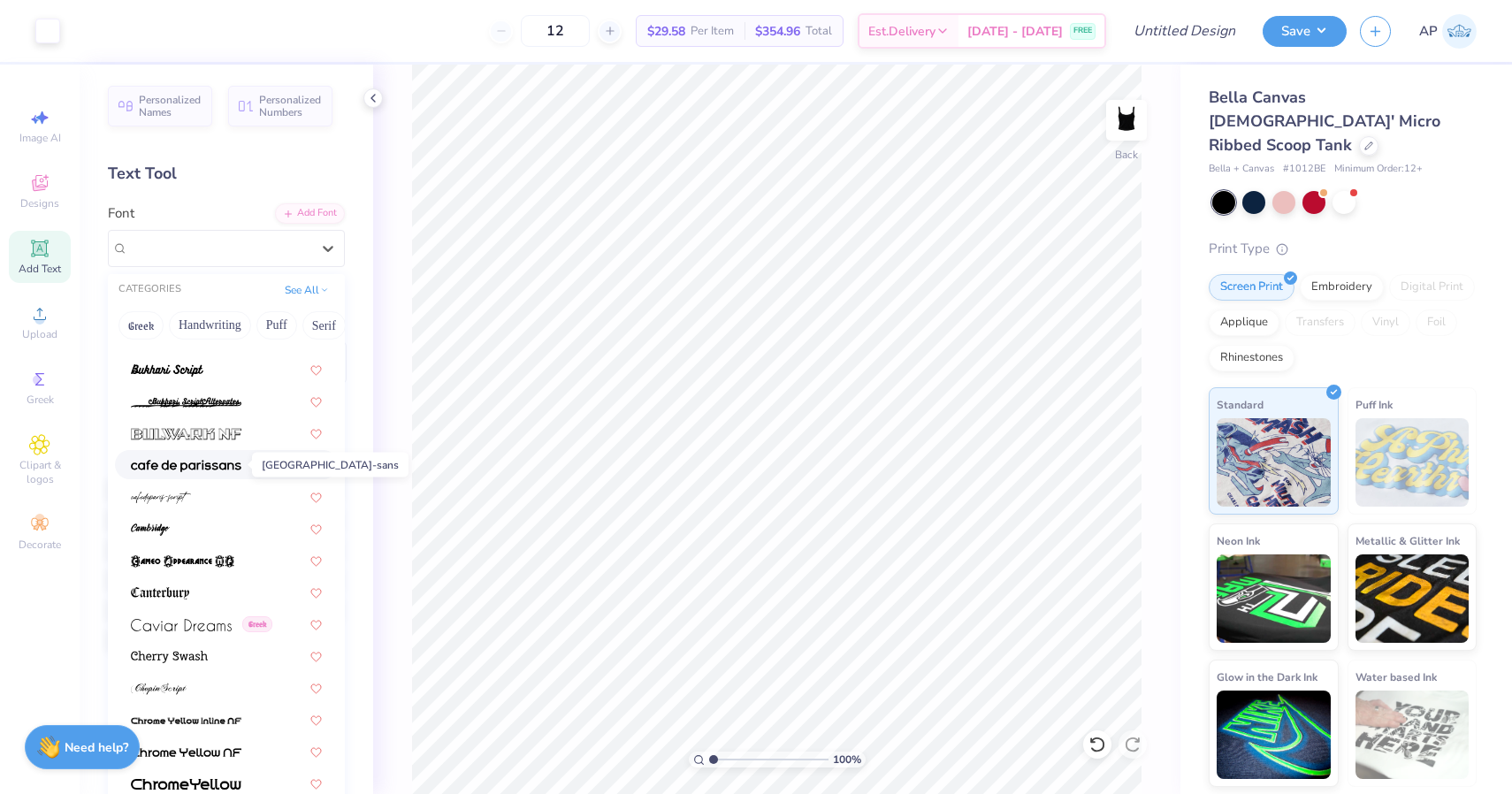
scroll to position [1675, 0]
click at [222, 497] on div at bounding box center [227, 494] width 191 height 18
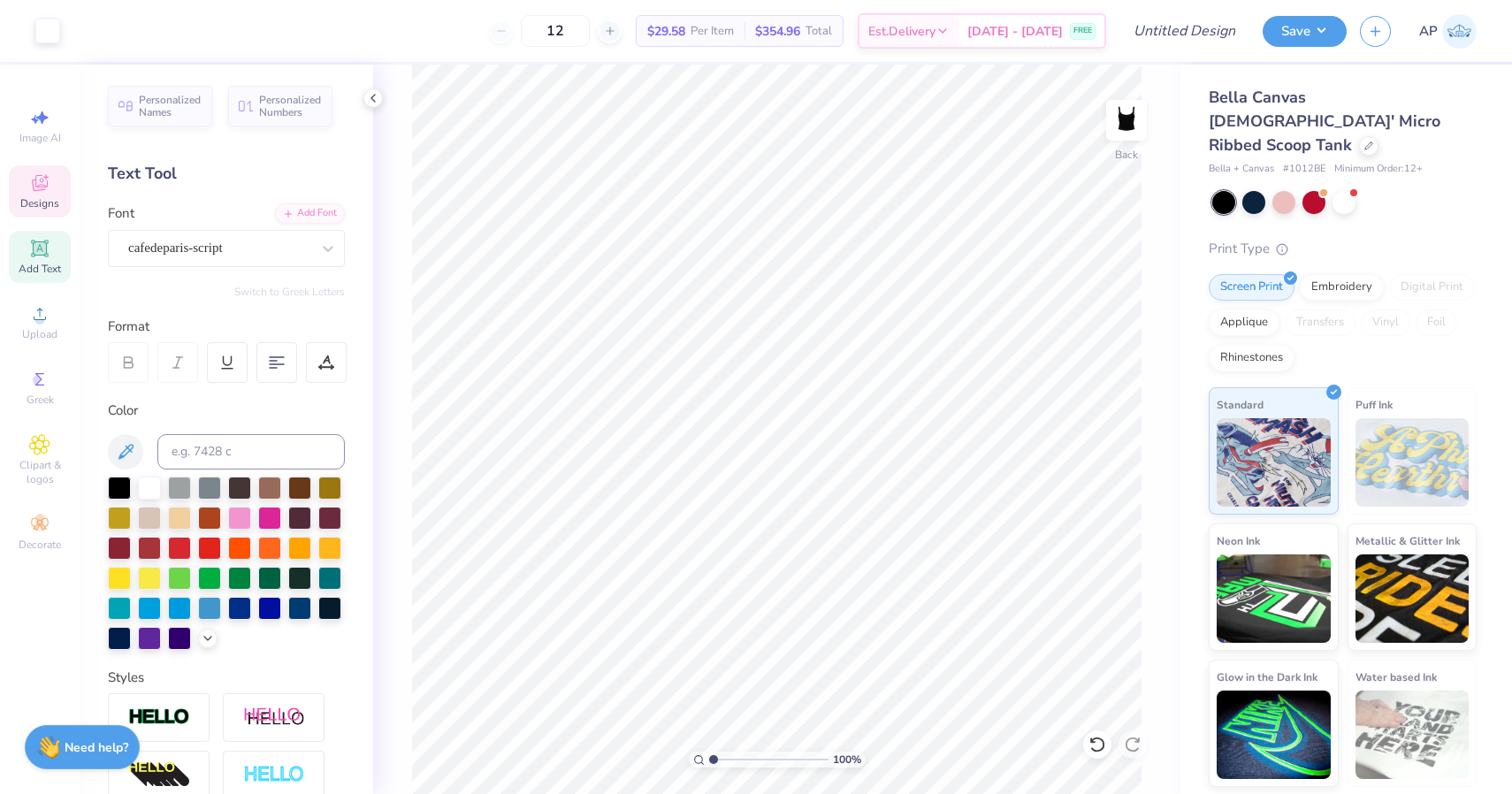
click at [40, 190] on icon at bounding box center [40, 183] width 21 height 21
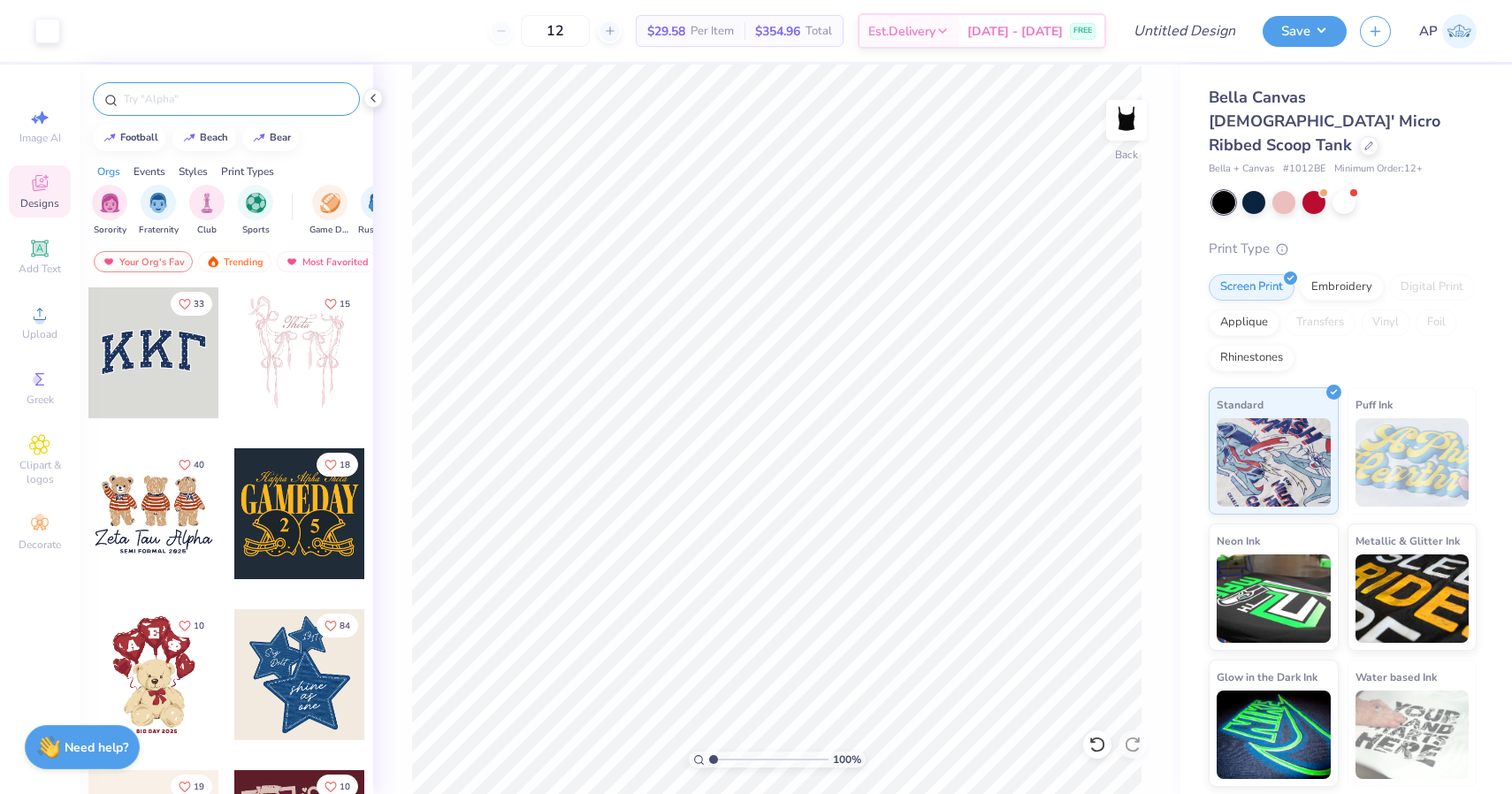
click at [253, 99] on input "text" at bounding box center [235, 99] width 227 height 17
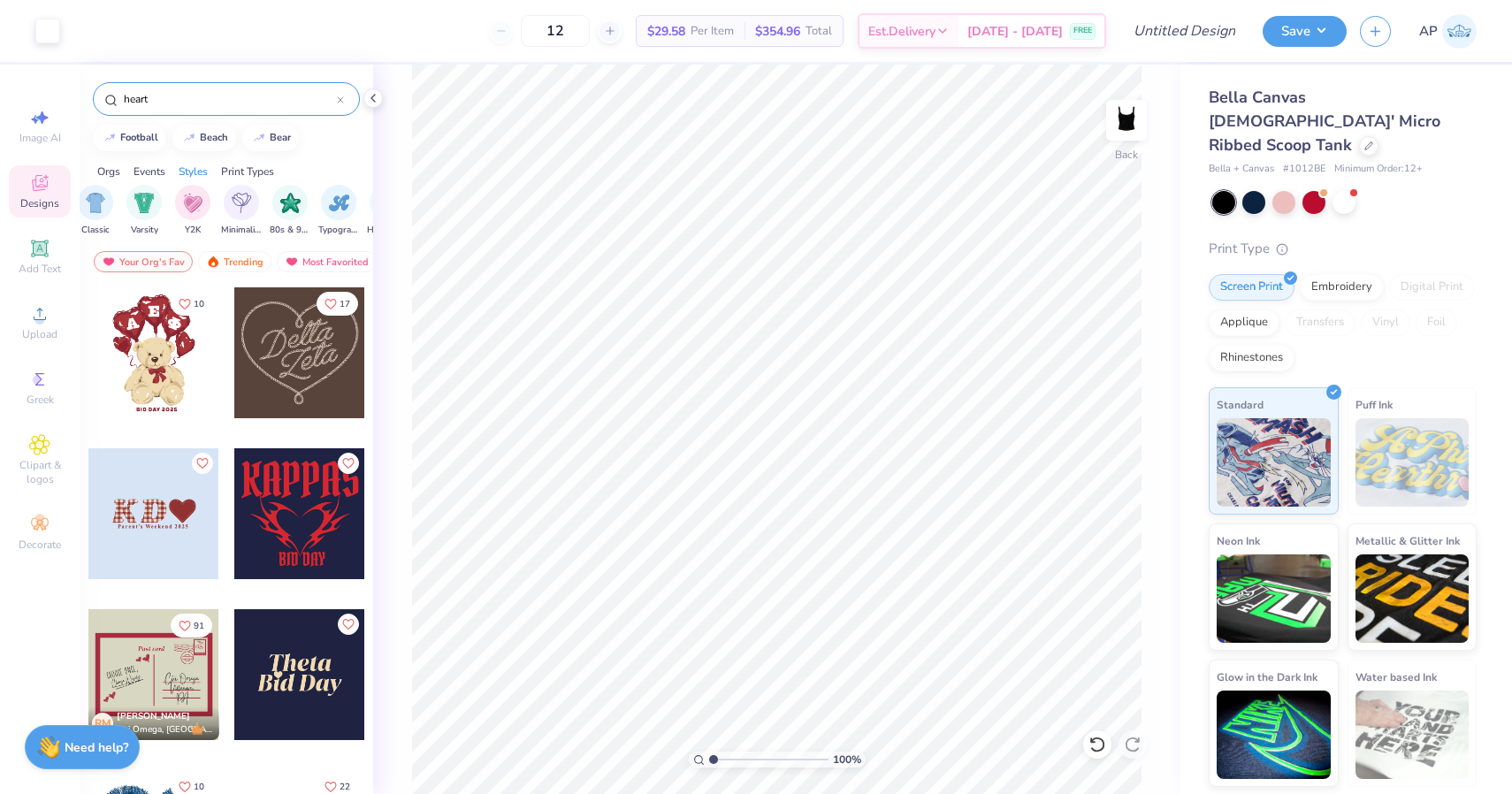
scroll to position [0, 941]
type input "heart"
click at [245, 201] on img "filter for Minimalist" at bounding box center [241, 200] width 19 height 20
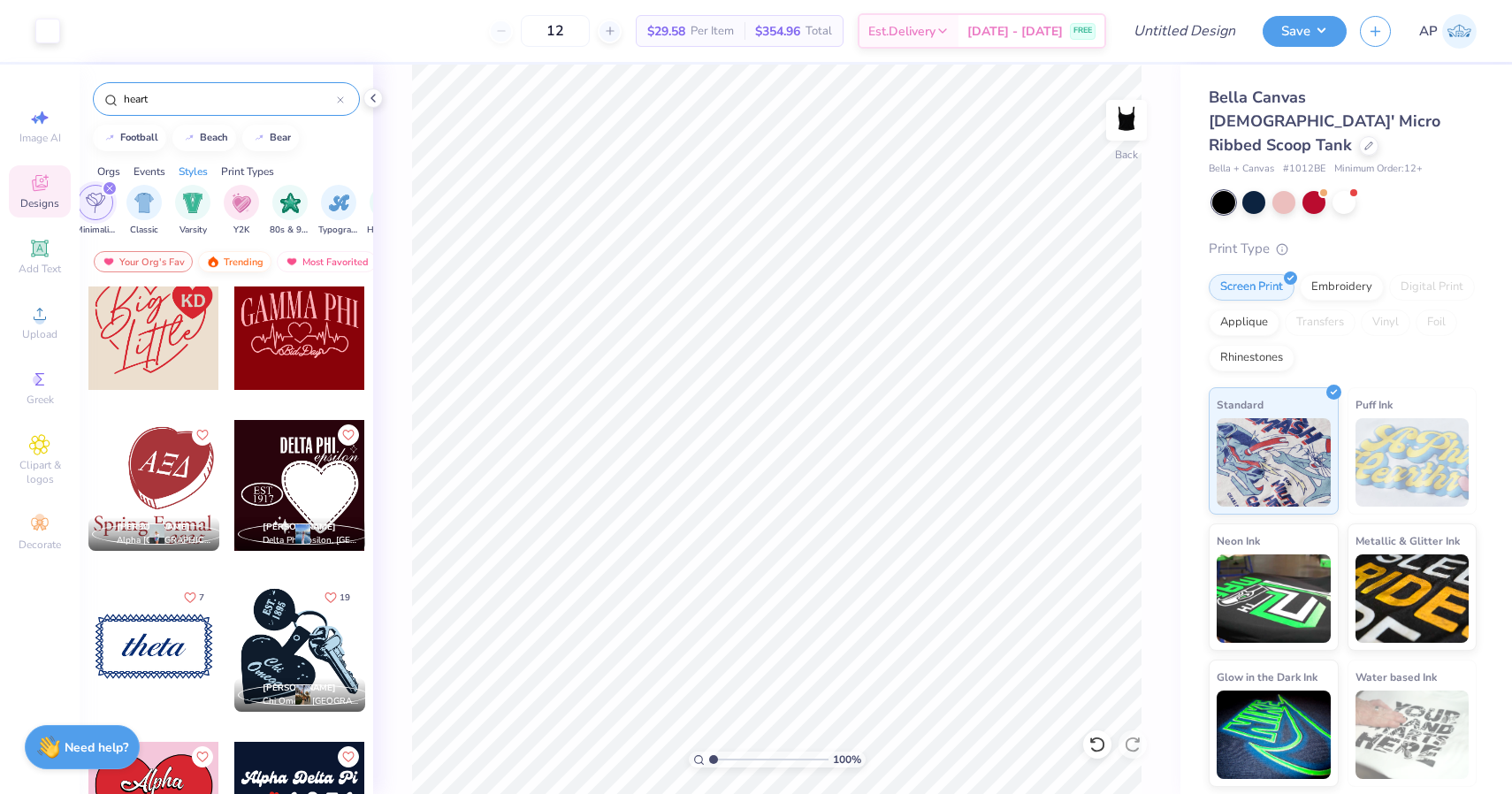
scroll to position [3390, 0]
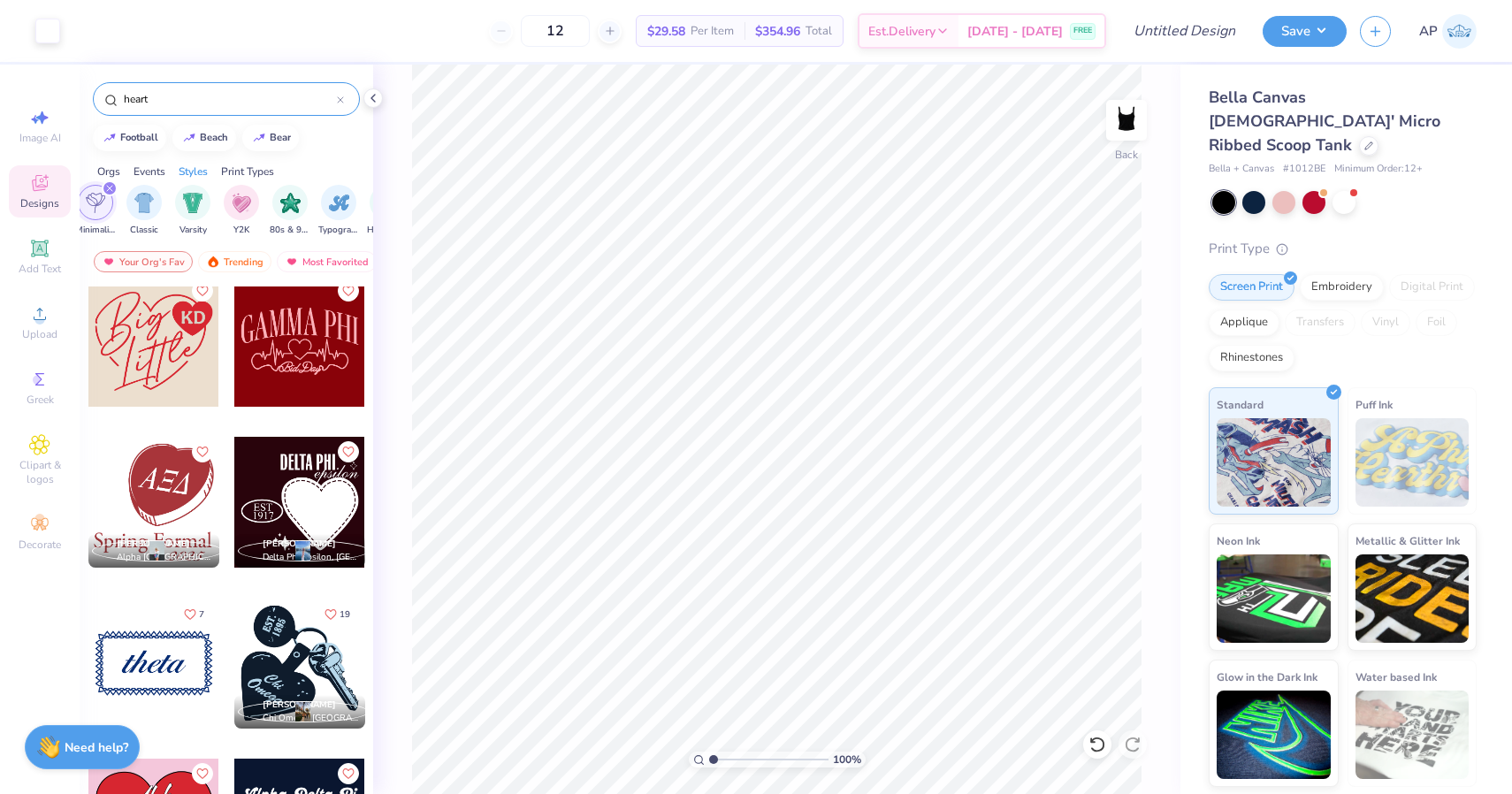
click at [337, 93] on div at bounding box center [340, 99] width 7 height 16
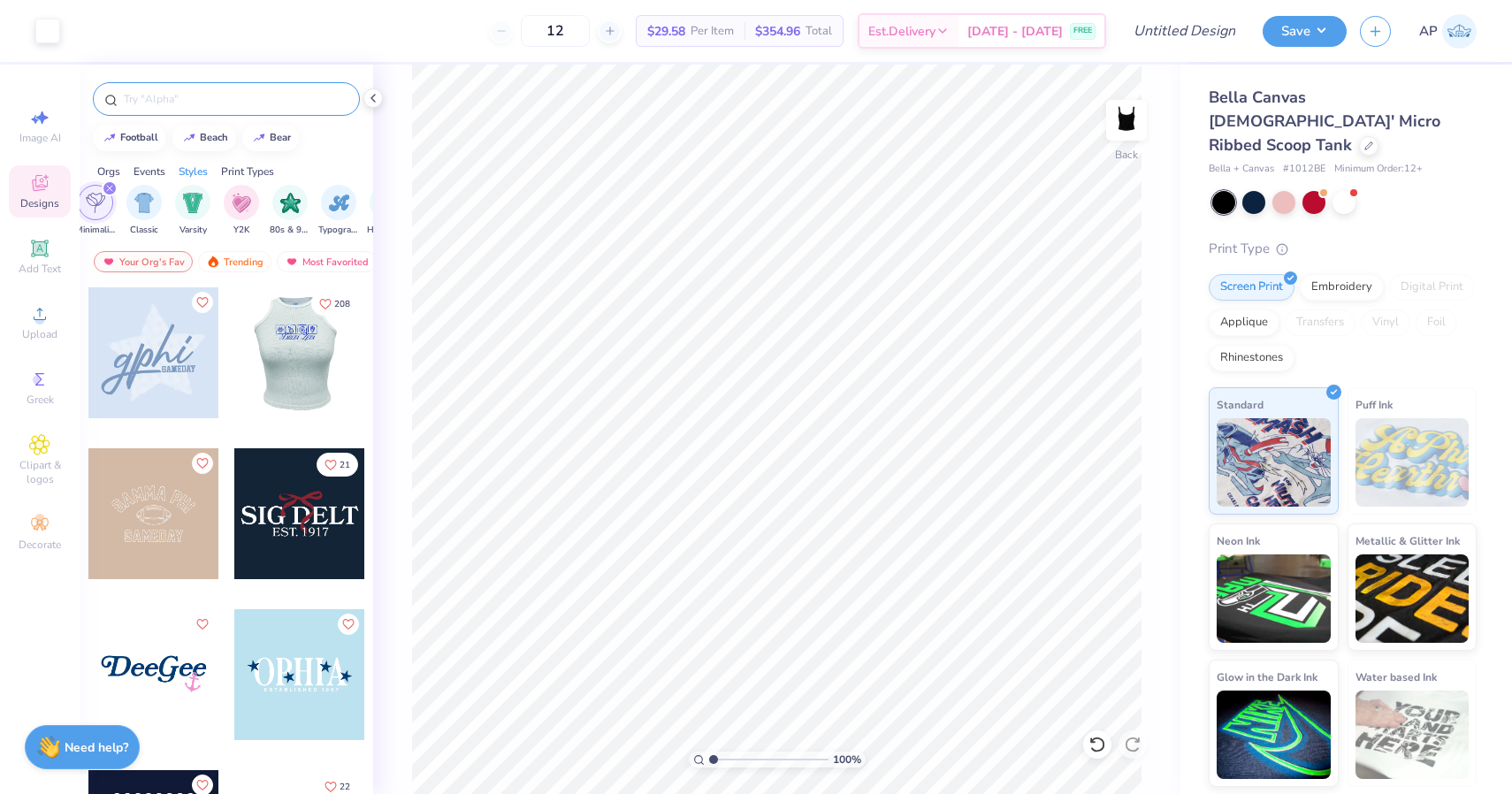
scroll to position [0, 0]
click at [258, 100] on input "text" at bounding box center [235, 99] width 227 height 17
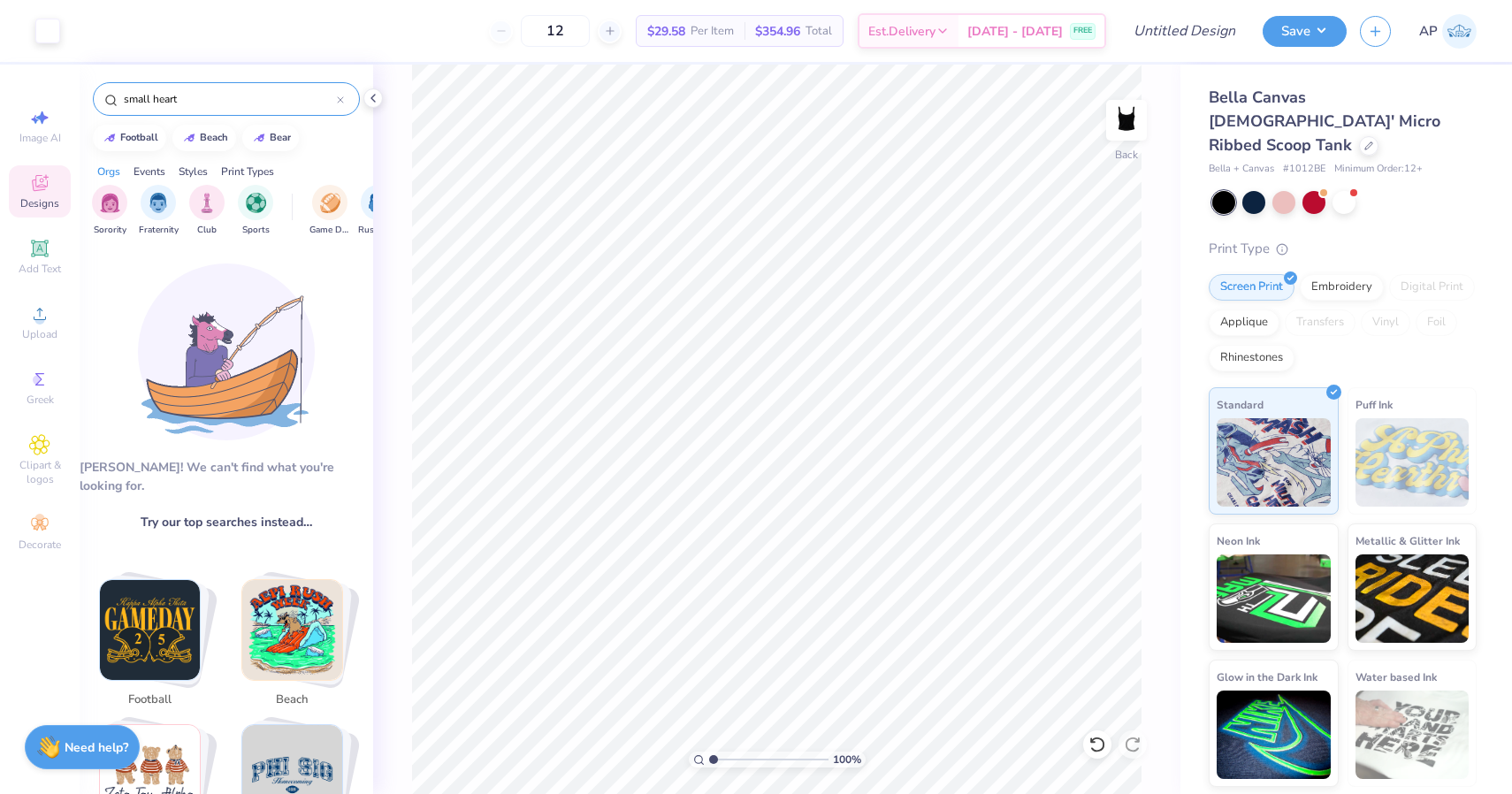
drag, startPoint x: 204, startPoint y: 99, endPoint x: 73, endPoint y: 77, distance: 132.8
click at [73, 77] on div "Art colors 12 $29.58 Per Item $354.96 Total Est. Delivery [DATE] - [DATE] FREE …" at bounding box center [756, 397] width 1512 height 794
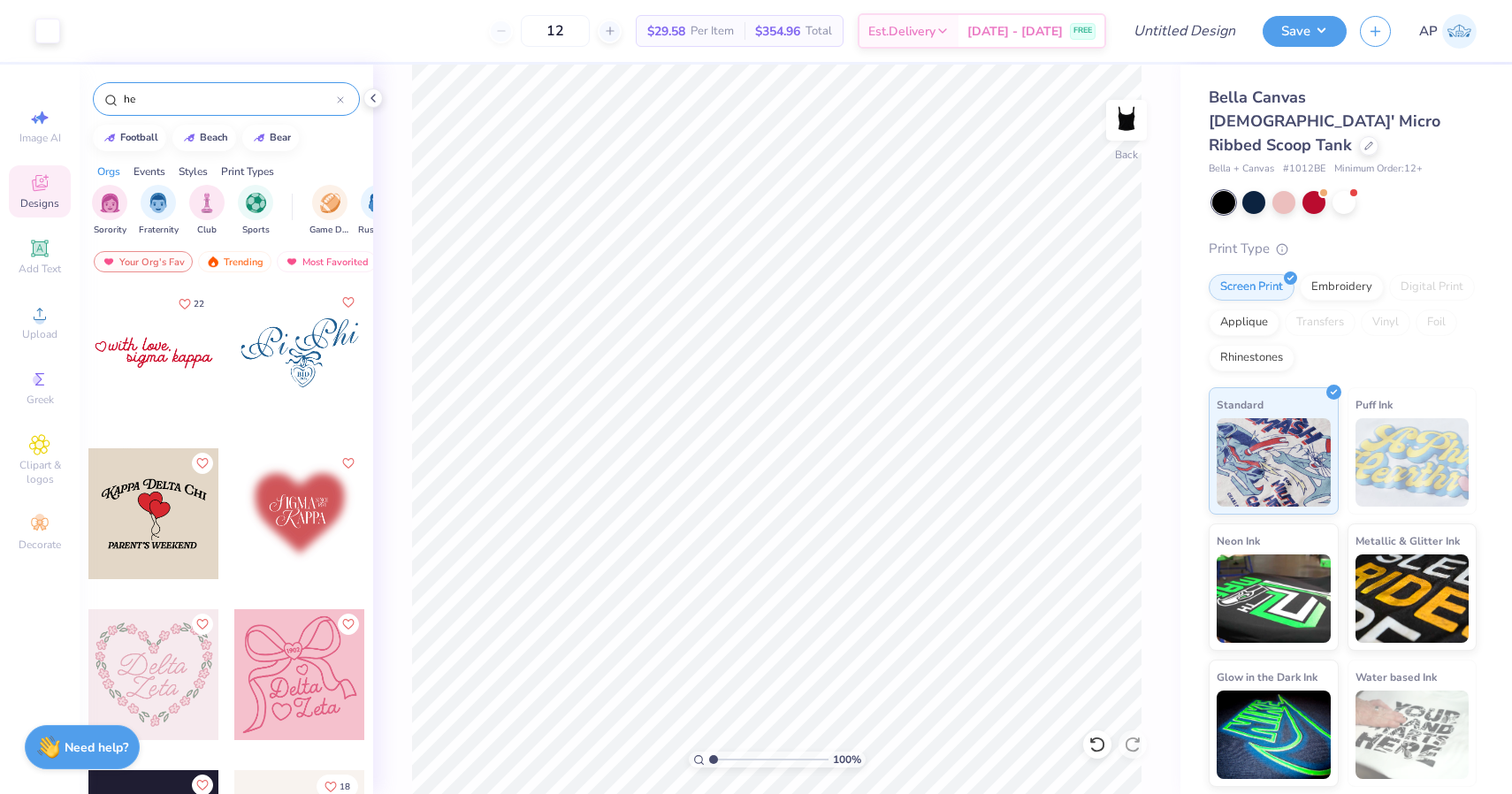
type input "h"
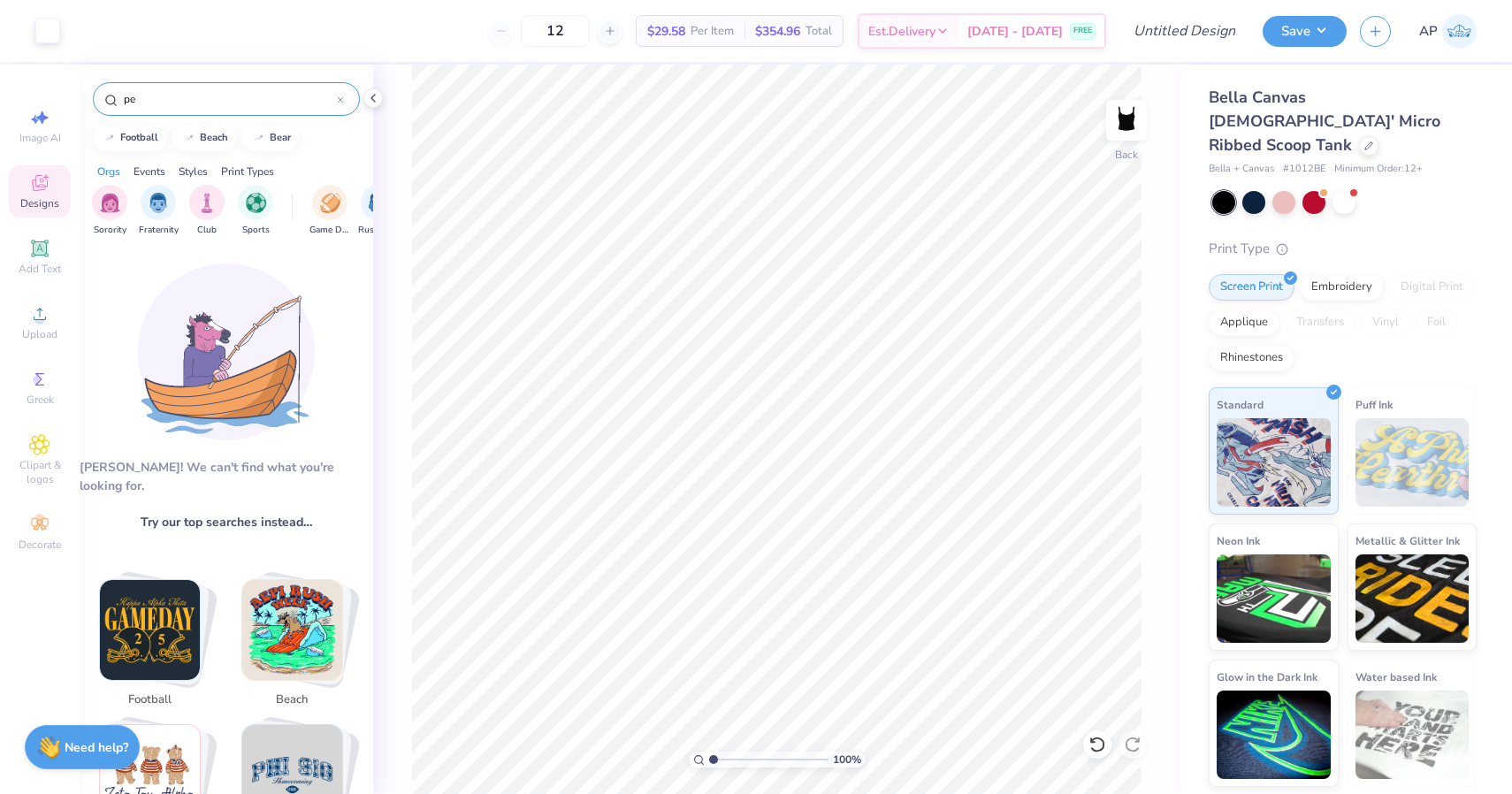
type input "p"
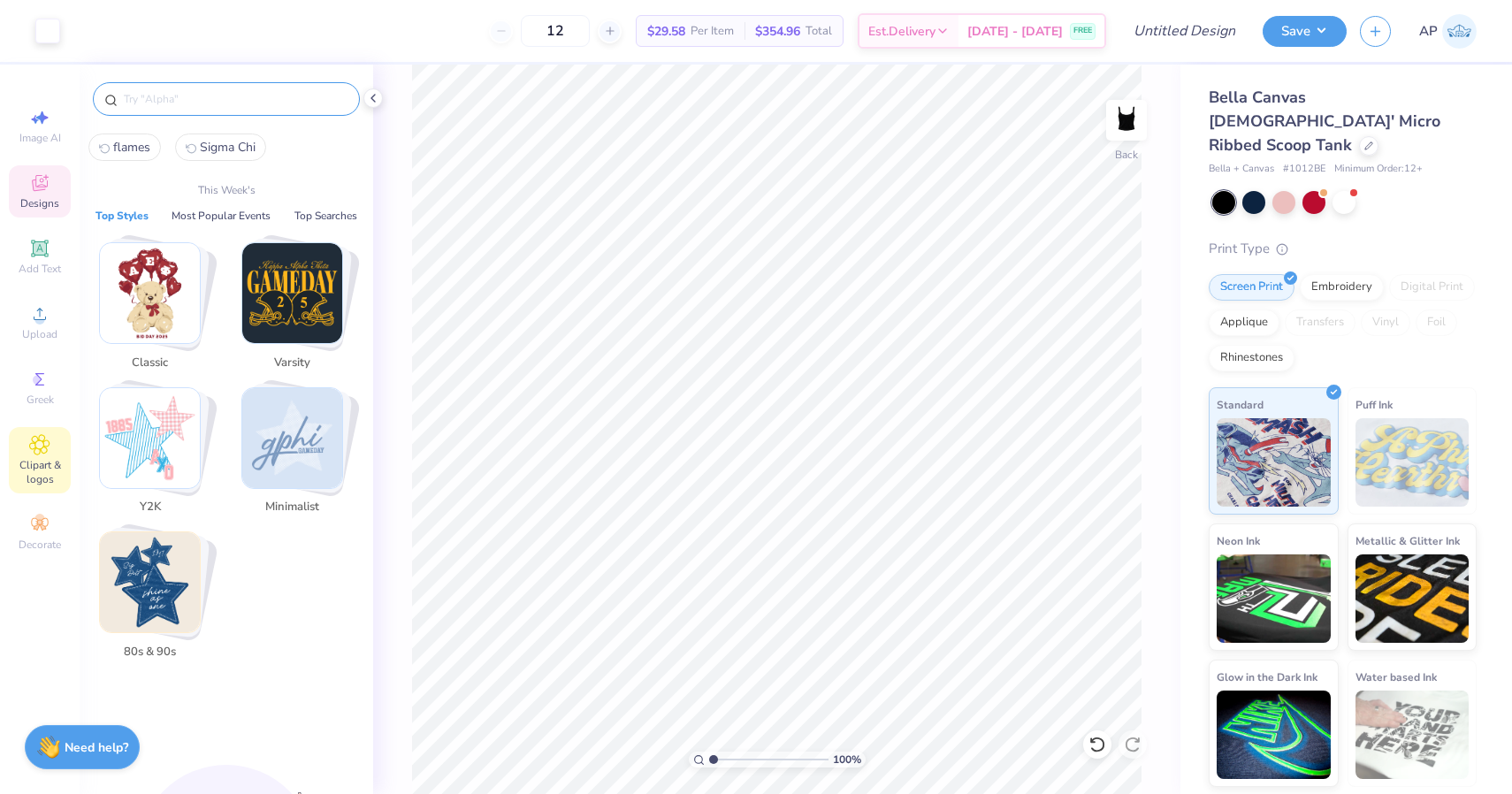
click at [59, 455] on div "Clipart & logos" at bounding box center [40, 460] width 62 height 66
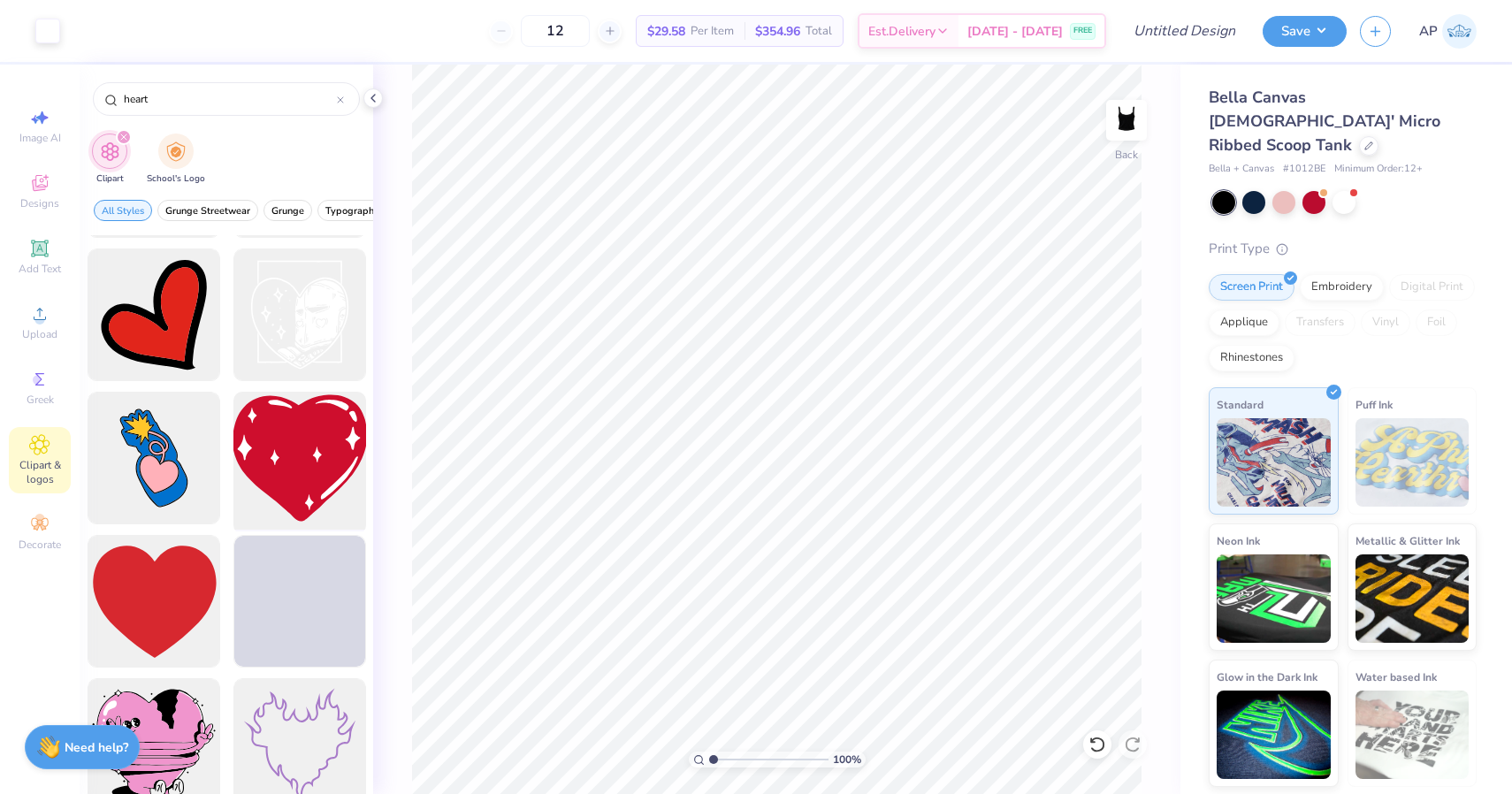
scroll to position [2586, 0]
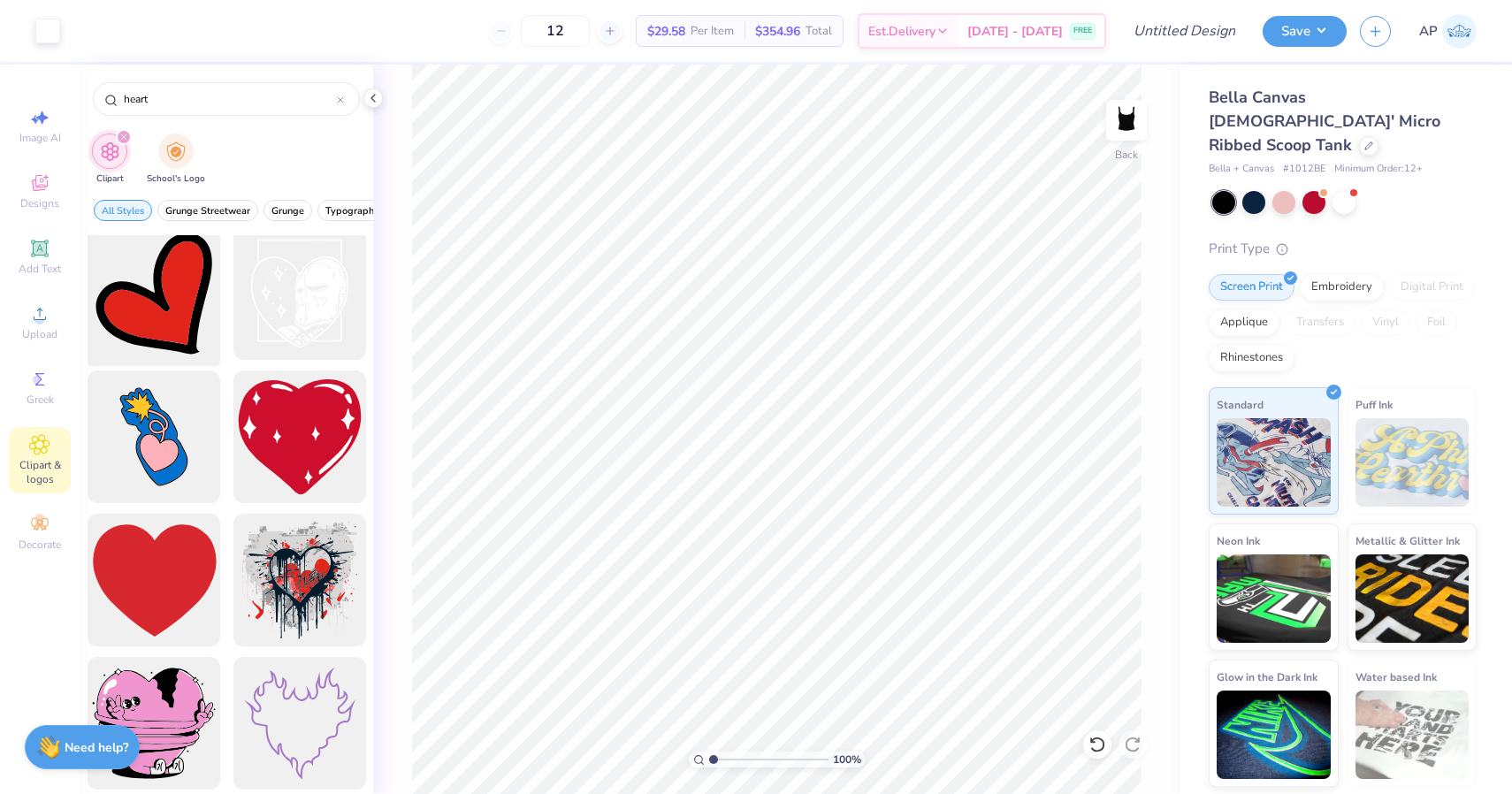
type input "heart"
click at [171, 312] on div at bounding box center [154, 293] width 146 height 146
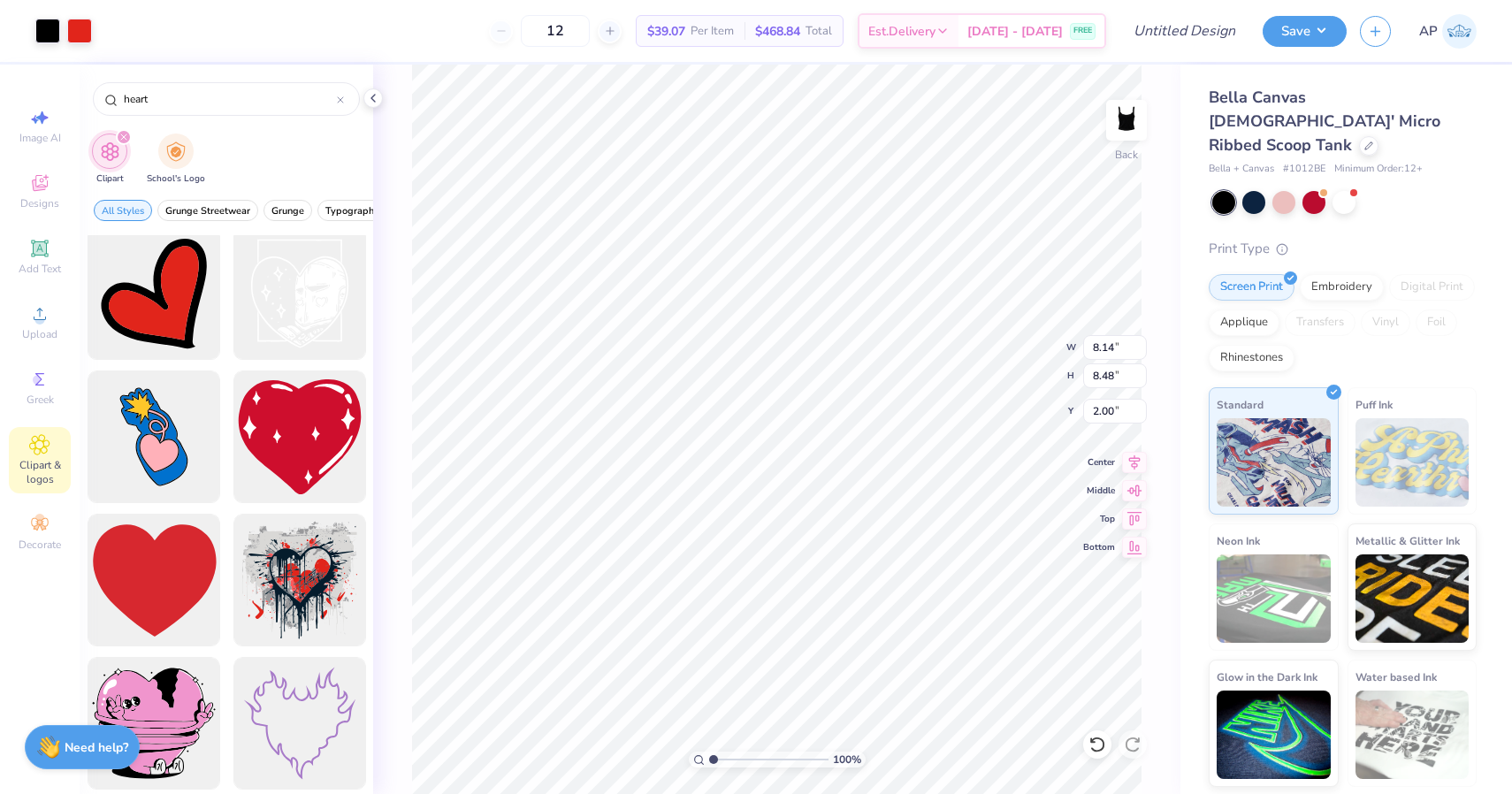
type input "0.75"
type input "0.78"
type input "2.00"
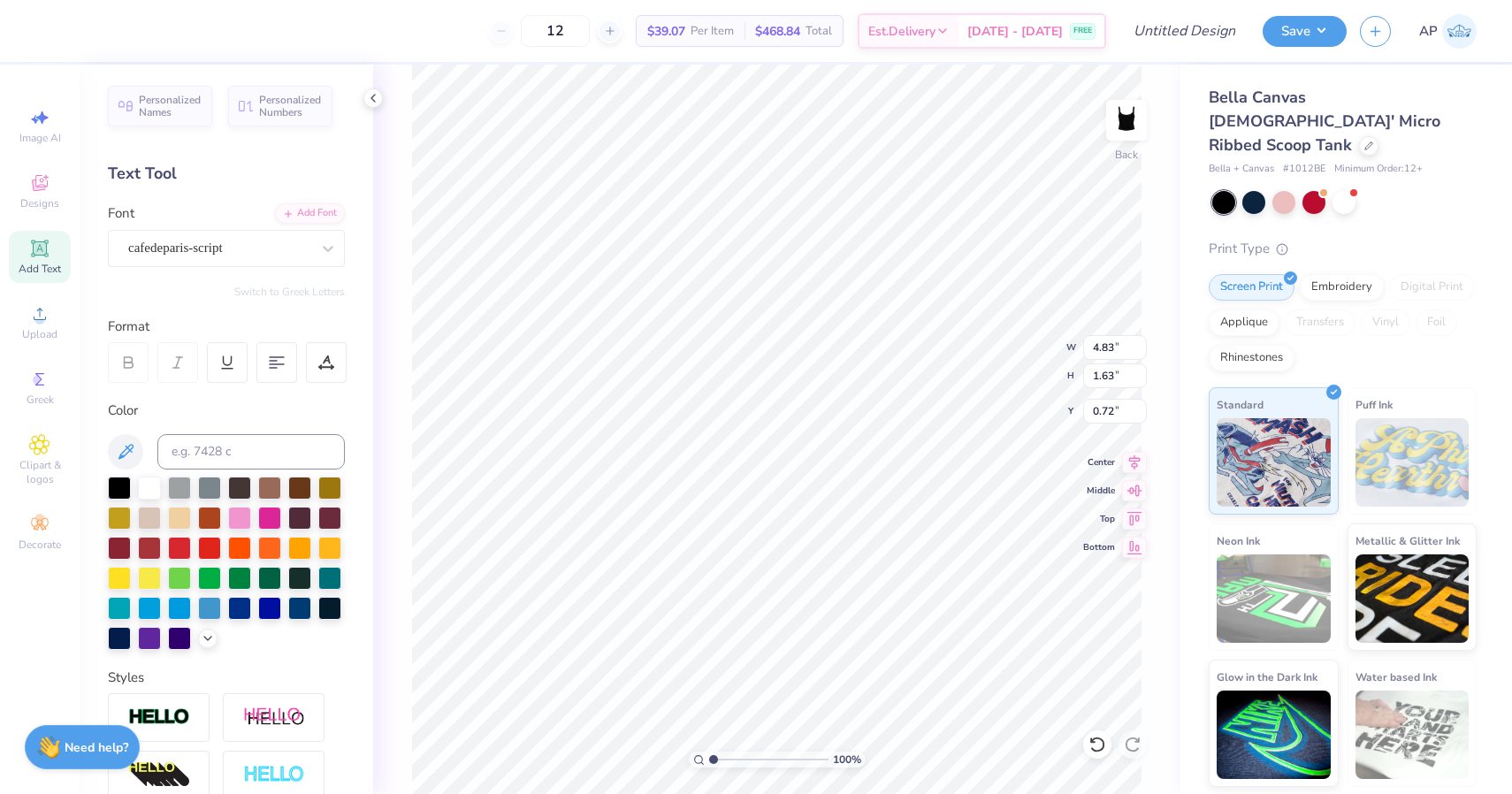
type input "0.76"
click at [1137, 466] on icon at bounding box center [1134, 460] width 24 height 21
type input "0.75"
type input "0.78"
type input "2.00"
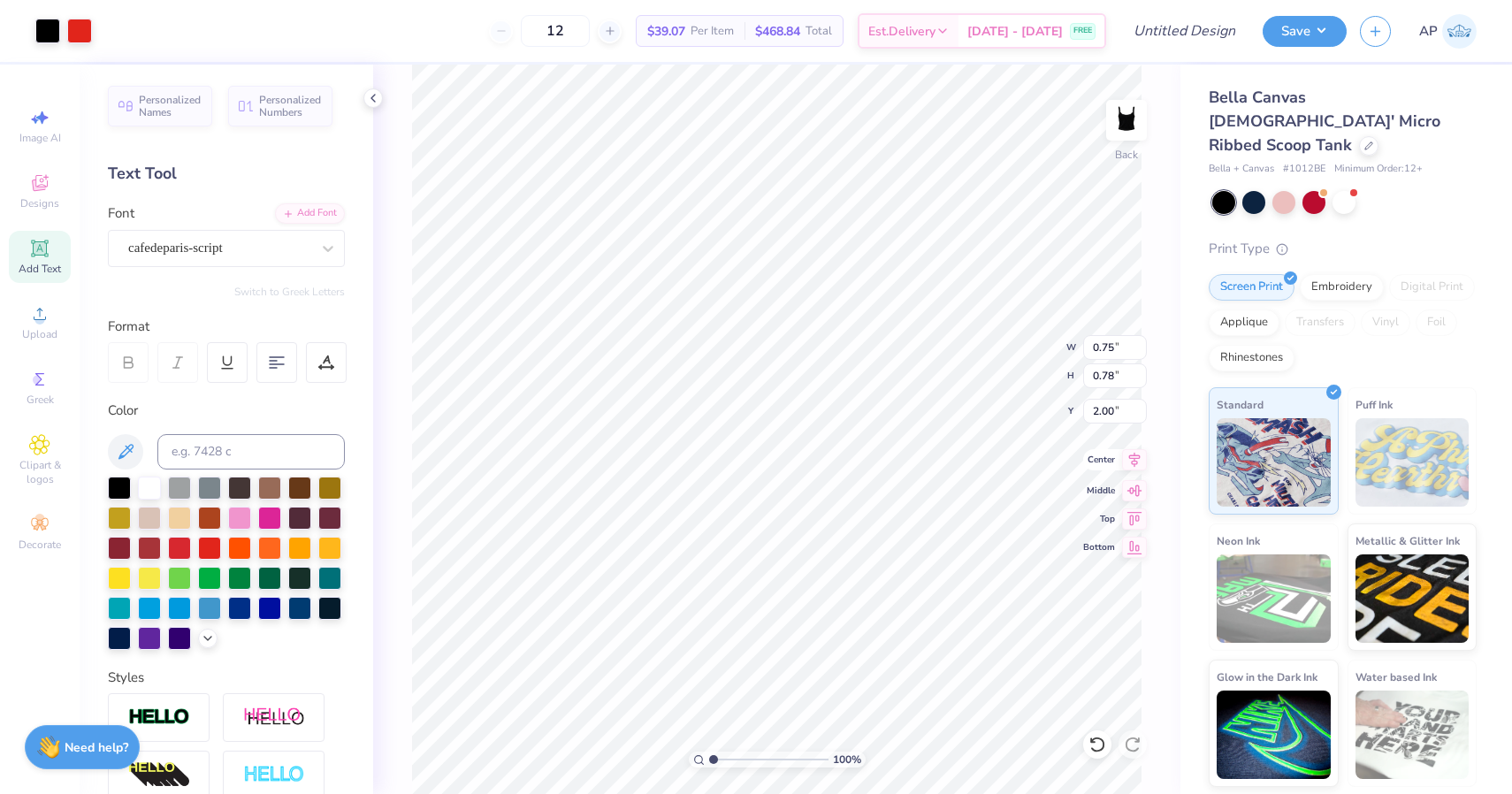
click at [1132, 461] on icon at bounding box center [1134, 460] width 24 height 21
drag, startPoint x: 622, startPoint y: 25, endPoint x: 558, endPoint y: 25, distance: 64.0
click at [558, 25] on input "12" at bounding box center [555, 30] width 69 height 32
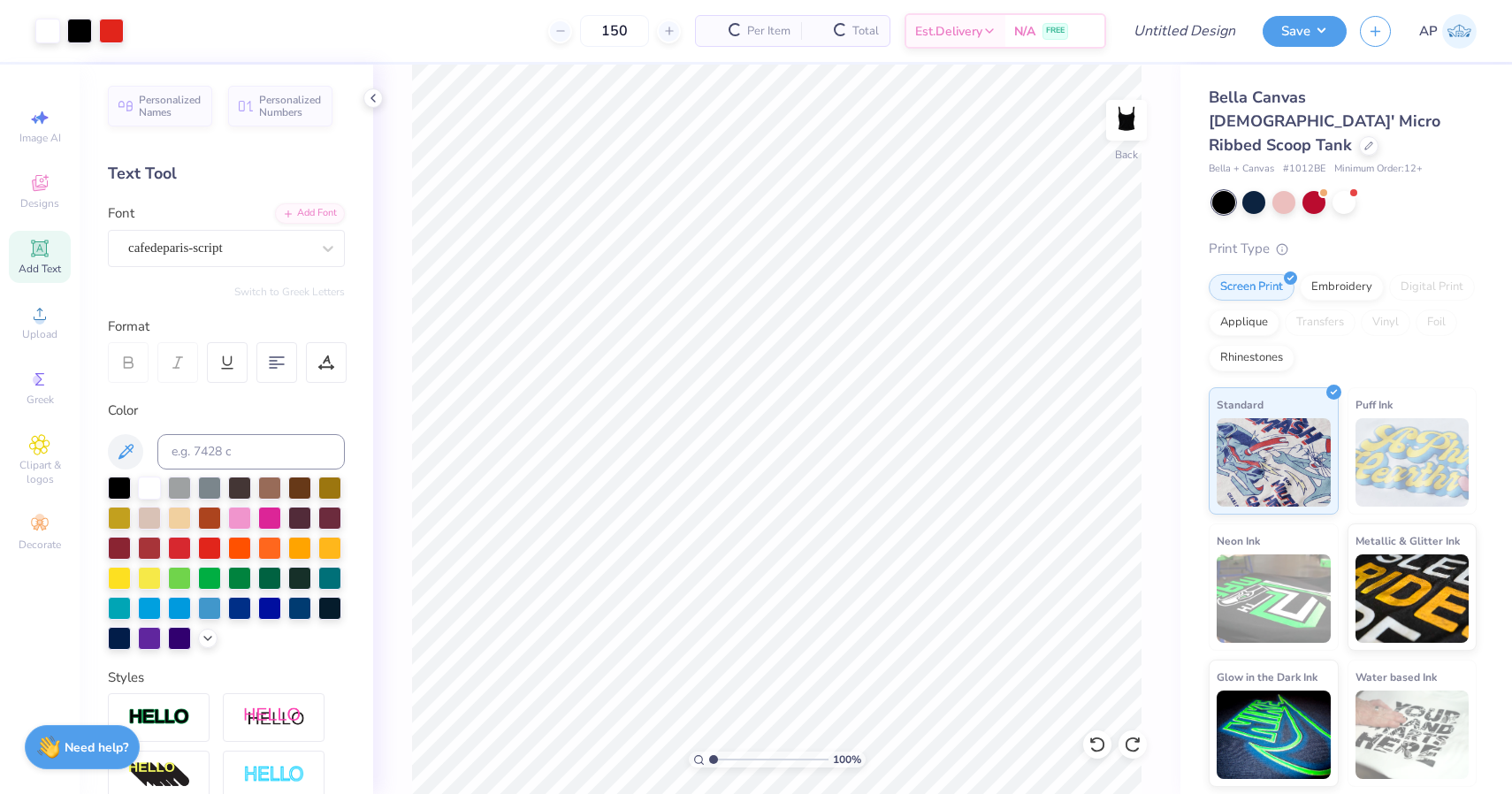
type input "150"
